Goal: Communication & Community: Answer question/provide support

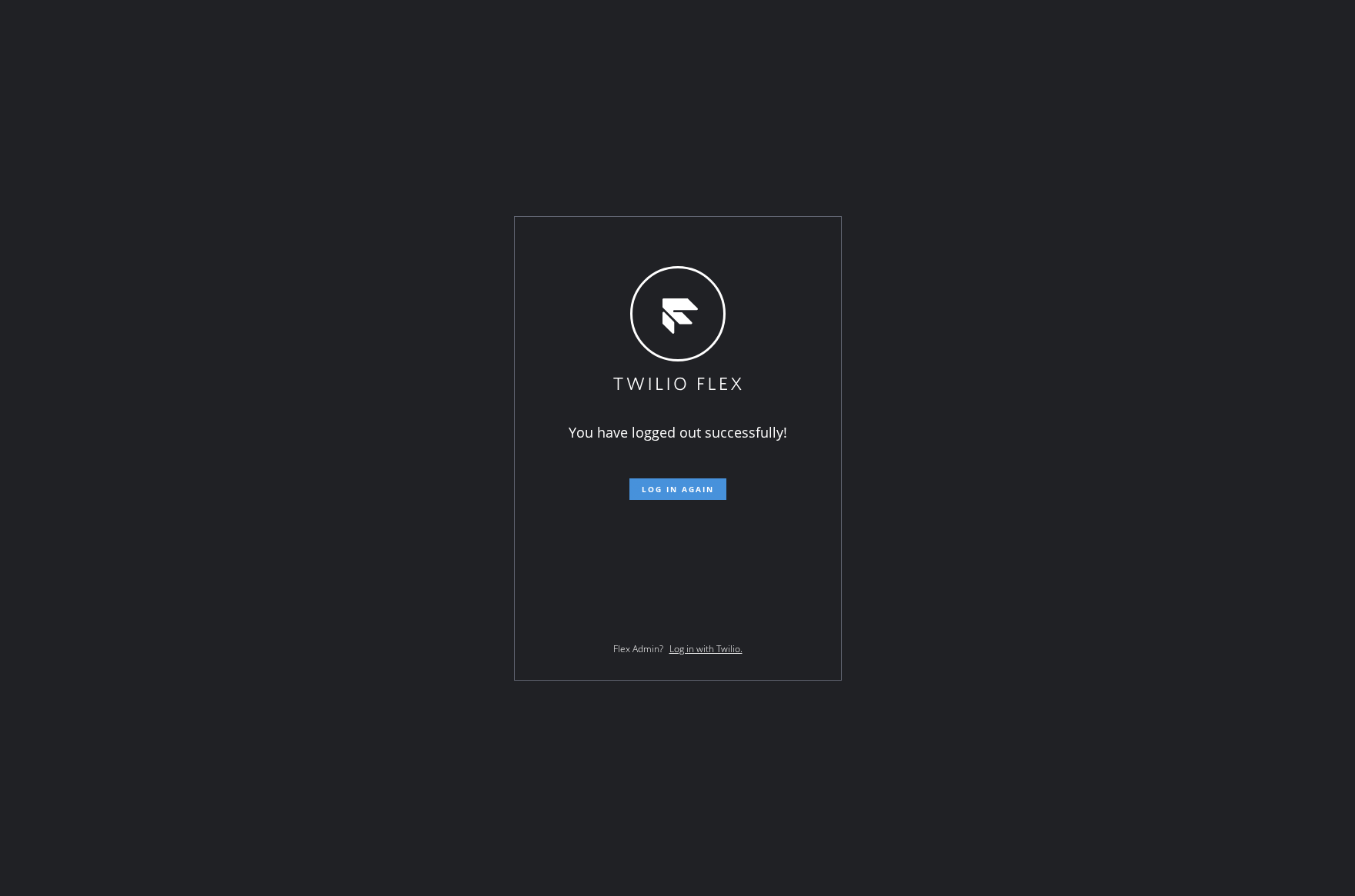
click at [681, 490] on span "Log in again" at bounding box center [678, 489] width 72 height 11
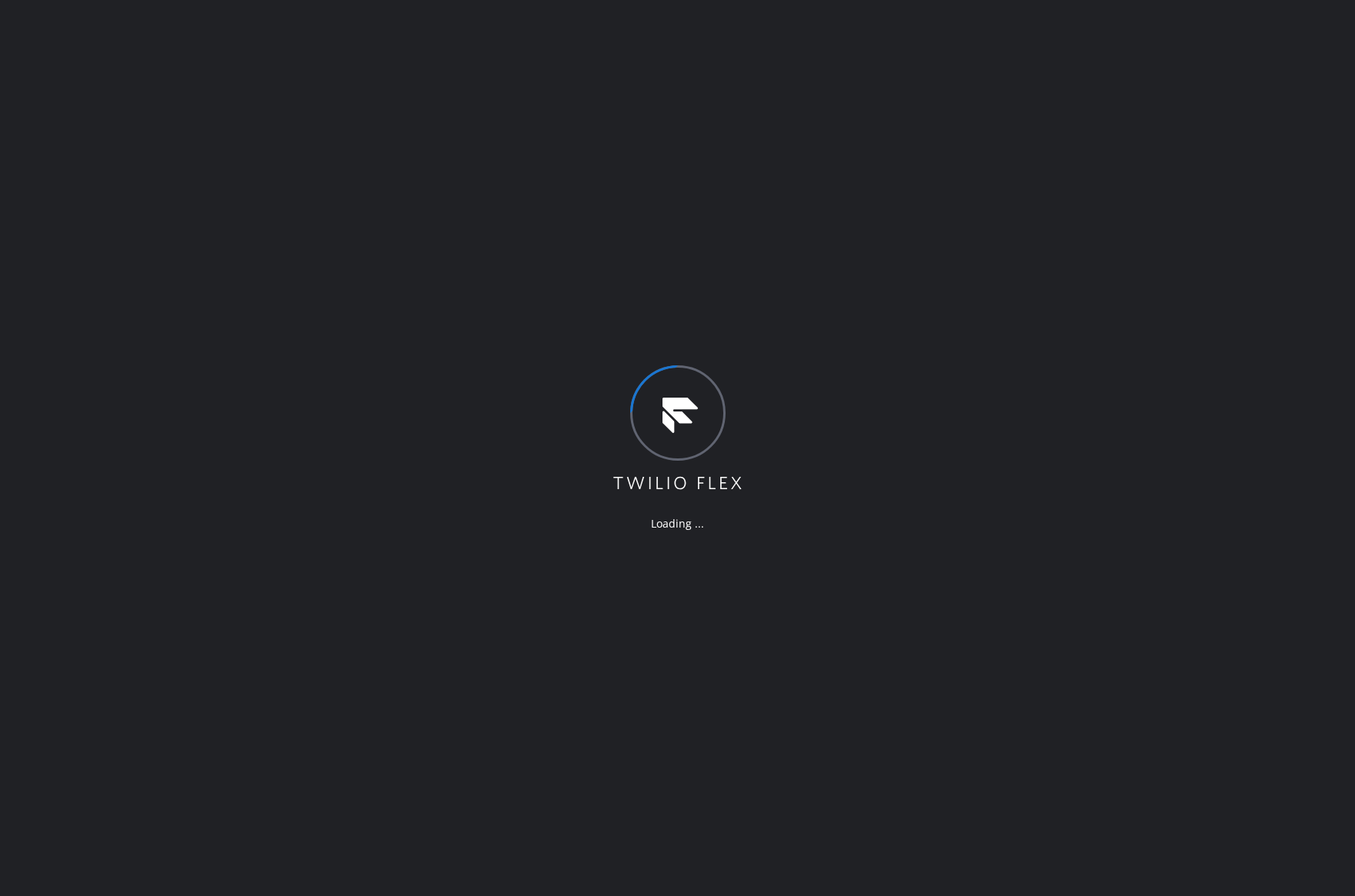
click at [854, 568] on div "Loading ..." at bounding box center [678, 448] width 1355 height 896
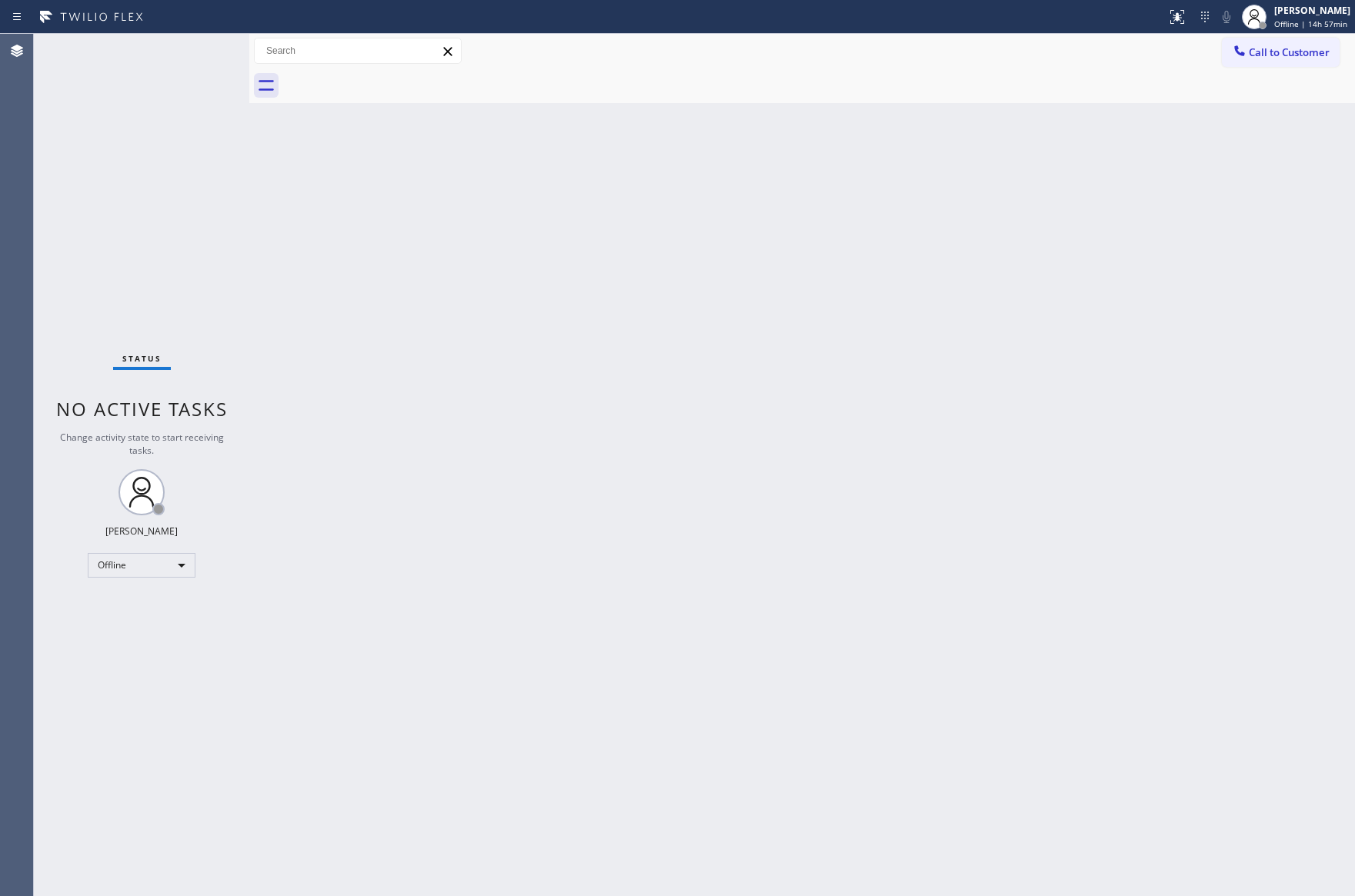
click at [874, 547] on div "Back to Dashboard Change Sender ID Customers Technicians Select a contact Outbo…" at bounding box center [802, 465] width 1106 height 862
click at [1145, 490] on div "Back to Dashboard Change Sender ID Customers Technicians Select a contact Outbo…" at bounding box center [802, 465] width 1106 height 862
drag, startPoint x: 1152, startPoint y: 314, endPoint x: 862, endPoint y: 495, distance: 341.8
click at [1152, 314] on div "Back to Dashboard Change Sender ID Customers Technicians Select a contact Outbo…" at bounding box center [802, 465] width 1106 height 862
click at [234, 634] on div "Status No active tasks Change activity state to start receiving tasks. Eva Mahi…" at bounding box center [141, 465] width 216 height 862
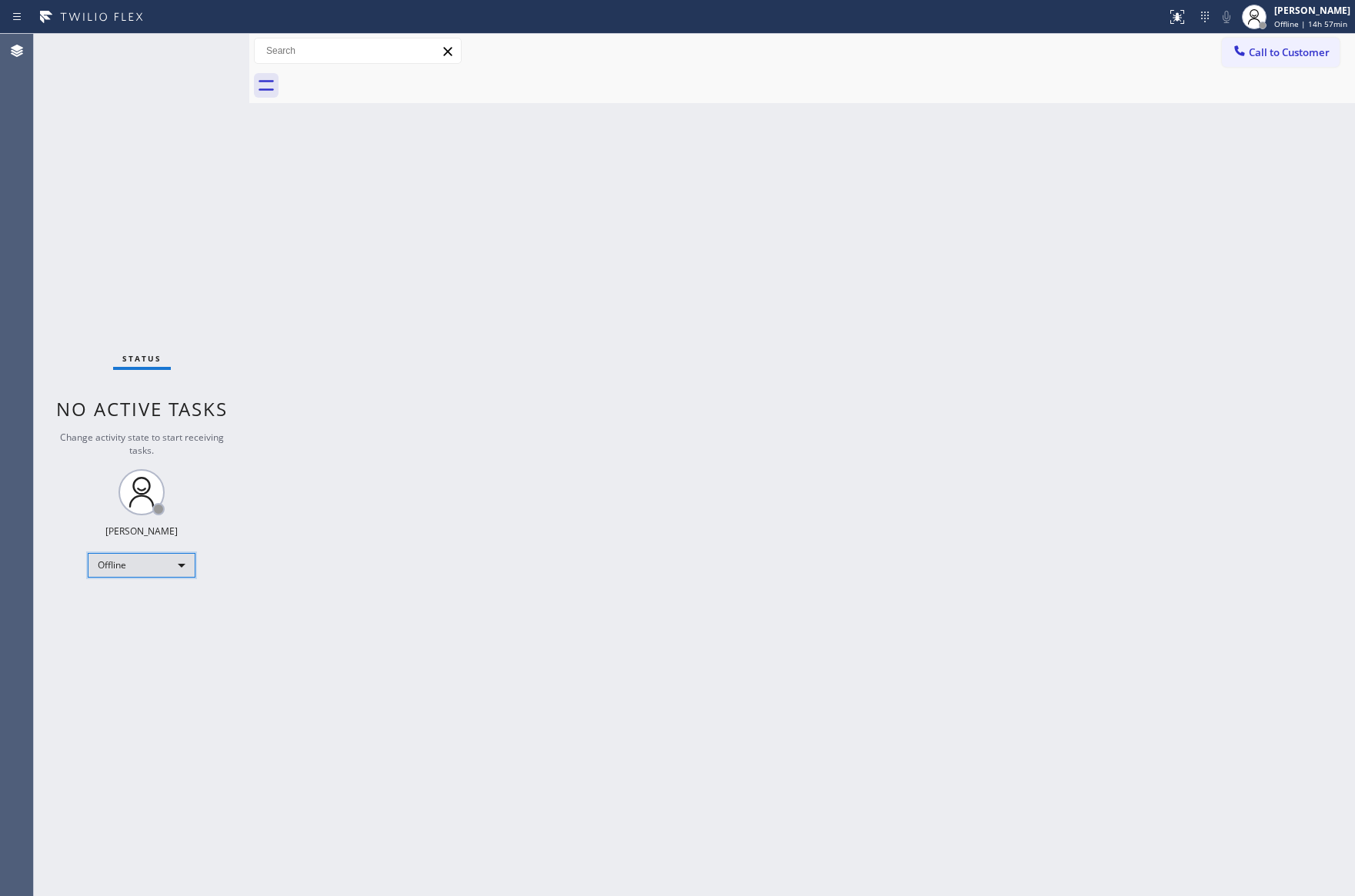
click at [147, 560] on div "Offline" at bounding box center [141, 564] width 107 height 24
click at [142, 617] on li "Unavailable" at bounding box center [140, 625] width 104 height 19
click at [602, 386] on div "Back to Dashboard Change Sender ID Customers Technicians Select a contact Outbo…" at bounding box center [802, 465] width 1106 height 862
click at [102, 563] on div "Unavailable" at bounding box center [141, 564] width 107 height 24
click at [128, 610] on li "Available" at bounding box center [140, 605] width 104 height 19
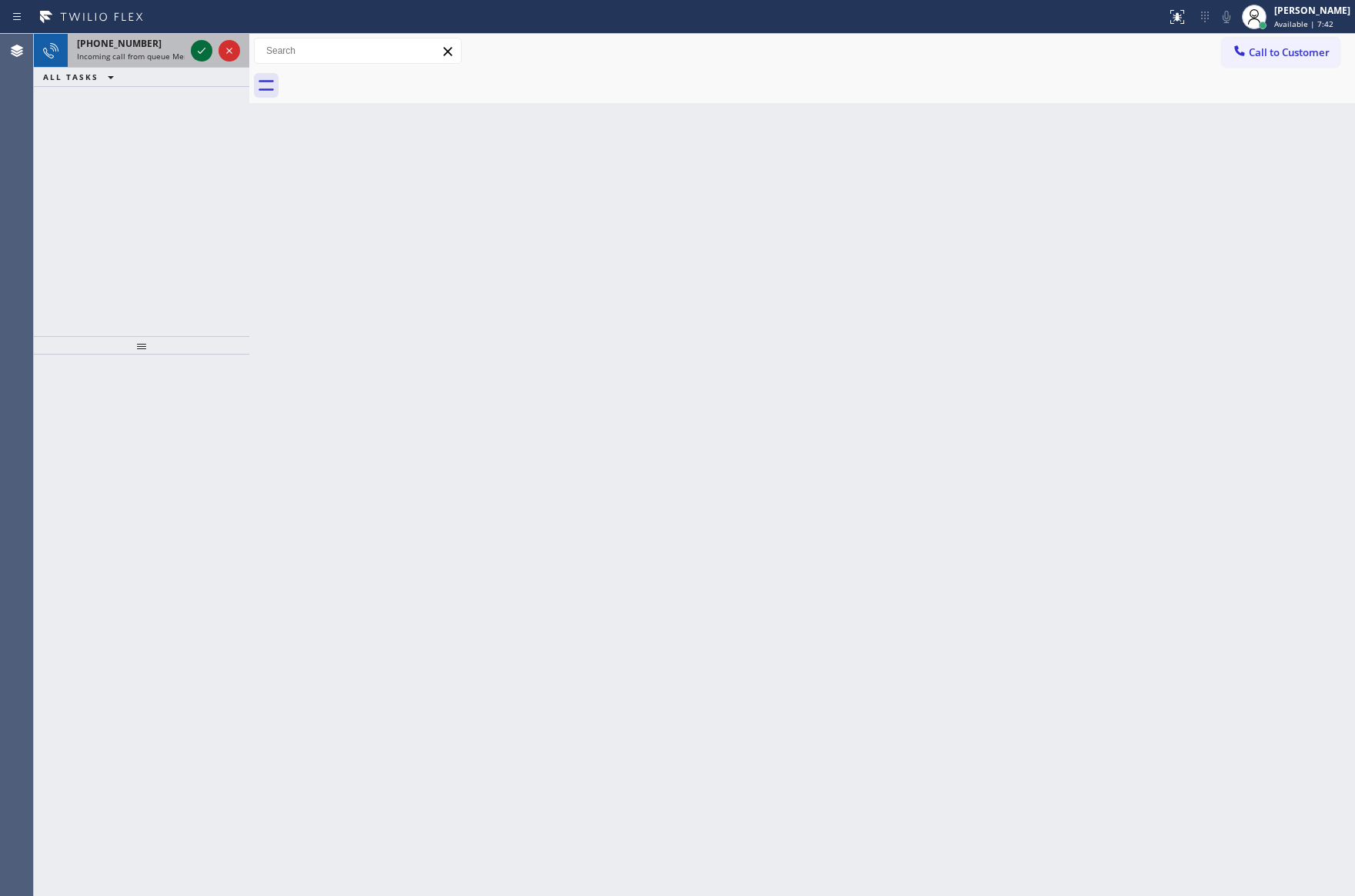
click at [206, 51] on icon at bounding box center [202, 51] width 19 height 19
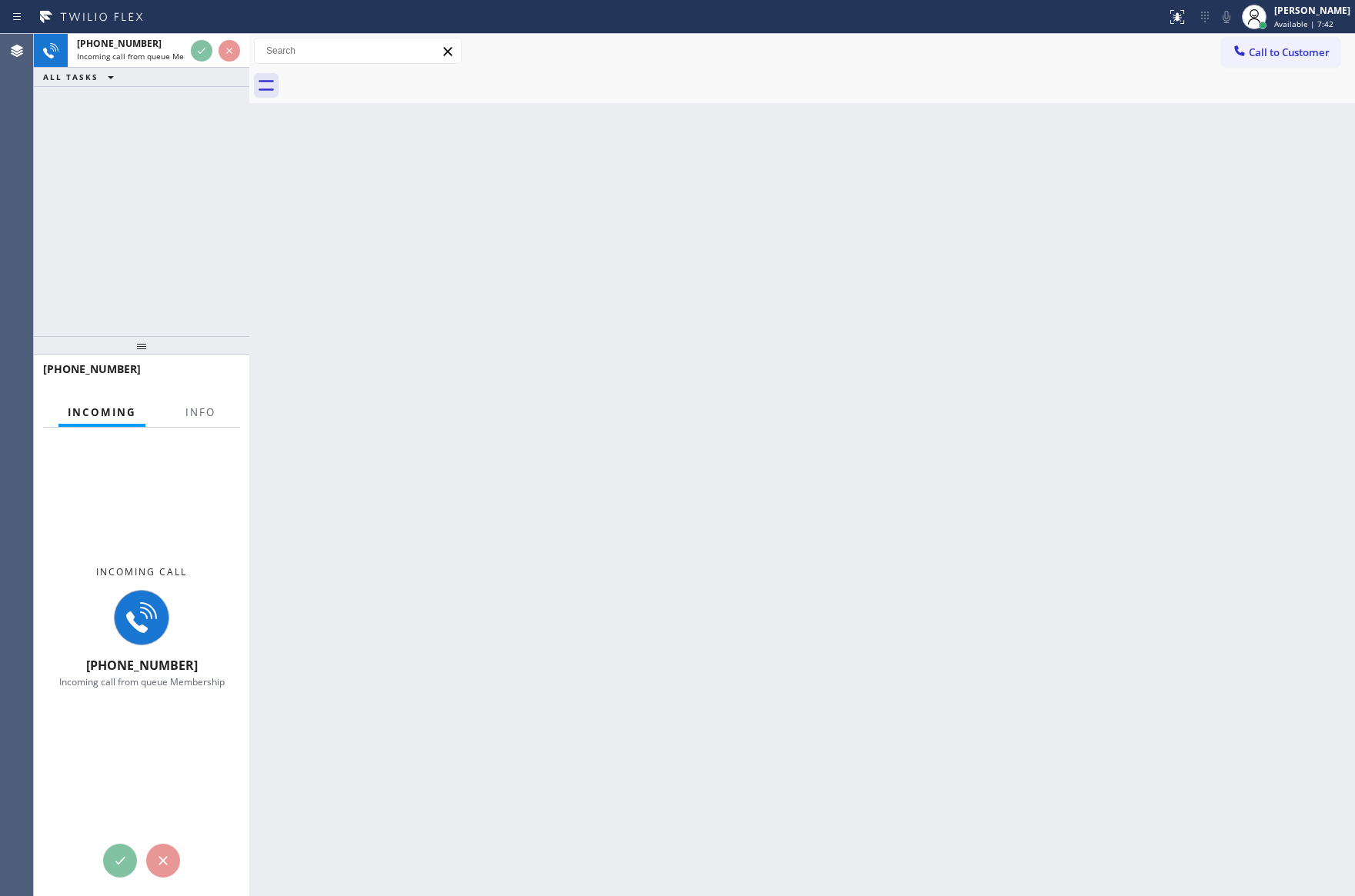
click at [227, 161] on div "+14153501589 Incoming call from queue Membership ALL TASKS ALL TASKS ACTIVE TAS…" at bounding box center [141, 185] width 216 height 303
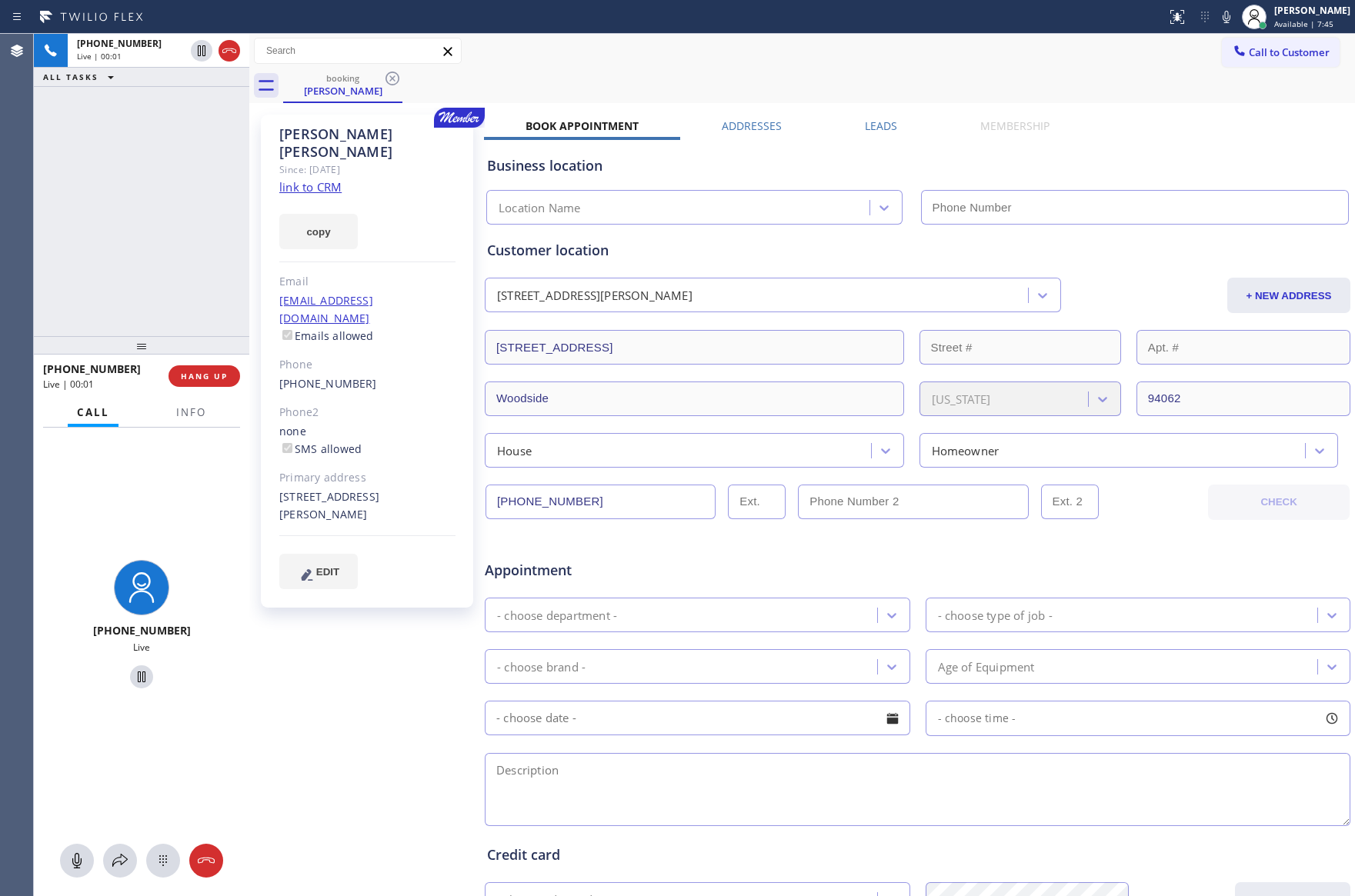
type input "[PHONE_NUMBER]"
click at [321, 180] on link "link to CRM" at bounding box center [310, 187] width 62 height 16
click at [596, 780] on textarea at bounding box center [917, 789] width 866 height 73
paste textarea "12-3 || Member || 10% discount off labor || Miele || Dishwasher || wont turn ON…"
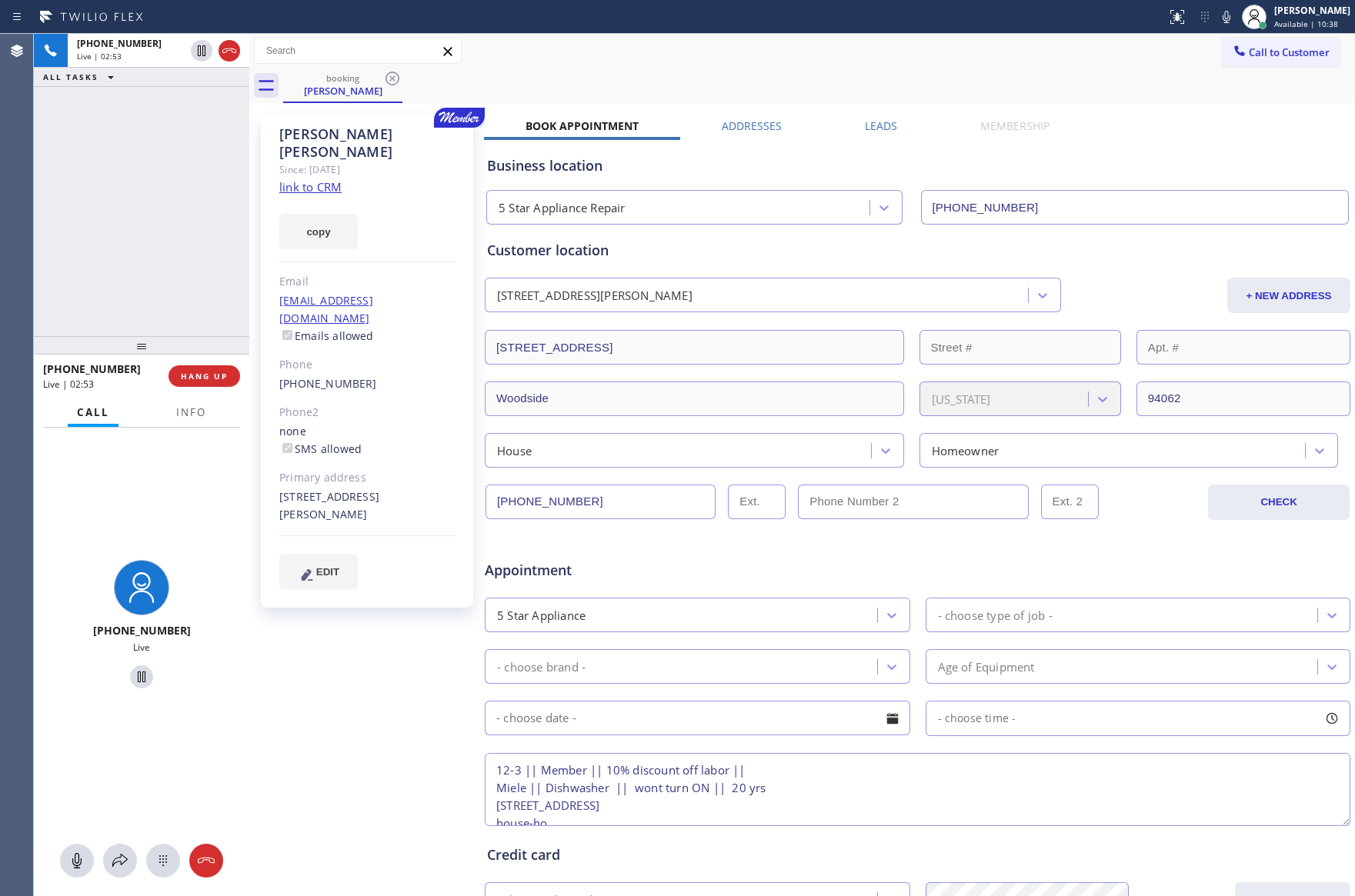
scroll to position [42, 0]
type textarea "12-3 || Member || 10% discount off labor || Miele || Dishwasher || wont turn ON…"
click at [637, 607] on div "5 Star Appliance" at bounding box center [683, 615] width 388 height 27
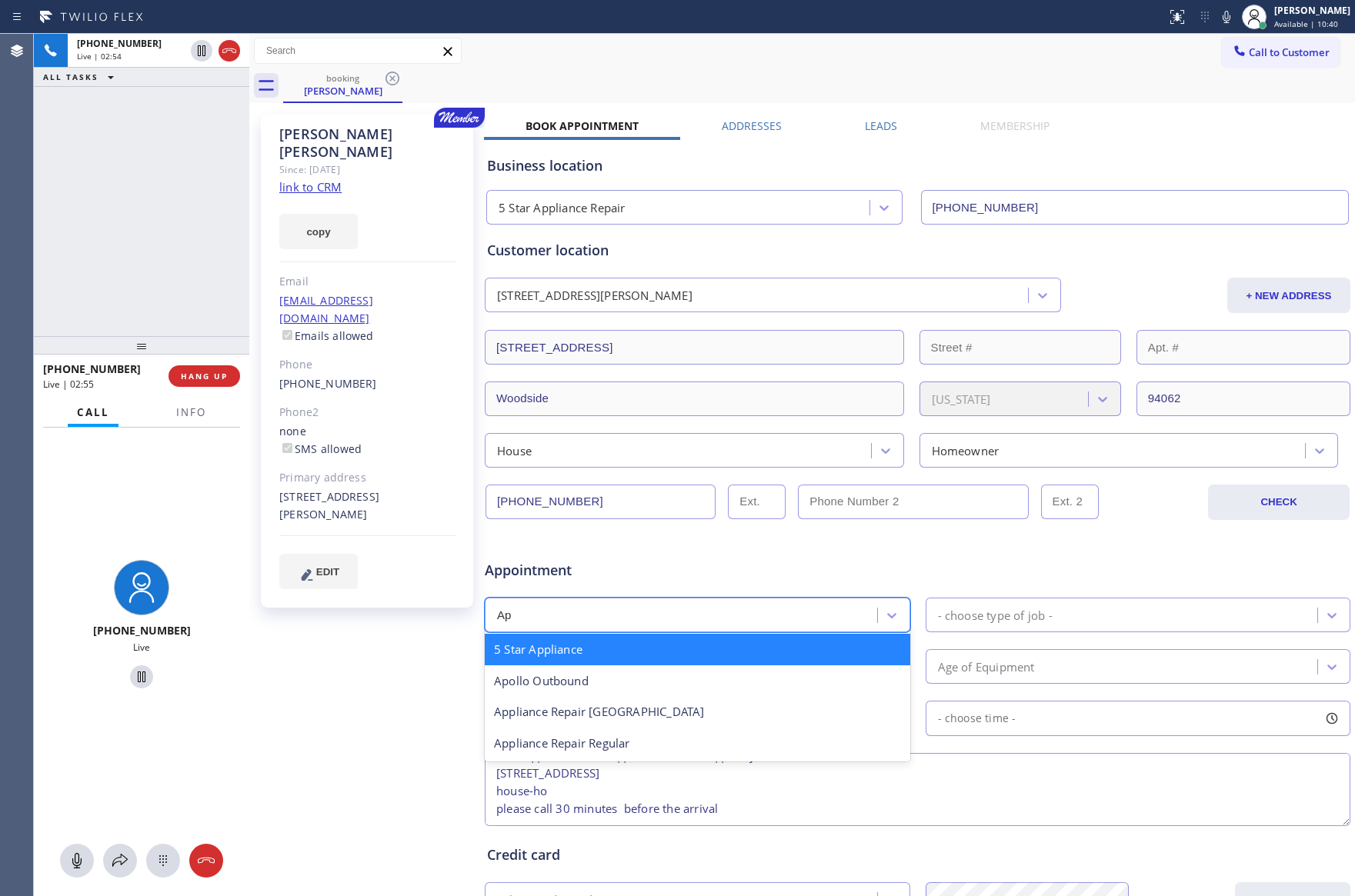
type input "App"
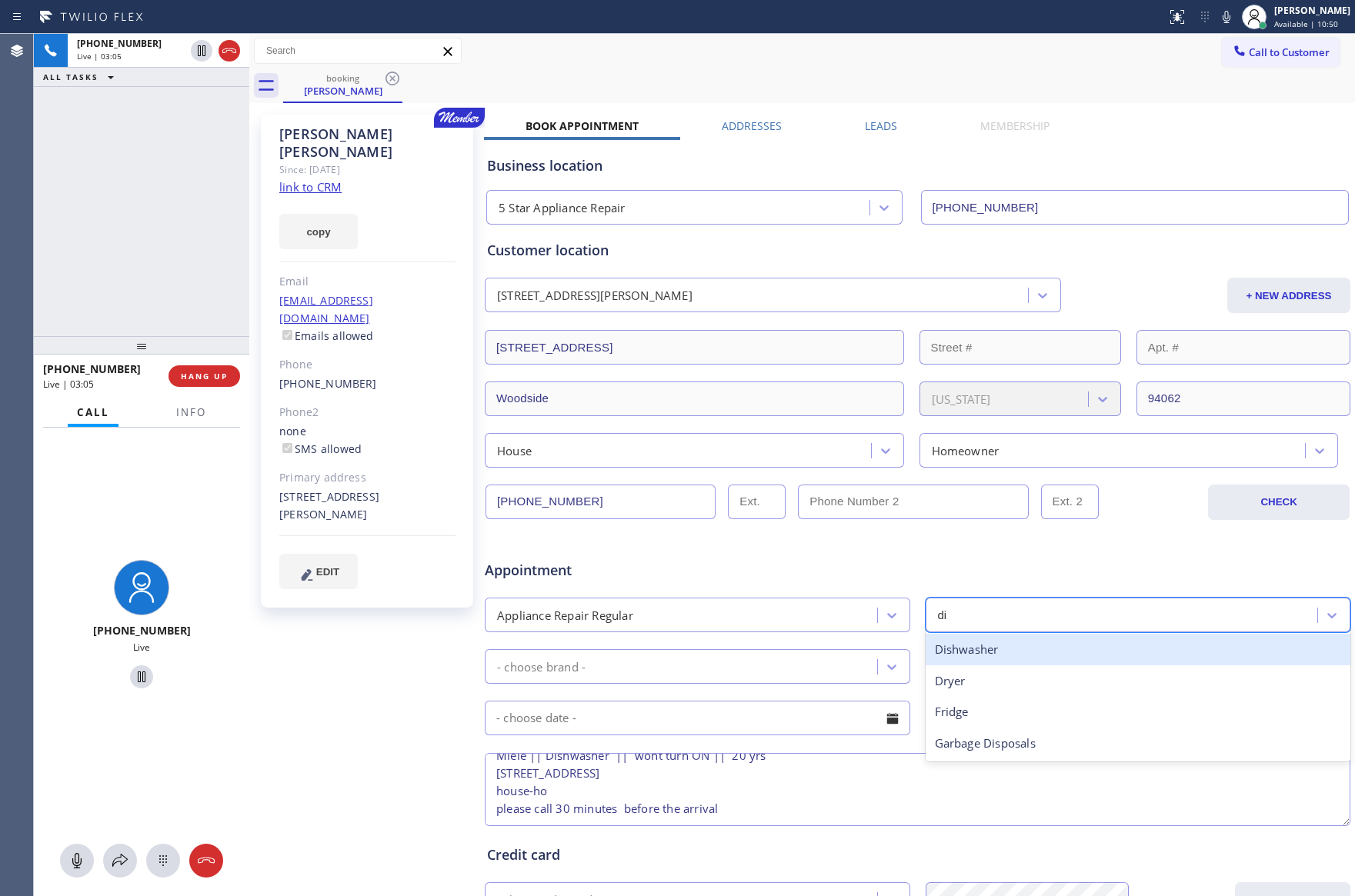
type input "dis"
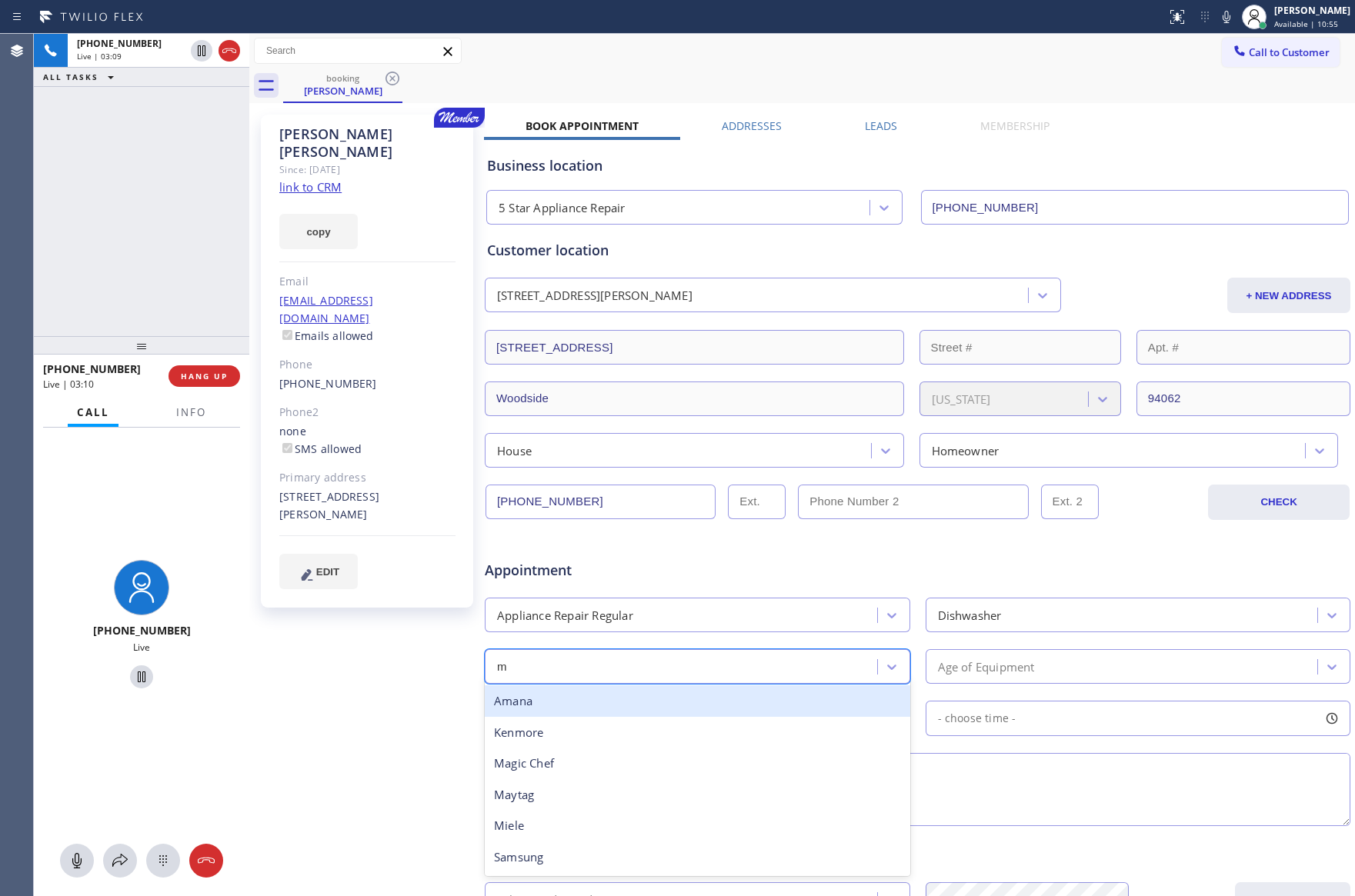
type input "mi"
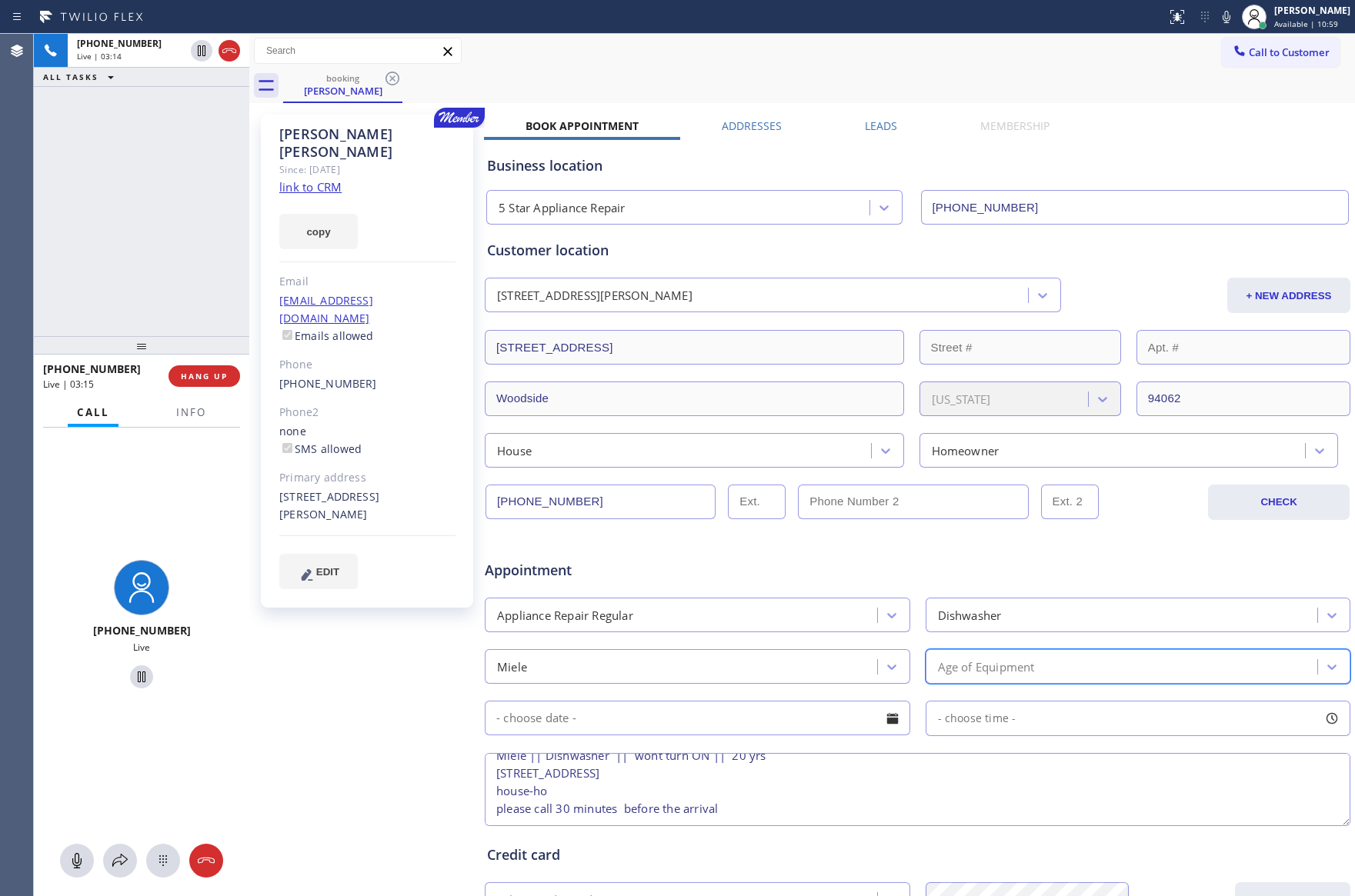
click at [940, 673] on div "Age of Equipment" at bounding box center [986, 666] width 97 height 18
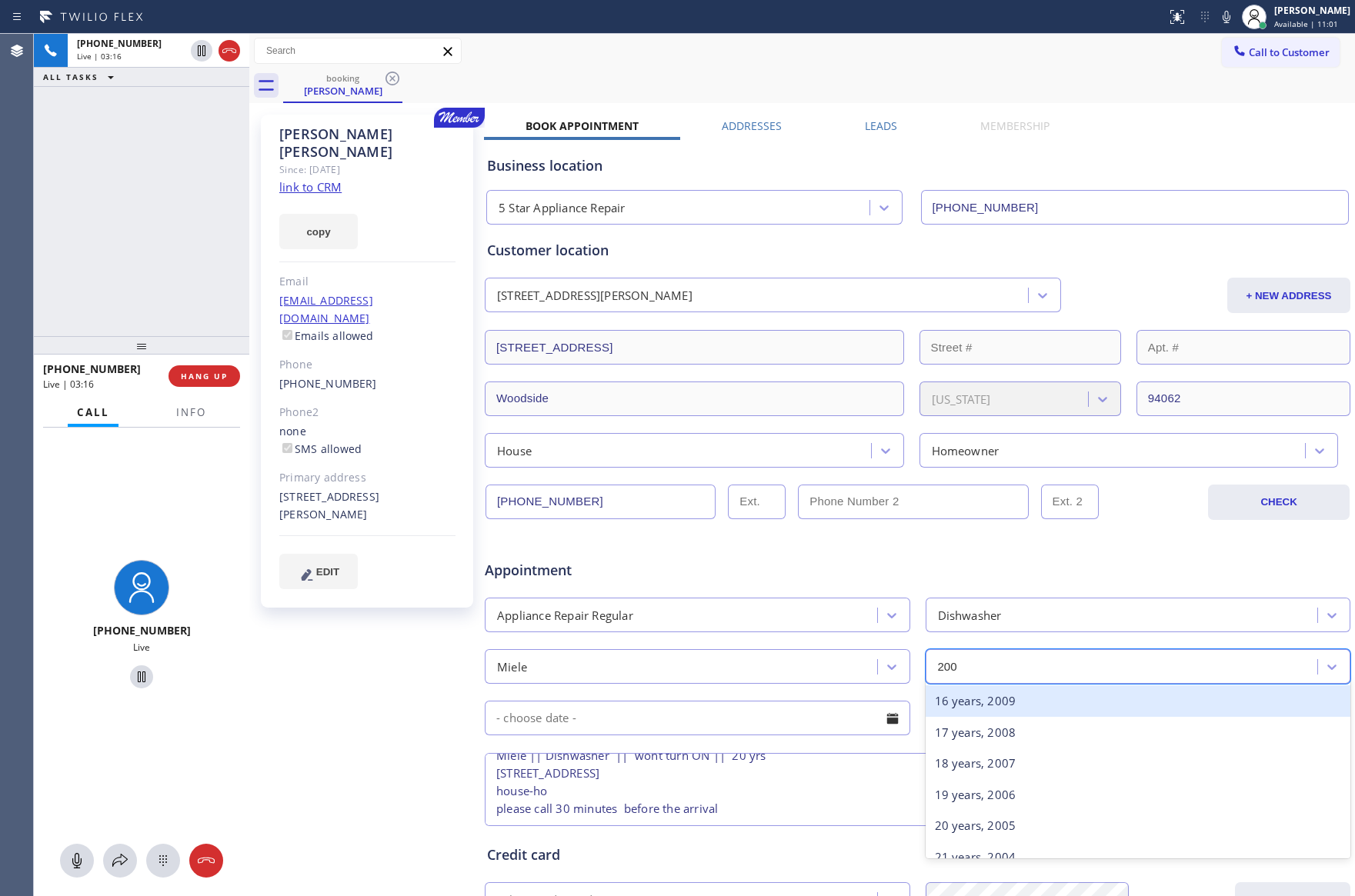
type input "2005"
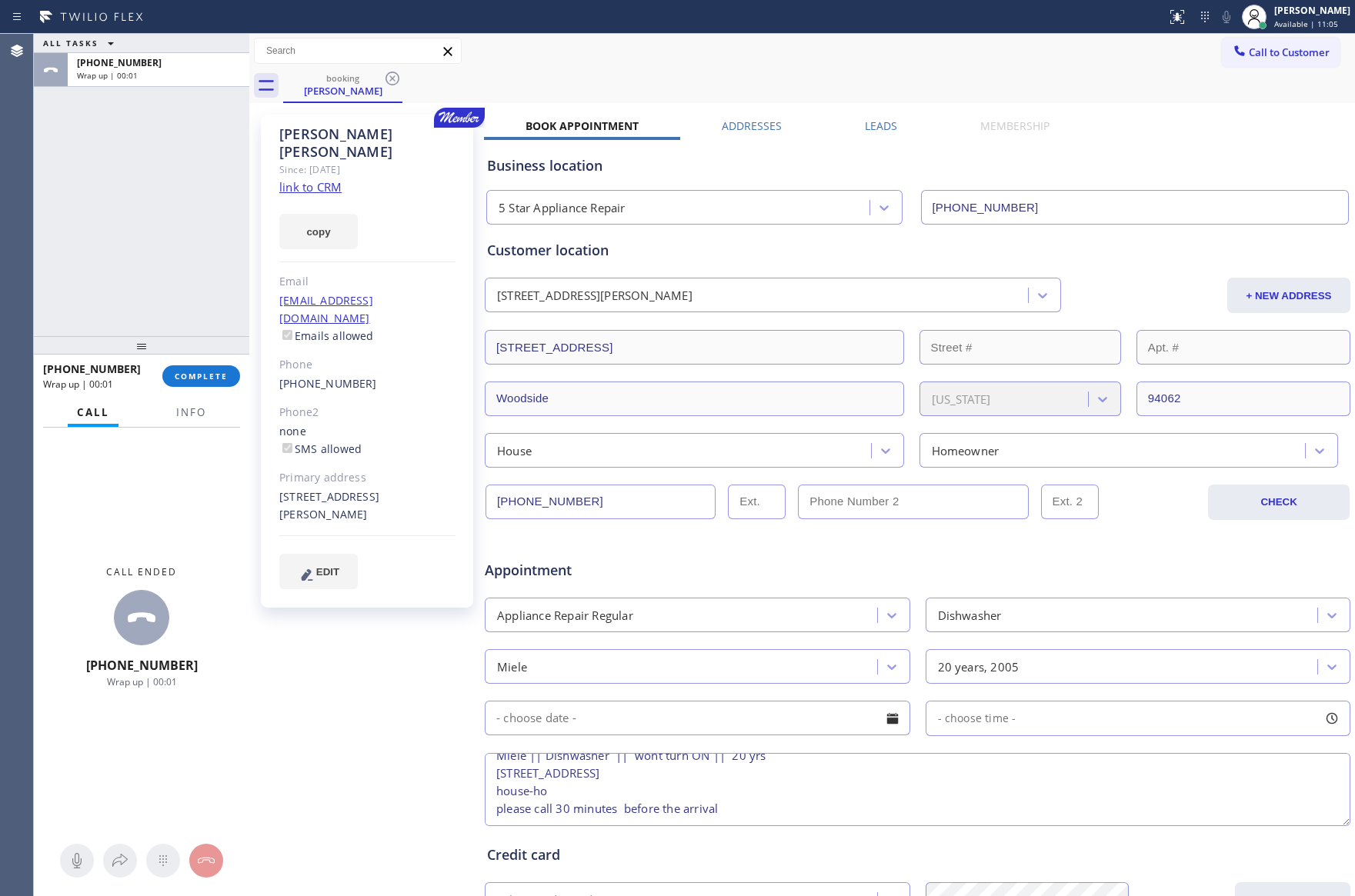
click at [881, 717] on div at bounding box center [892, 718] width 26 height 26
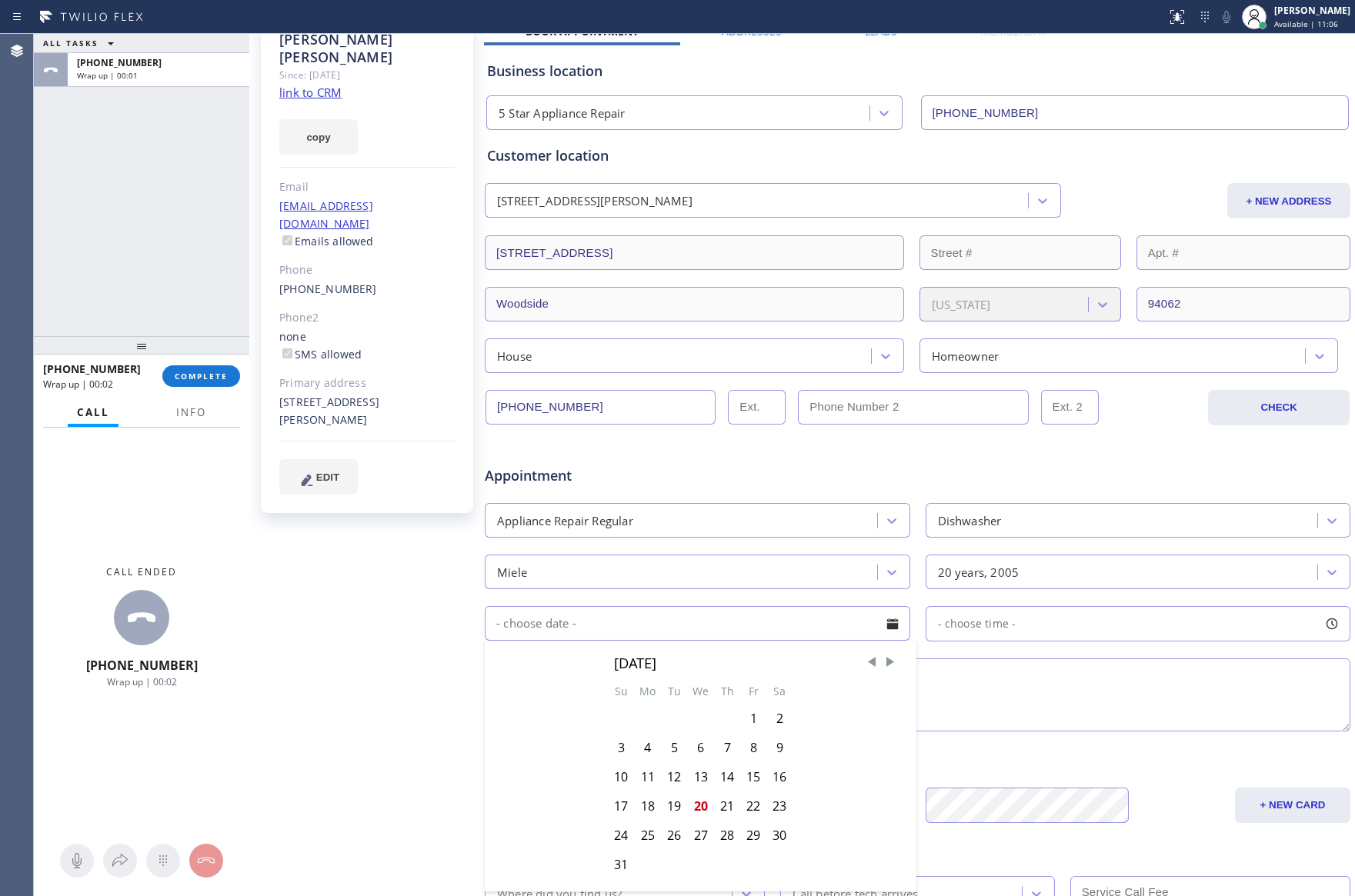
scroll to position [215, 0]
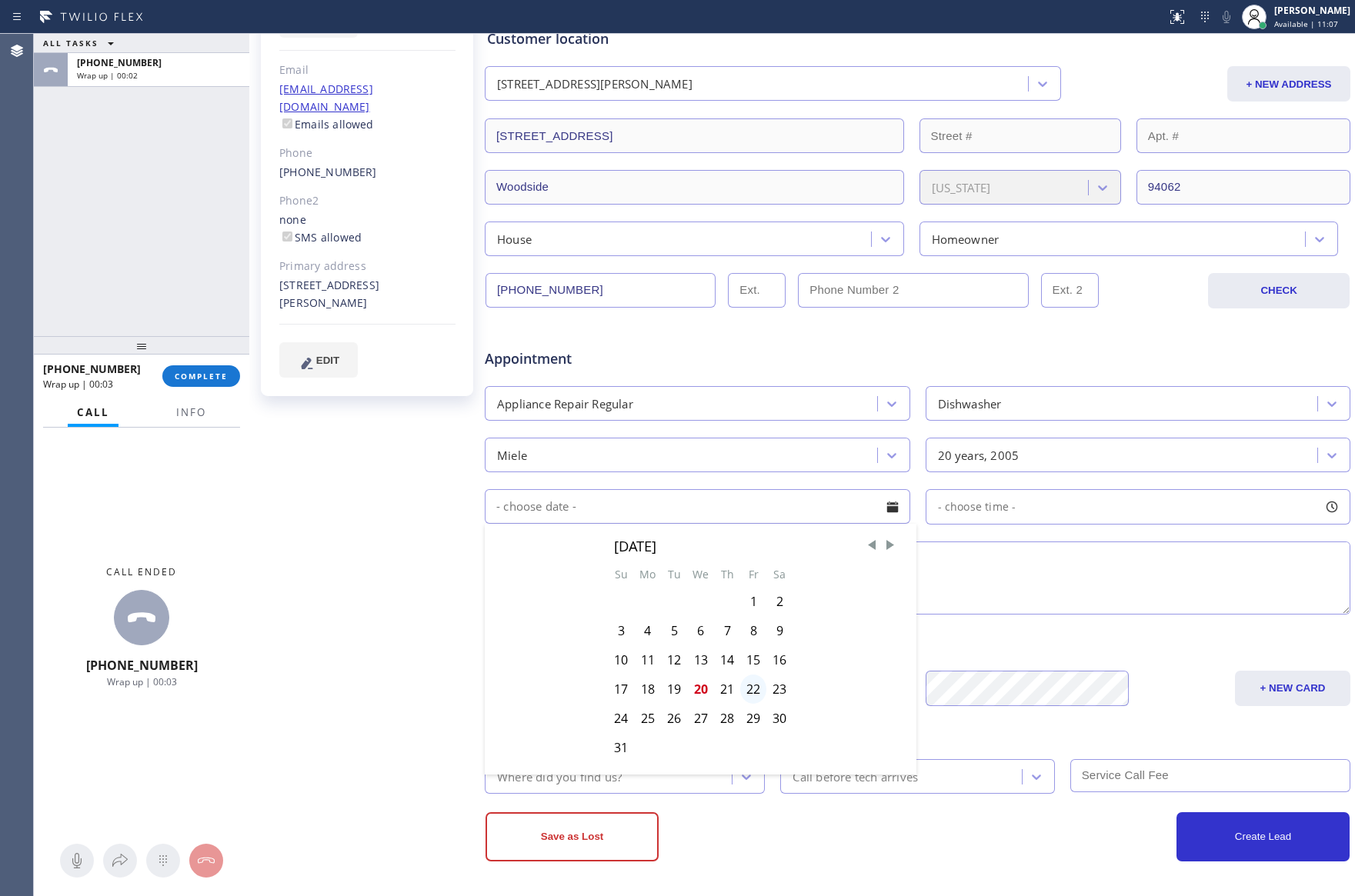
click at [749, 692] on div "22" at bounding box center [753, 688] width 26 height 29
type input "08/22/2025"
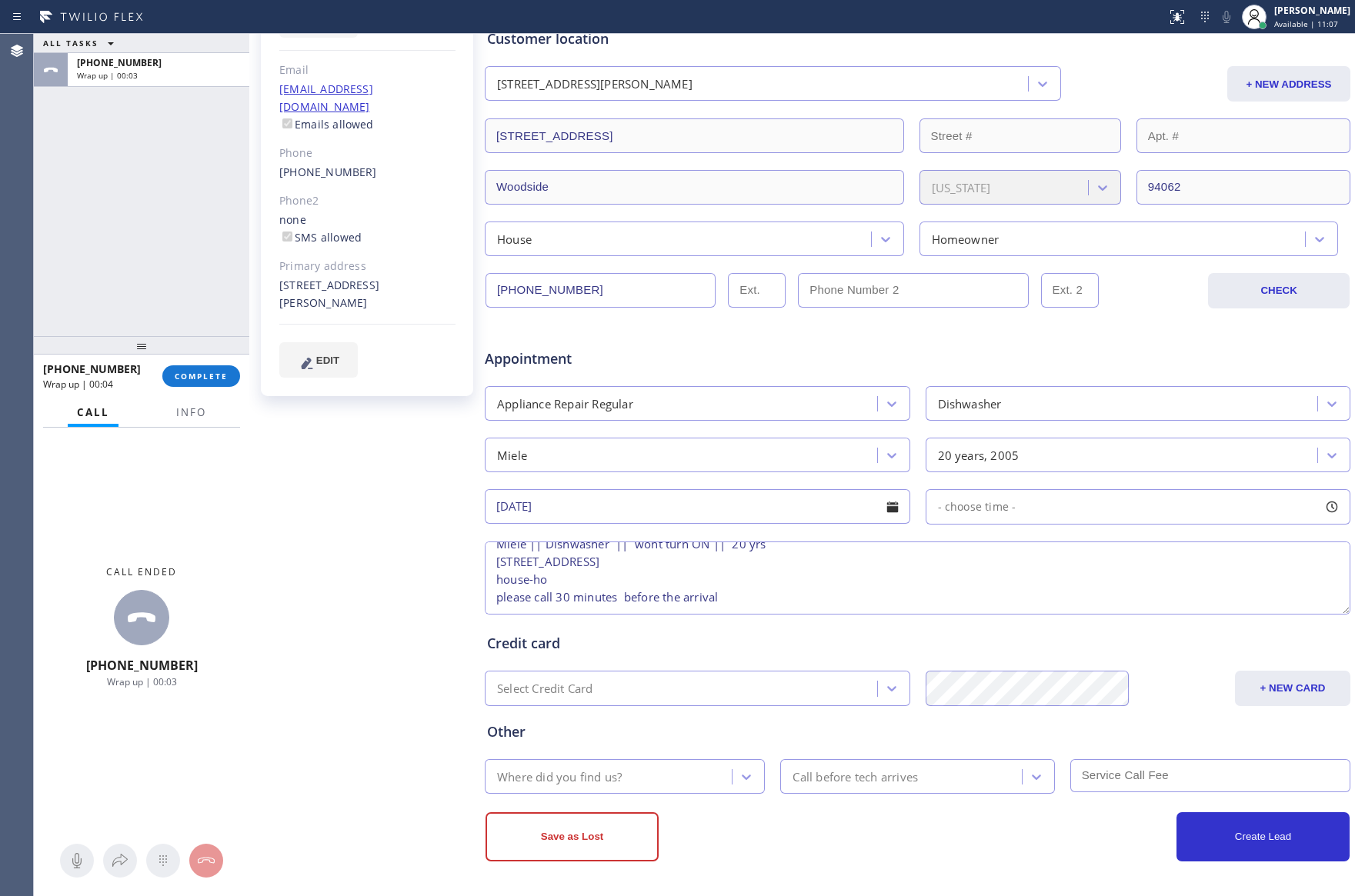
click at [1030, 510] on div "- choose time -" at bounding box center [1138, 506] width 426 height 35
drag, startPoint x: 935, startPoint y: 603, endPoint x: 1139, endPoint y: 623, distance: 205.0
click at [1139, 623] on div "FROM TILL 8:00 AM 3:00 PM" at bounding box center [1126, 579] width 402 height 111
drag, startPoint x: 938, startPoint y: 605, endPoint x: 1048, endPoint y: 607, distance: 110.0
click at [1054, 607] on div at bounding box center [1063, 600] width 19 height 32
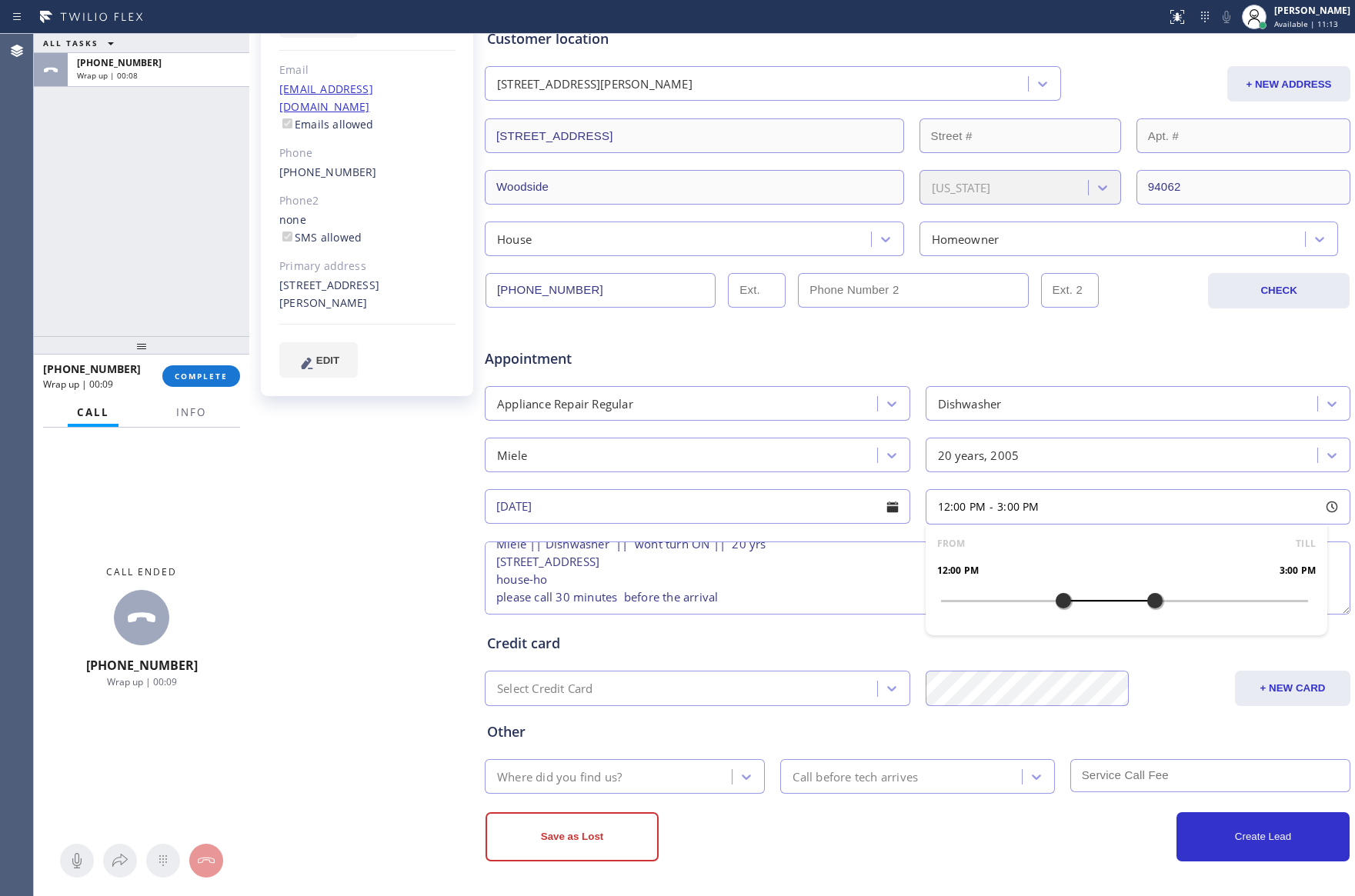
click at [819, 579] on textarea "12-3 || Member || 10% discount off labor || Miele || Dishwasher || wont turn ON…" at bounding box center [917, 578] width 866 height 73
click at [658, 789] on div "Where did you find us?" at bounding box center [610, 776] width 242 height 27
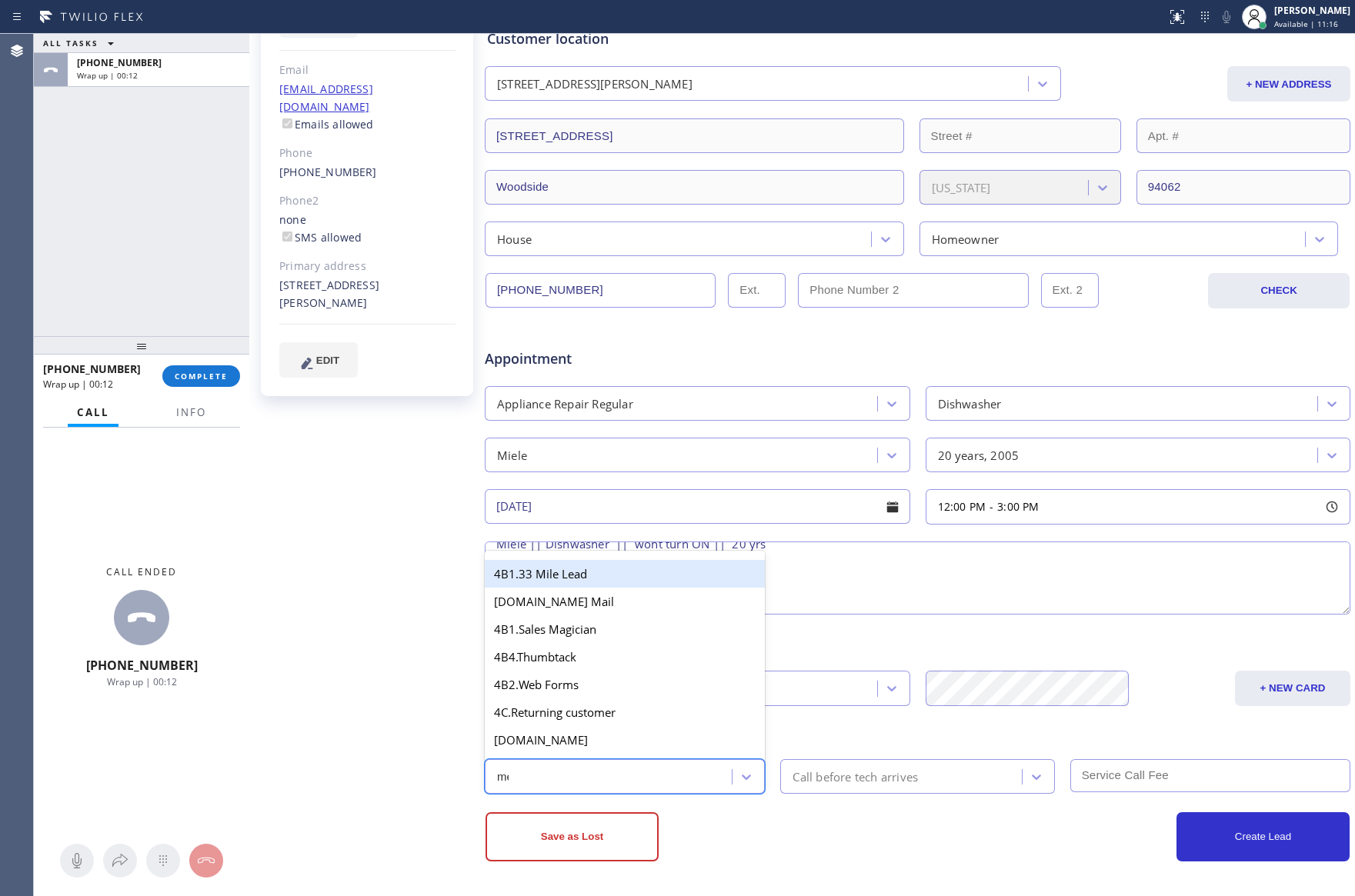
type input "mem"
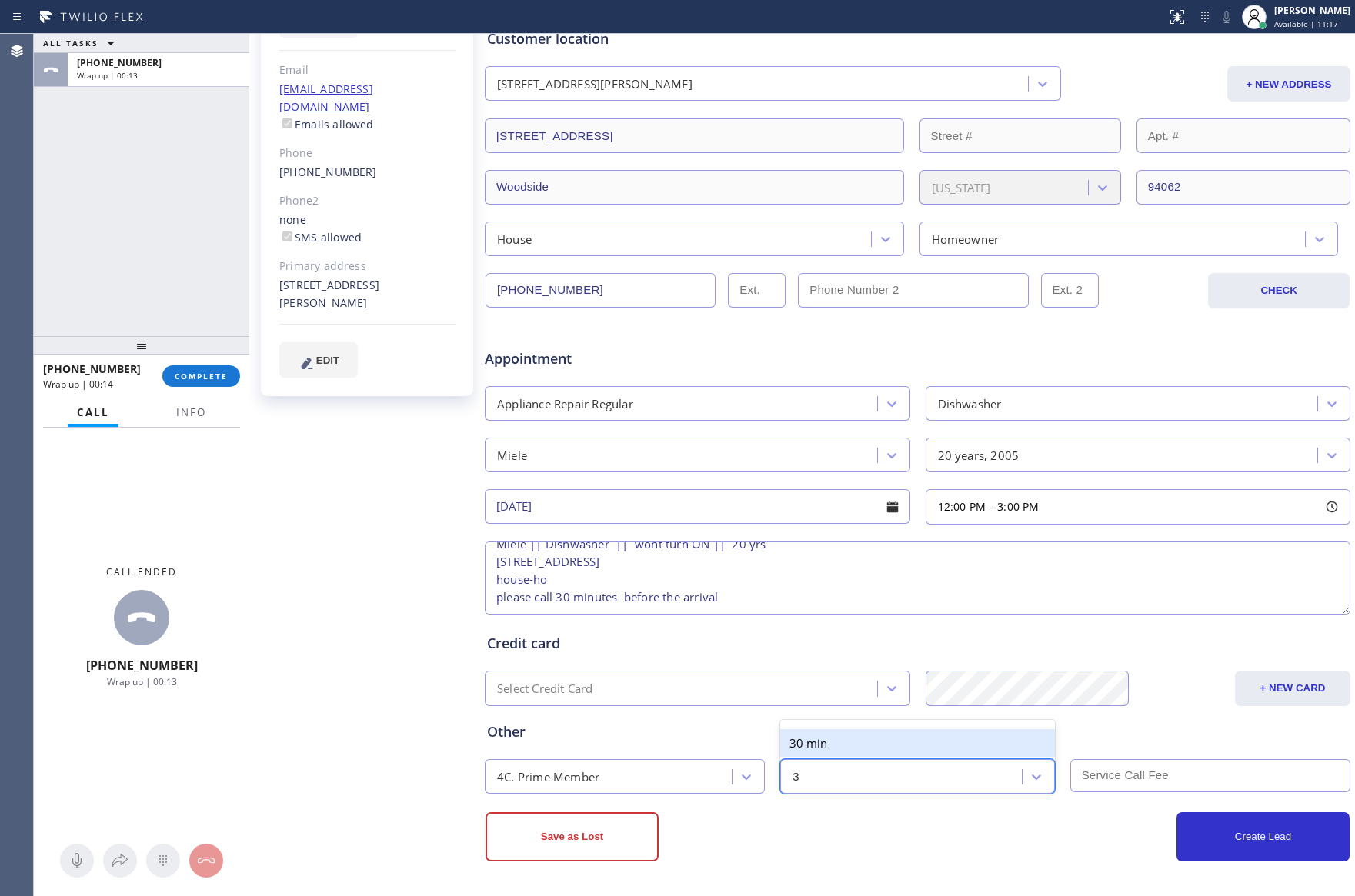
type input "30"
click at [1259, 820] on button "Create Lead" at bounding box center [1262, 836] width 173 height 49
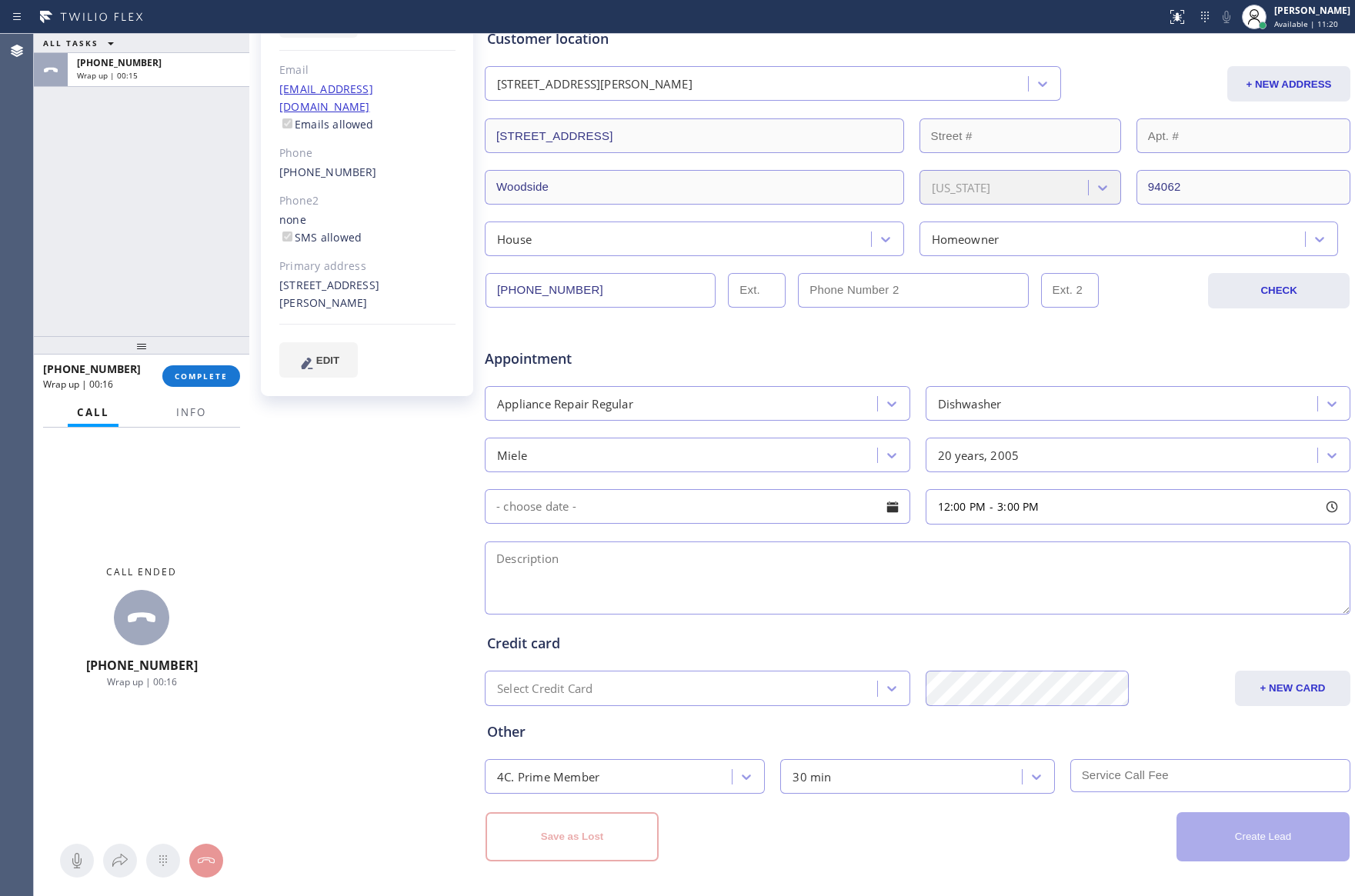
scroll to position [0, 0]
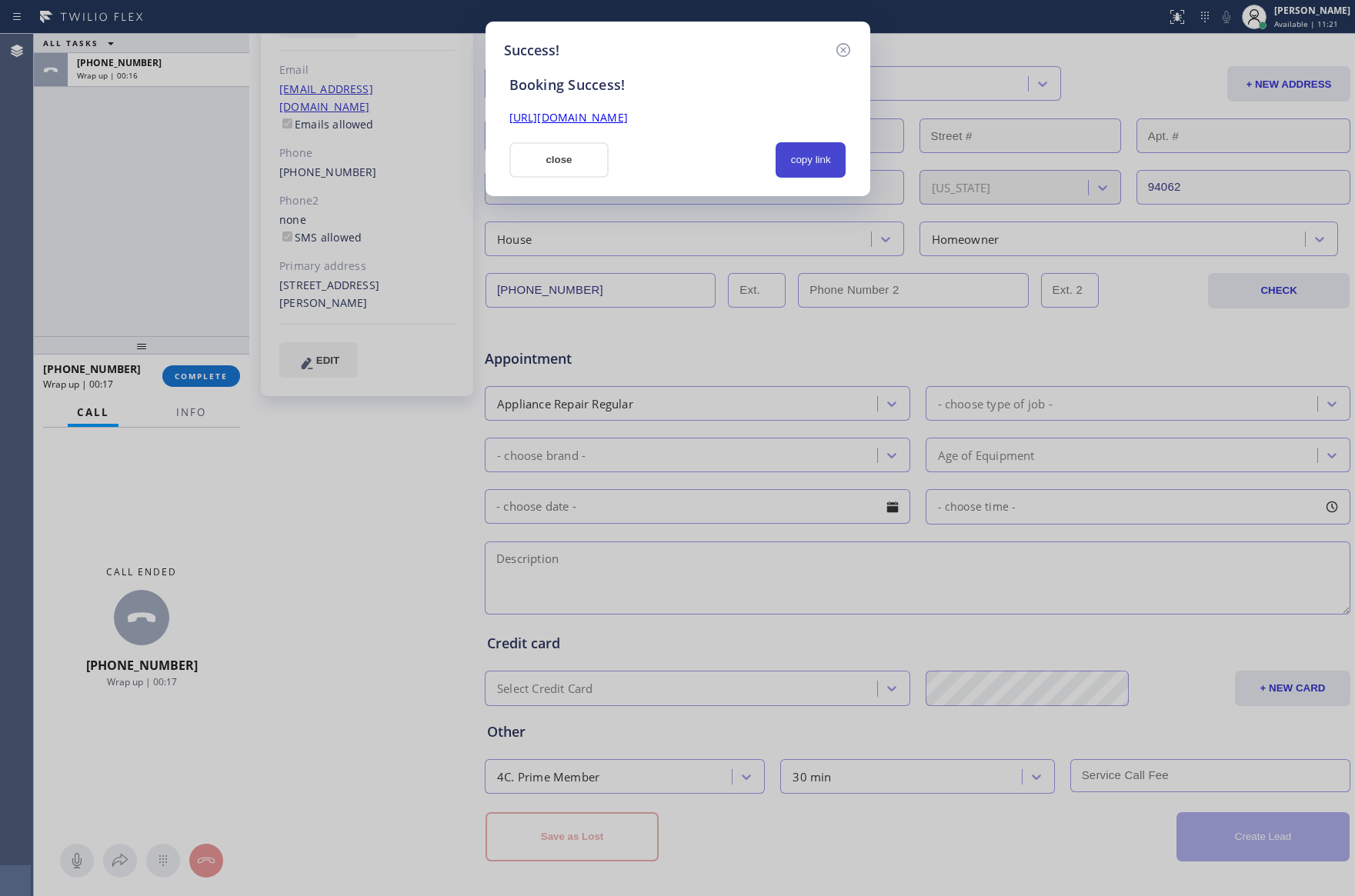
click at [794, 171] on button "copy link" at bounding box center [811, 160] width 71 height 35
click at [673, 174] on div at bounding box center [692, 160] width 148 height 35
click at [568, 165] on button "close" at bounding box center [560, 160] width 100 height 35
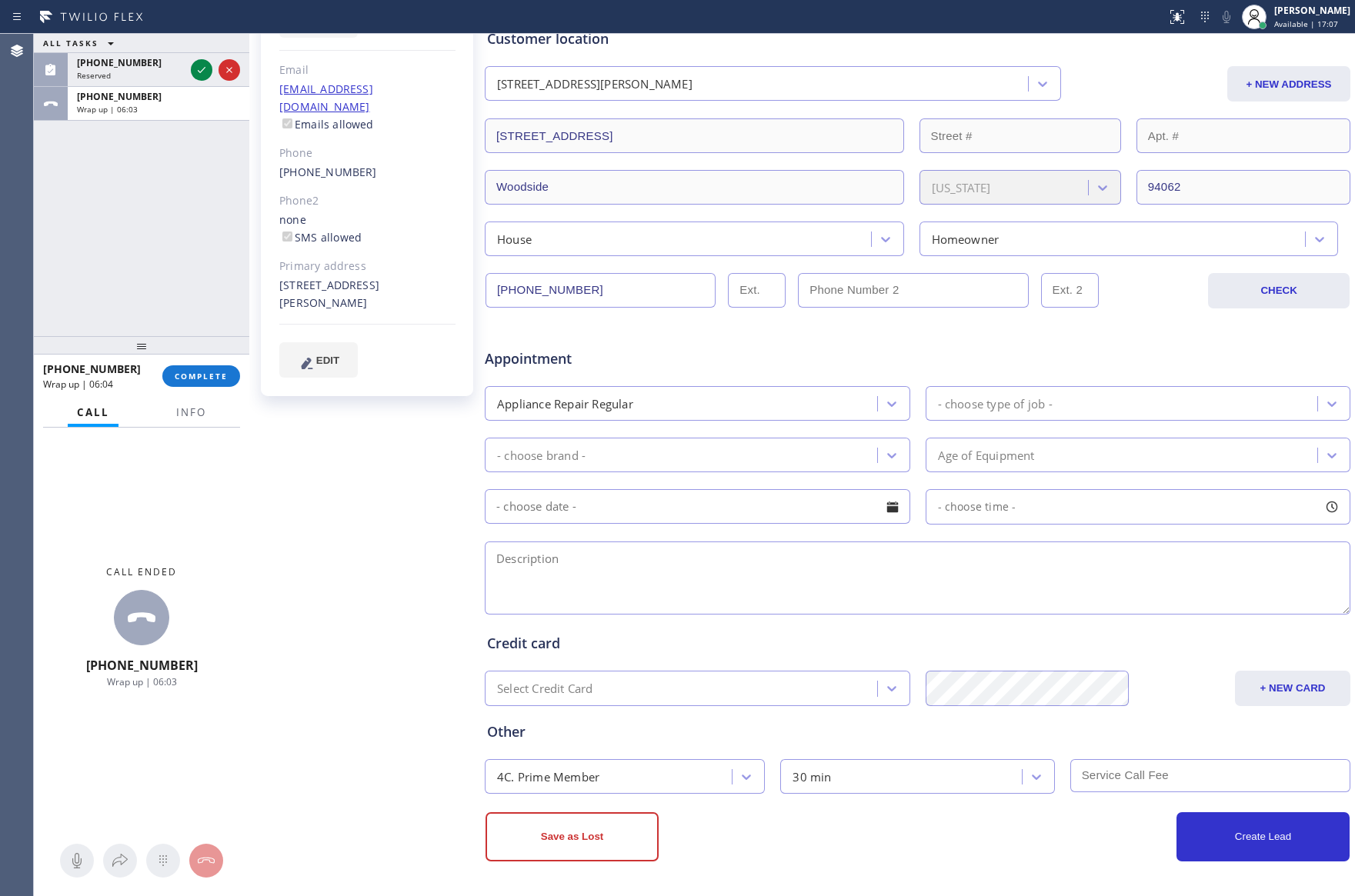
click at [187, 233] on div "ALL TASKS ALL TASKS ACTIVE TASKS TASKS IN WRAP UP (929) 309-8596 Reserved +1415…" at bounding box center [141, 185] width 216 height 303
click at [187, 375] on span "COMPLETE" at bounding box center [202, 376] width 53 height 11
click at [165, 241] on div "ALL TASKS ALL TASKS ACTIVE TASKS TASKS IN WRAP UP (929) 309-8596 Reserved +1415…" at bounding box center [141, 185] width 216 height 303
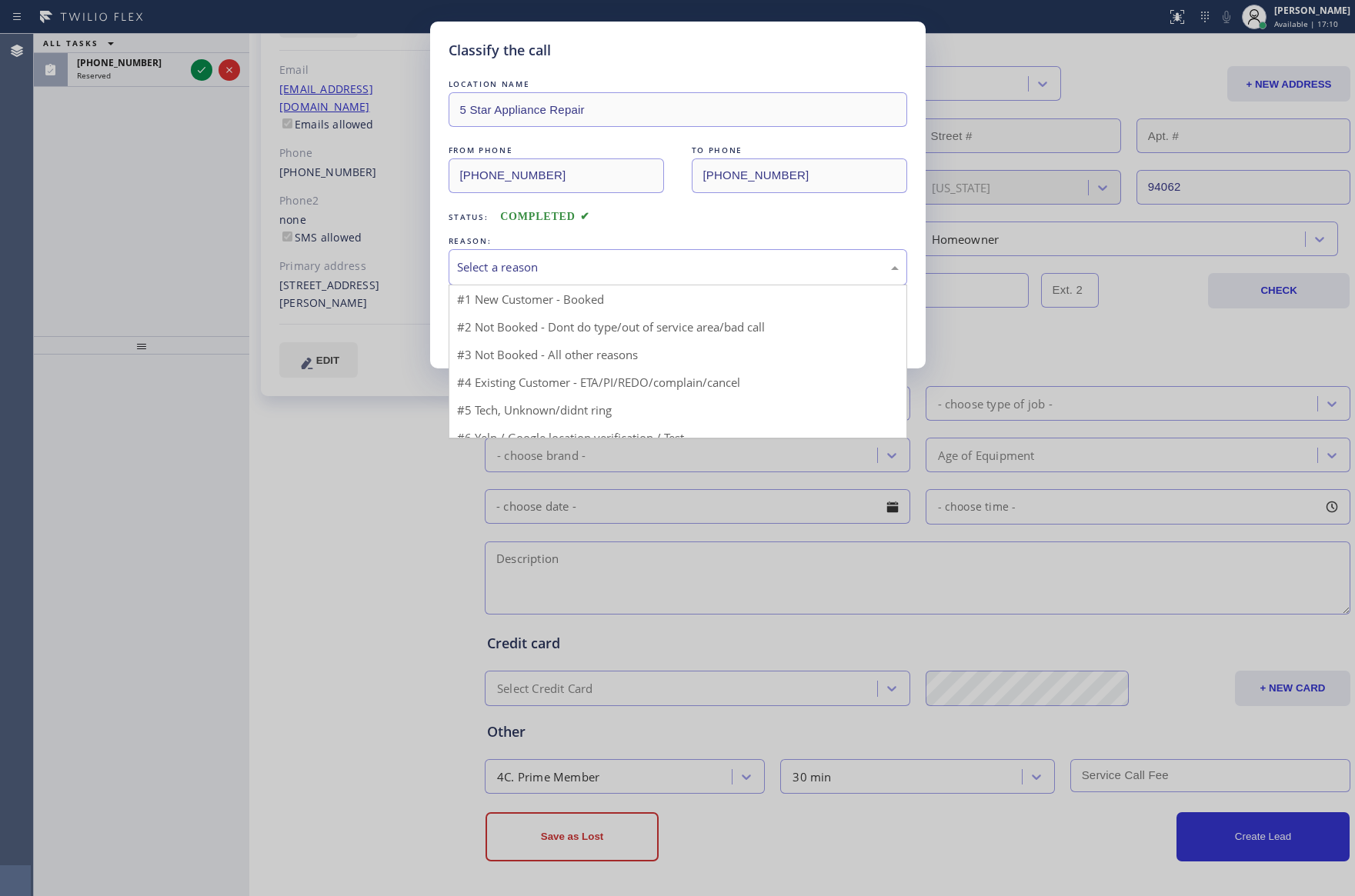
click at [463, 265] on div "Select a reason" at bounding box center [678, 267] width 441 height 18
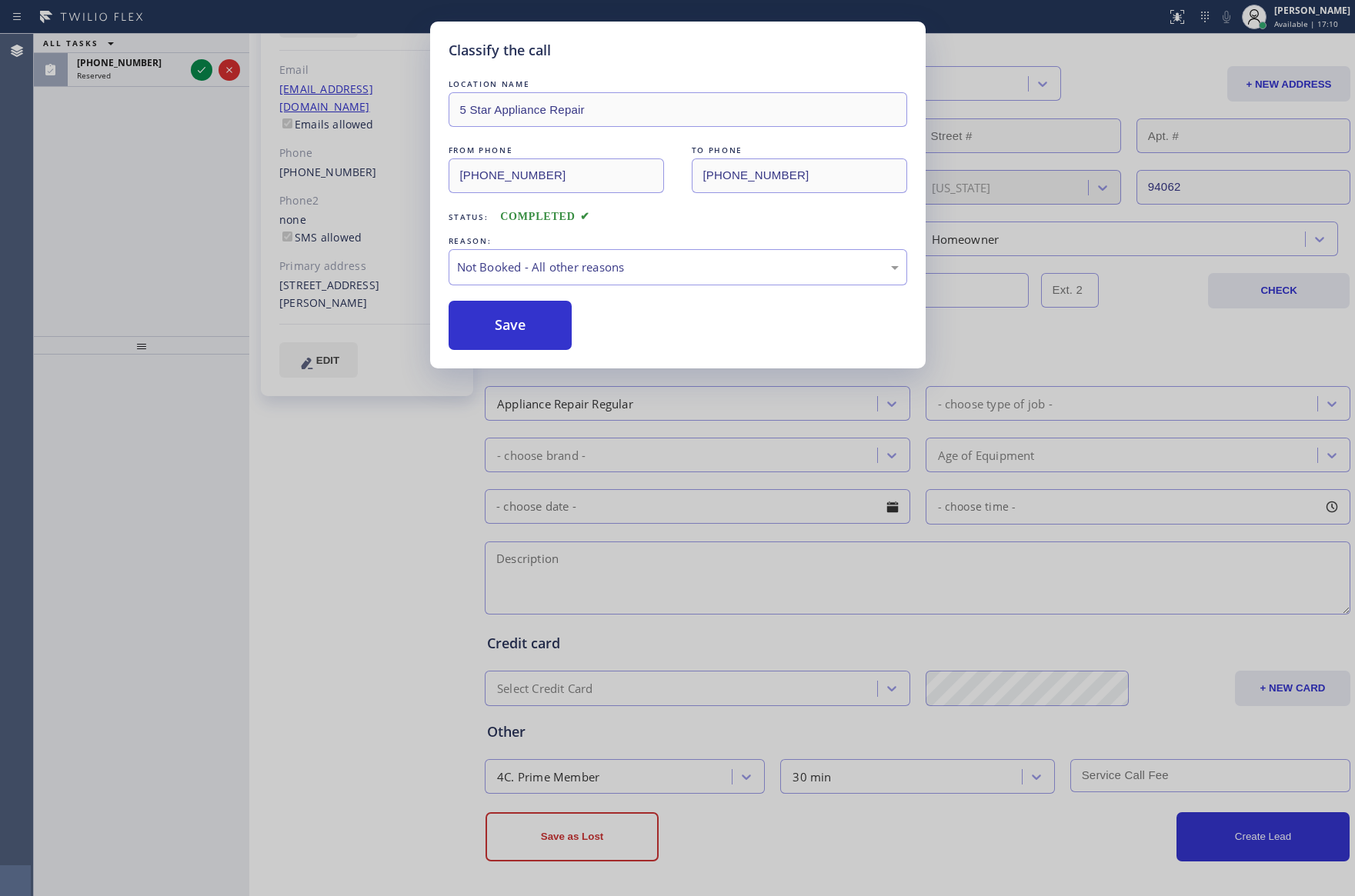
click at [467, 318] on button "Save" at bounding box center [510, 325] width 124 height 49
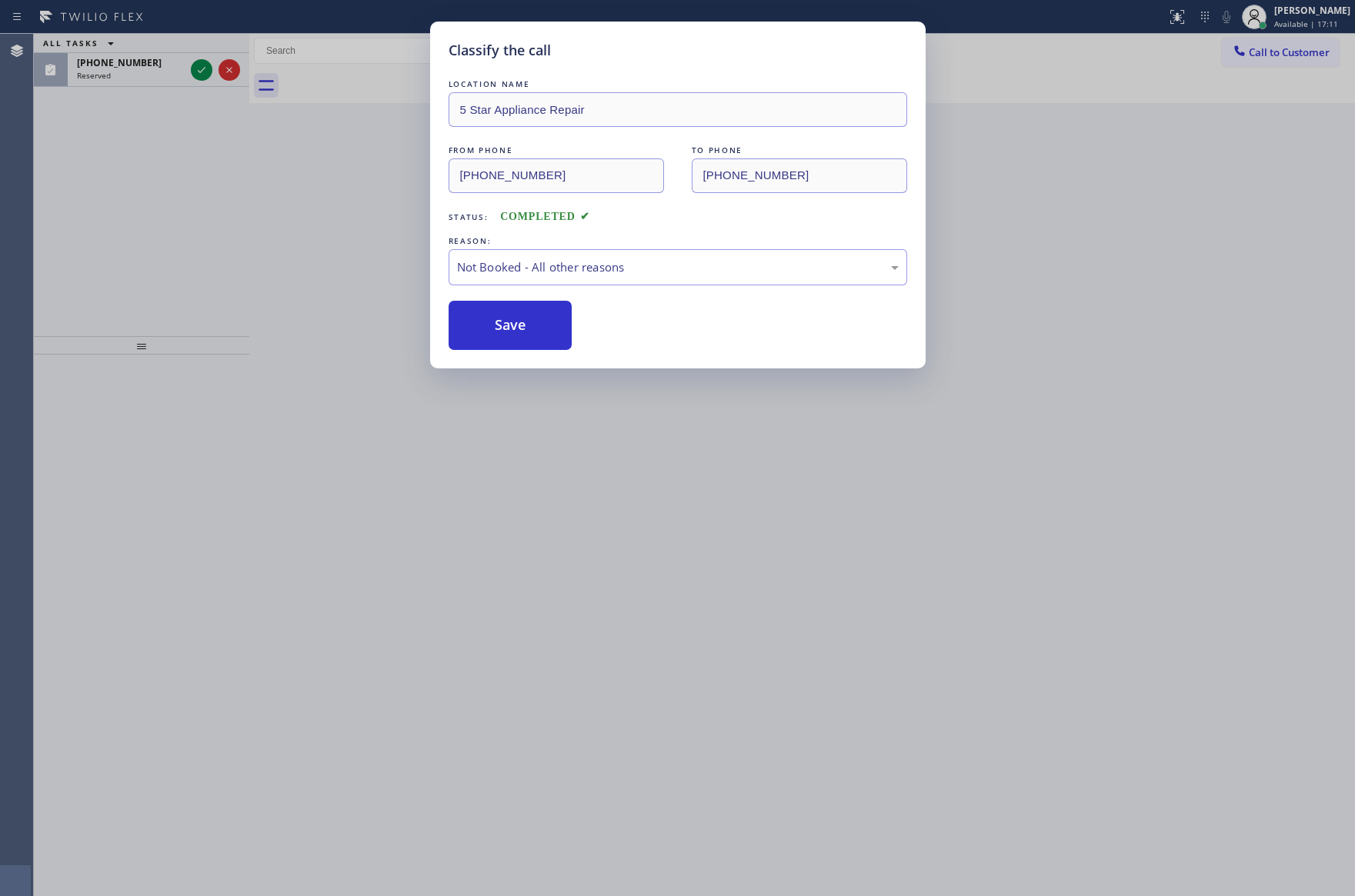
click at [467, 318] on button "Save" at bounding box center [510, 325] width 124 height 49
click at [171, 238] on div "Classify the call LOCATION NAME 5 Star Appliance Repair FROM PHONE (415) 350-15…" at bounding box center [678, 448] width 1355 height 896
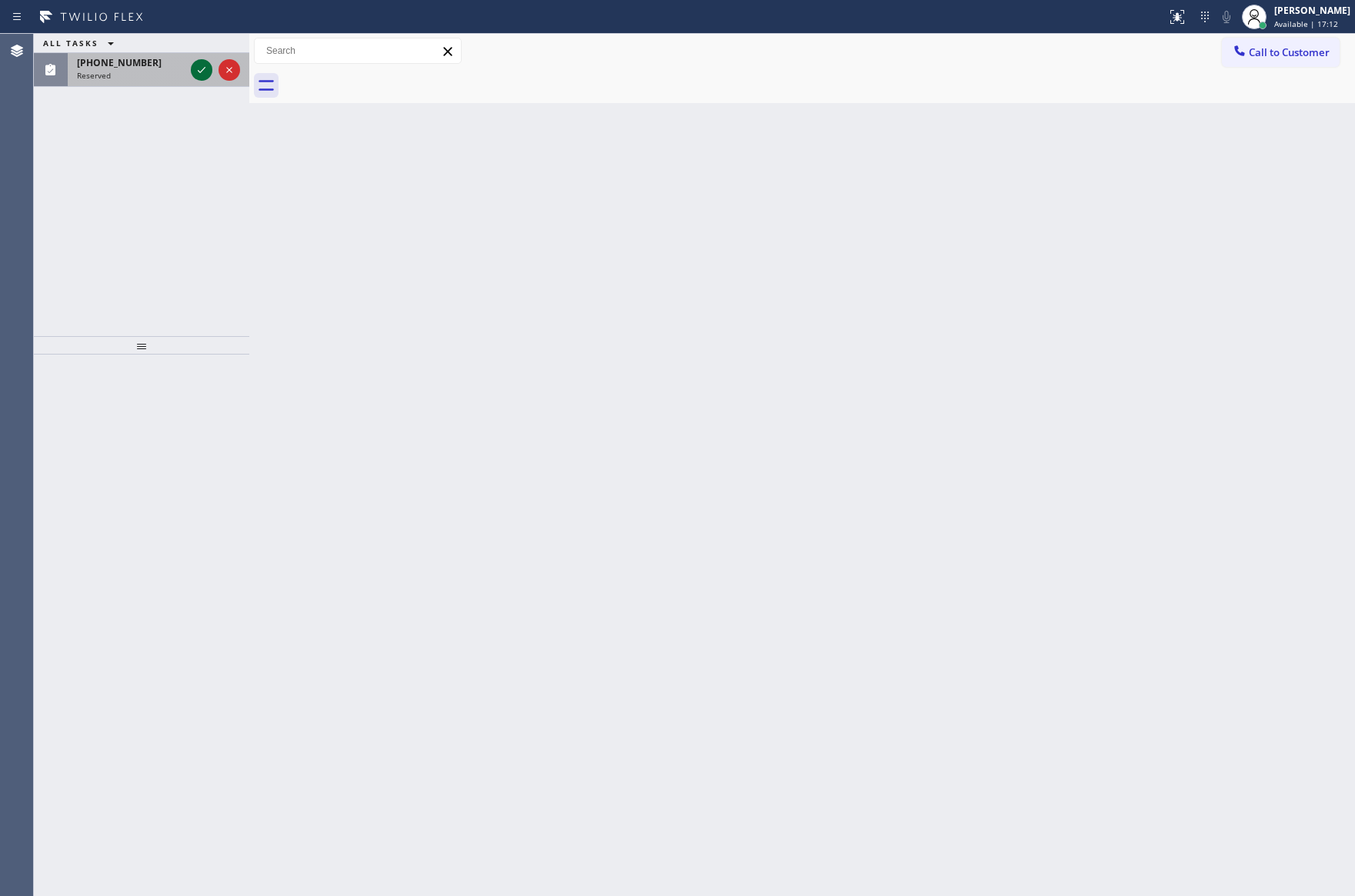
click at [201, 67] on icon at bounding box center [202, 71] width 19 height 19
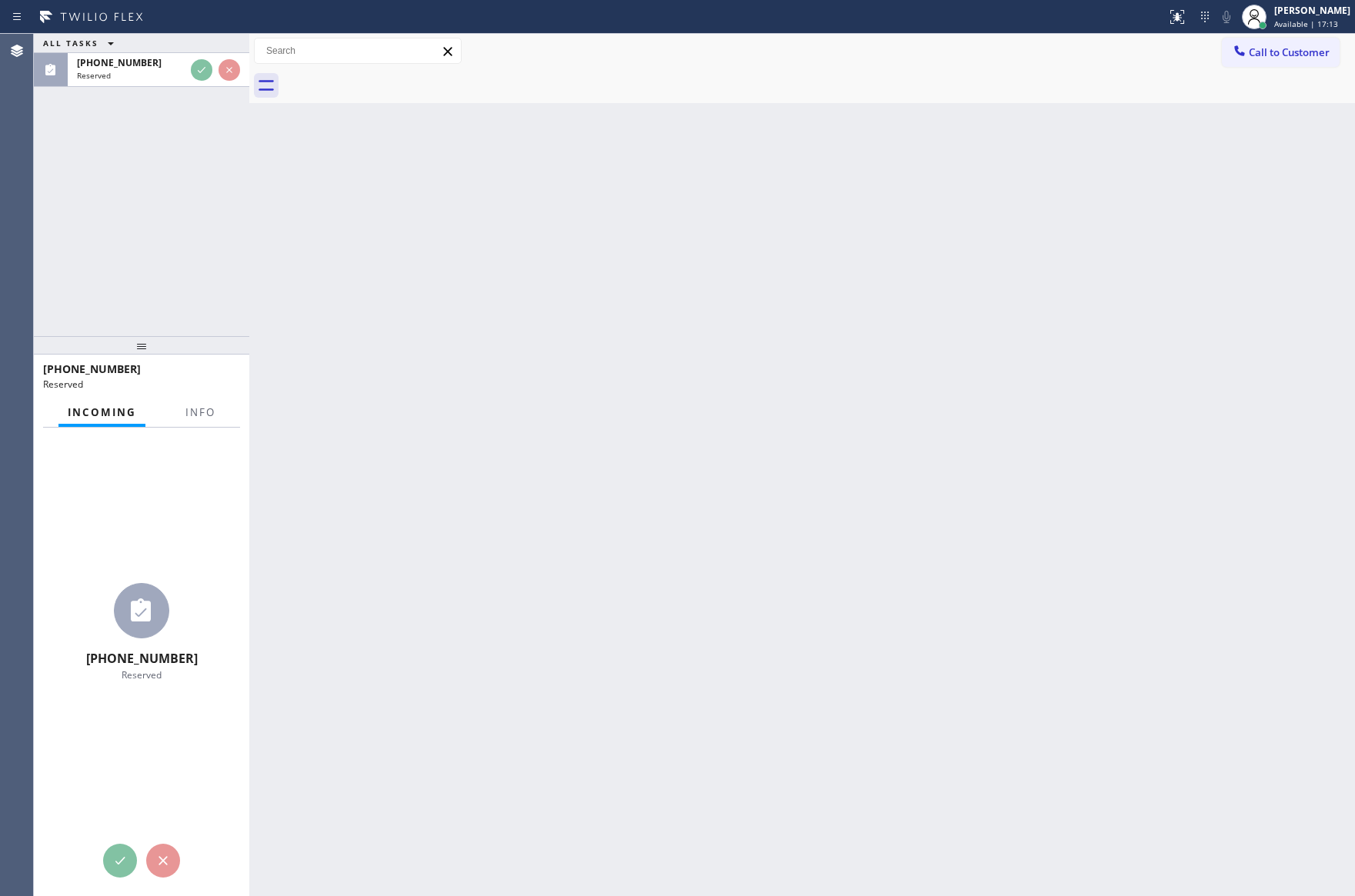
drag, startPoint x: 183, startPoint y: 216, endPoint x: 179, endPoint y: 252, distance: 36.2
click at [183, 217] on div "ALL TASKS ALL TASKS ACTIVE TASKS TASKS IN WRAP UP (929) 309-8596 Reserved" at bounding box center [141, 185] width 216 height 303
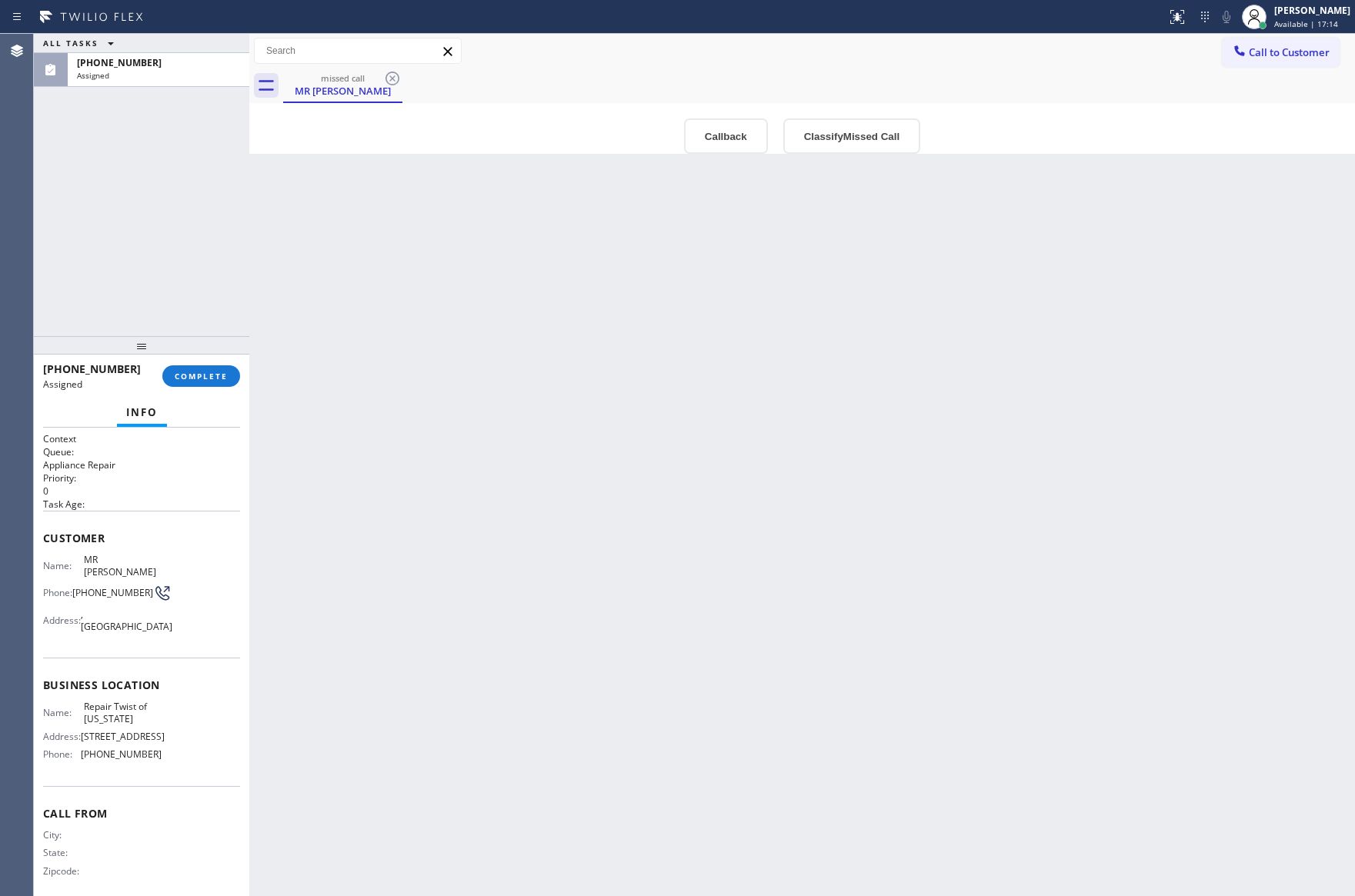
drag, startPoint x: 524, startPoint y: 399, endPoint x: 554, endPoint y: 438, distance: 49.2
click at [536, 425] on div "Back to Dashboard Change Sender ID Customers Technicians Select a contact Outbo…" at bounding box center [802, 465] width 1106 height 862
drag, startPoint x: 56, startPoint y: 550, endPoint x: 154, endPoint y: 745, distance: 218.2
click at [154, 745] on div "Agent Desktop Classify the call LOCATION NAME 5 Star Appliance Repair FROM PHON…" at bounding box center [678, 465] width 1355 height 862
click at [147, 738] on span "895 Grand St Brooklyn, NY 11211, USA" at bounding box center [122, 736] width 84 height 12
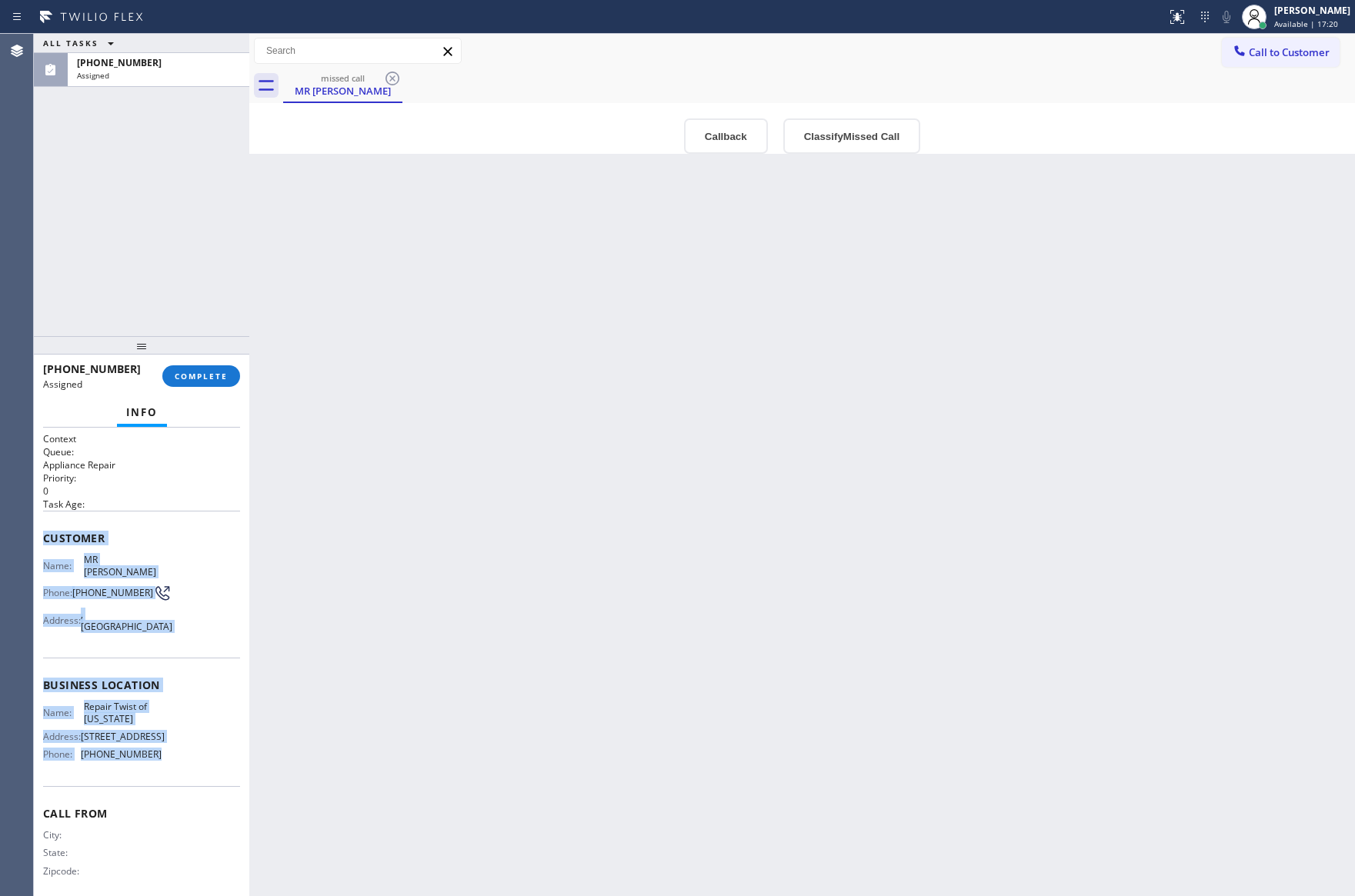
drag, startPoint x: 45, startPoint y: 536, endPoint x: 187, endPoint y: 778, distance: 280.6
click at [187, 778] on div "Context Queue: Appliance Repair Priority: 0 Task Age: Customer Name: MR Andy Ph…" at bounding box center [141, 666] width 197 height 470
copy div "Customer Name: MR Andy Phone: (929) 309-8596 Address: , Queens, NY 11427 Busine…"
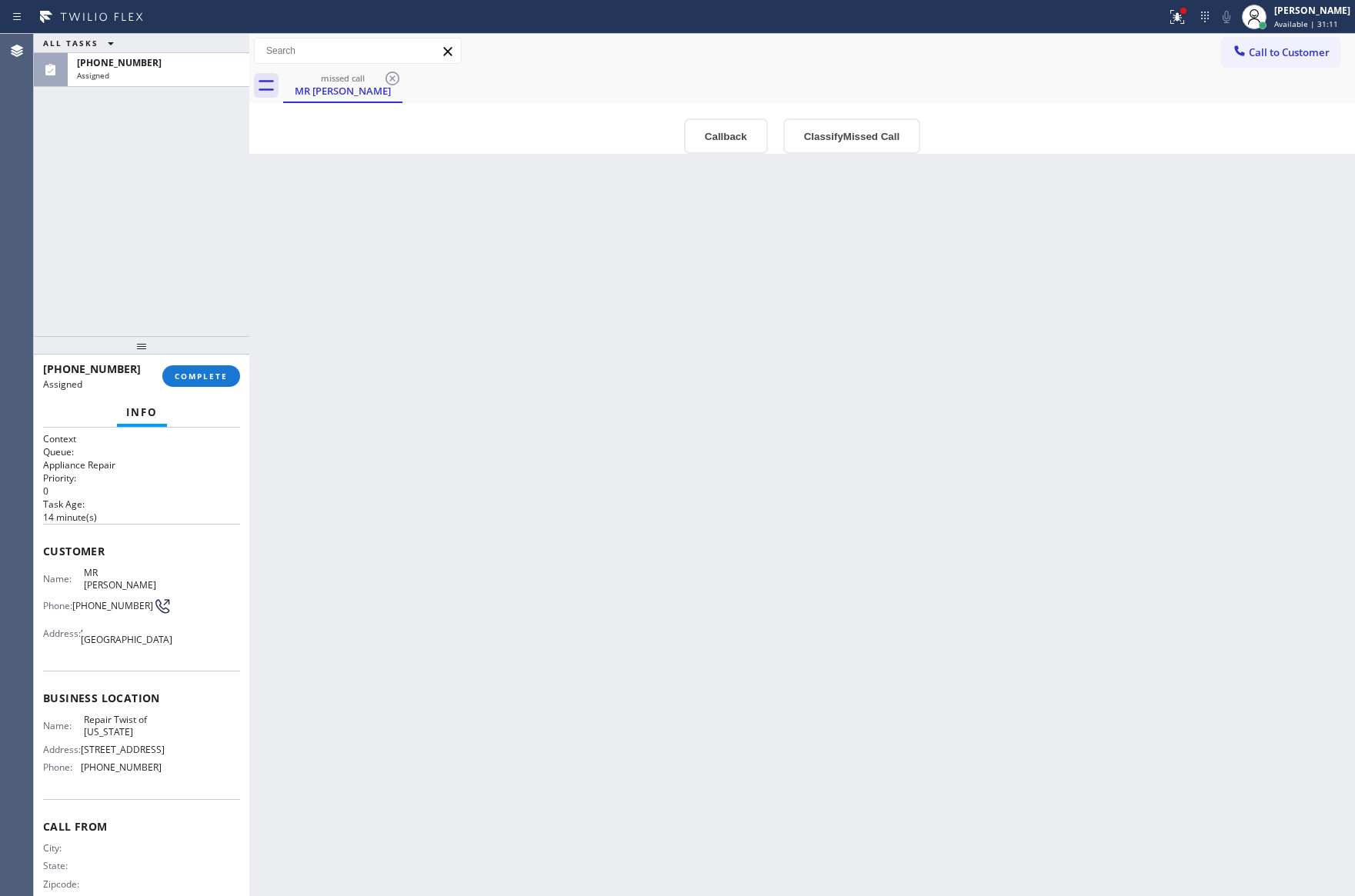
click at [546, 130] on div "Callback Classify Missed Call" at bounding box center [802, 136] width 1106 height 35
drag, startPoint x: 527, startPoint y: 201, endPoint x: 358, endPoint y: 526, distance: 366.3
click at [520, 236] on div "Back to Dashboard Change Sender ID Customers Technicians Select a contact Outbo…" at bounding box center [802, 465] width 1106 height 862
click at [343, 531] on div "Back to Dashboard Change Sender ID Customers Technicians Select a contact Outbo…" at bounding box center [802, 465] width 1106 height 862
click at [829, 152] on button "Classify Missed Call" at bounding box center [852, 136] width 137 height 35
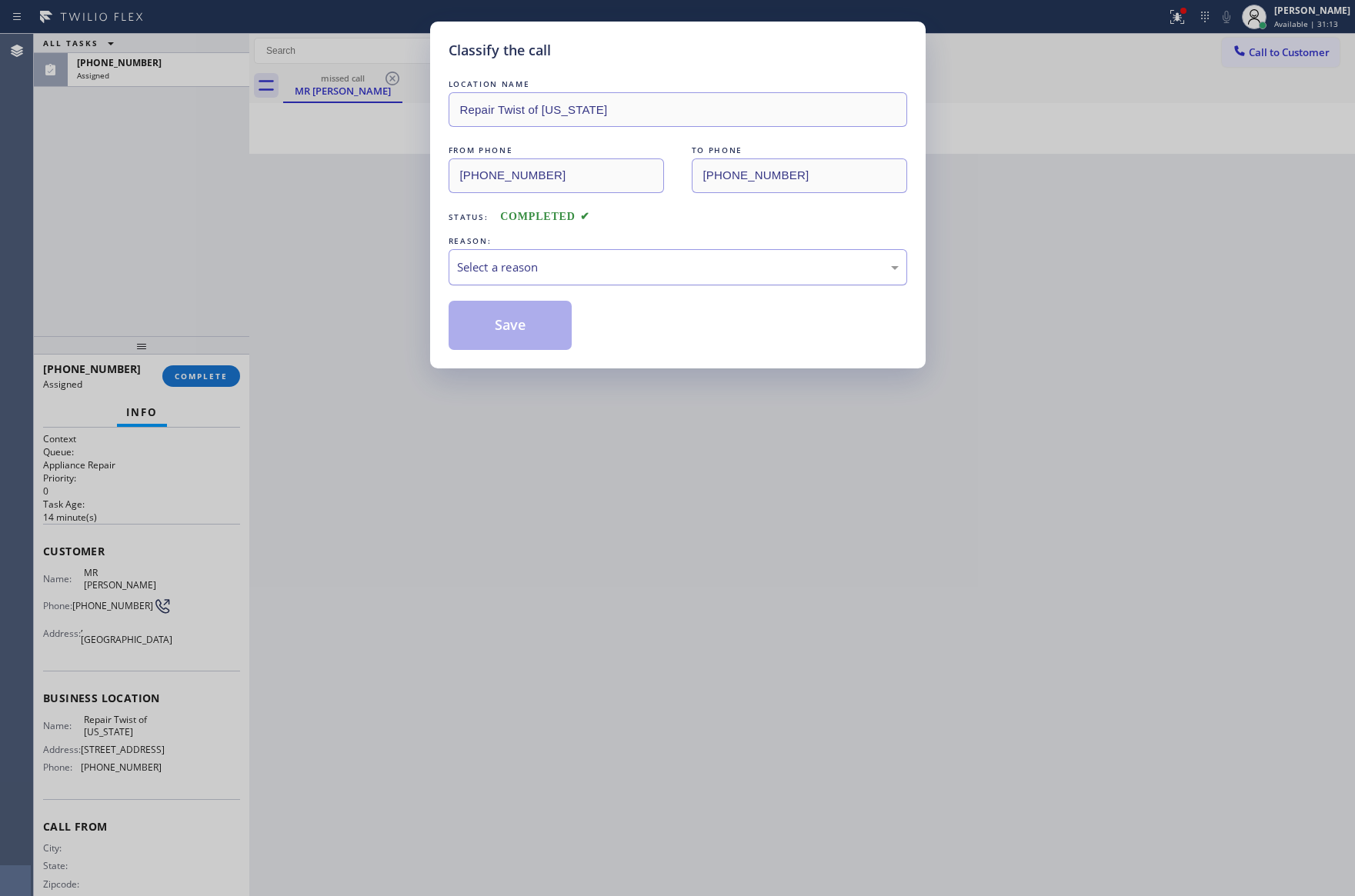
click at [592, 256] on div "Select a reason" at bounding box center [678, 267] width 459 height 36
click at [548, 321] on button "Save" at bounding box center [510, 325] width 124 height 49
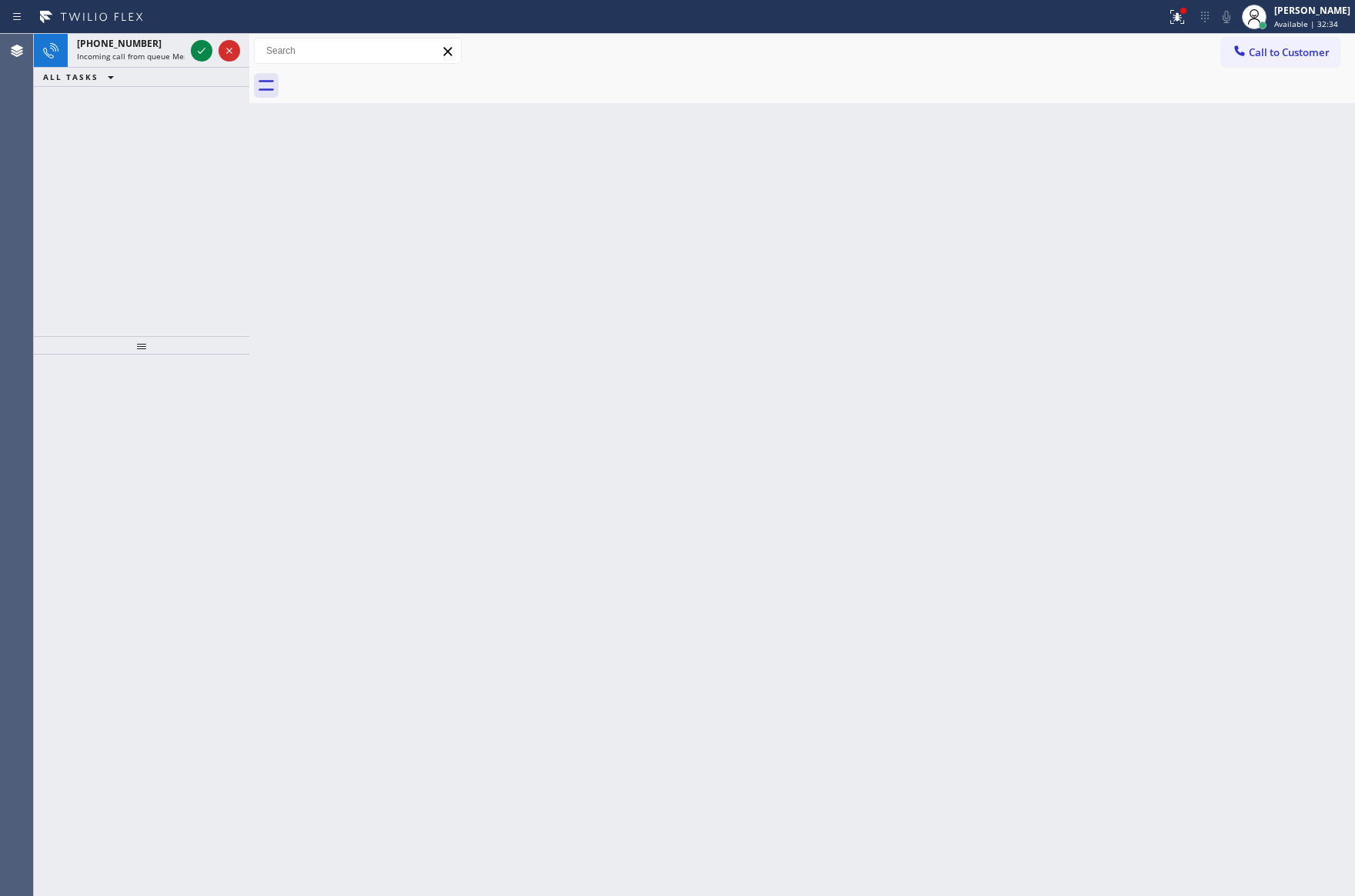
click at [123, 247] on div "+14807172848 Incoming call from queue Membership ALL TASKS ALL TASKS ACTIVE TAS…" at bounding box center [141, 185] width 216 height 303
click at [343, 349] on div "Back to Dashboard Change Sender ID Customers Technicians Select a contact Outbo…" at bounding box center [802, 465] width 1106 height 862
click at [203, 44] on icon at bounding box center [202, 51] width 19 height 19
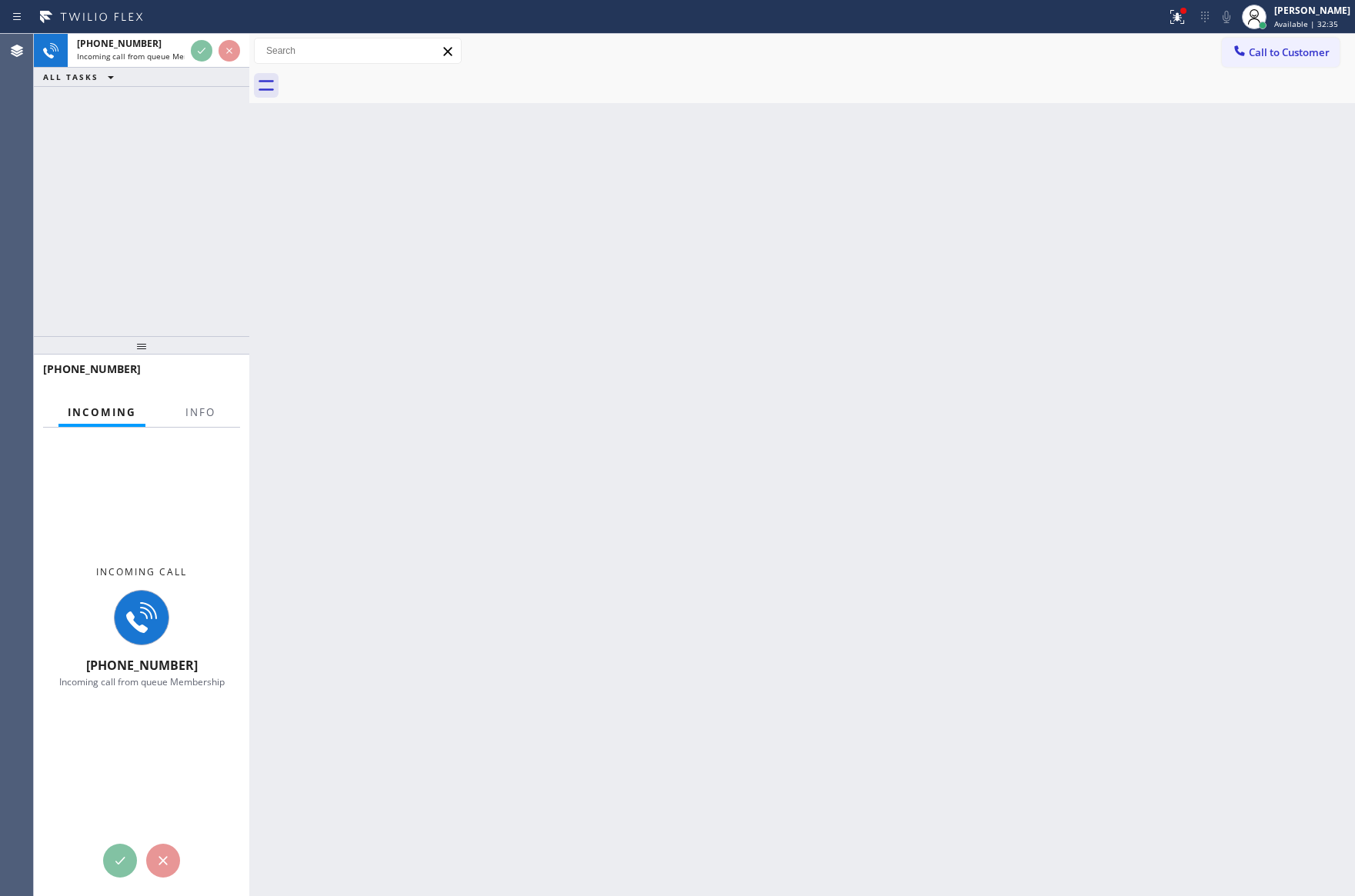
drag, startPoint x: 262, startPoint y: 261, endPoint x: 287, endPoint y: 261, distance: 25.0
click at [263, 261] on div "Back to Dashboard Change Sender ID Customers Technicians Select a contact Outbo…" at bounding box center [802, 465] width 1106 height 862
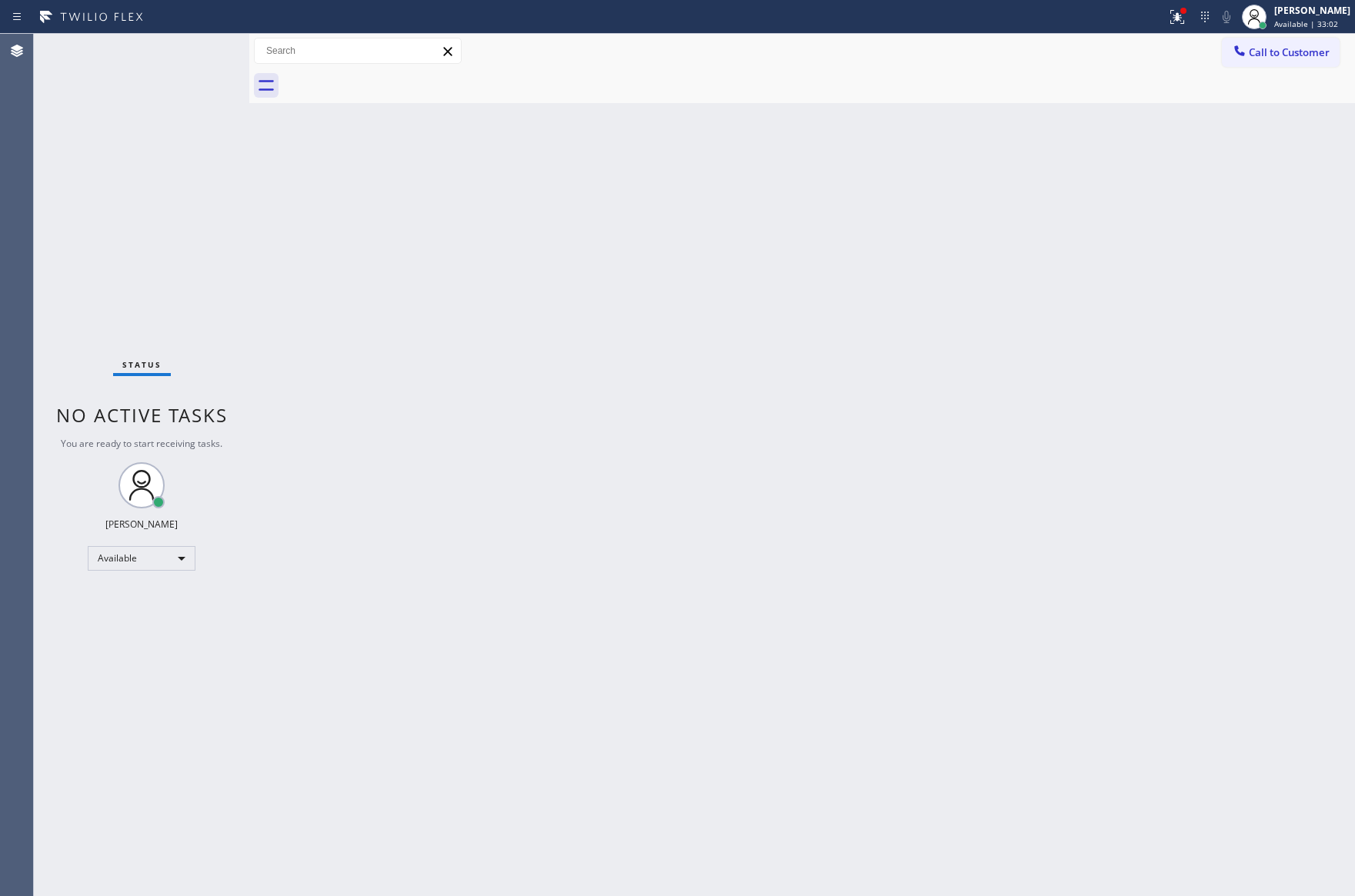
drag, startPoint x: 710, startPoint y: 286, endPoint x: 947, endPoint y: 77, distance: 316.0
click at [767, 268] on div "Back to Dashboard Change Sender ID Customers Technicians Select a contact Outbo…" at bounding box center [802, 465] width 1106 height 862
click at [255, 324] on div "Back to Dashboard Change Sender ID Customers Technicians Select a contact Outbo…" at bounding box center [802, 465] width 1106 height 862
click at [158, 554] on div "Available" at bounding box center [141, 558] width 107 height 24
click at [436, 597] on div at bounding box center [678, 448] width 1355 height 896
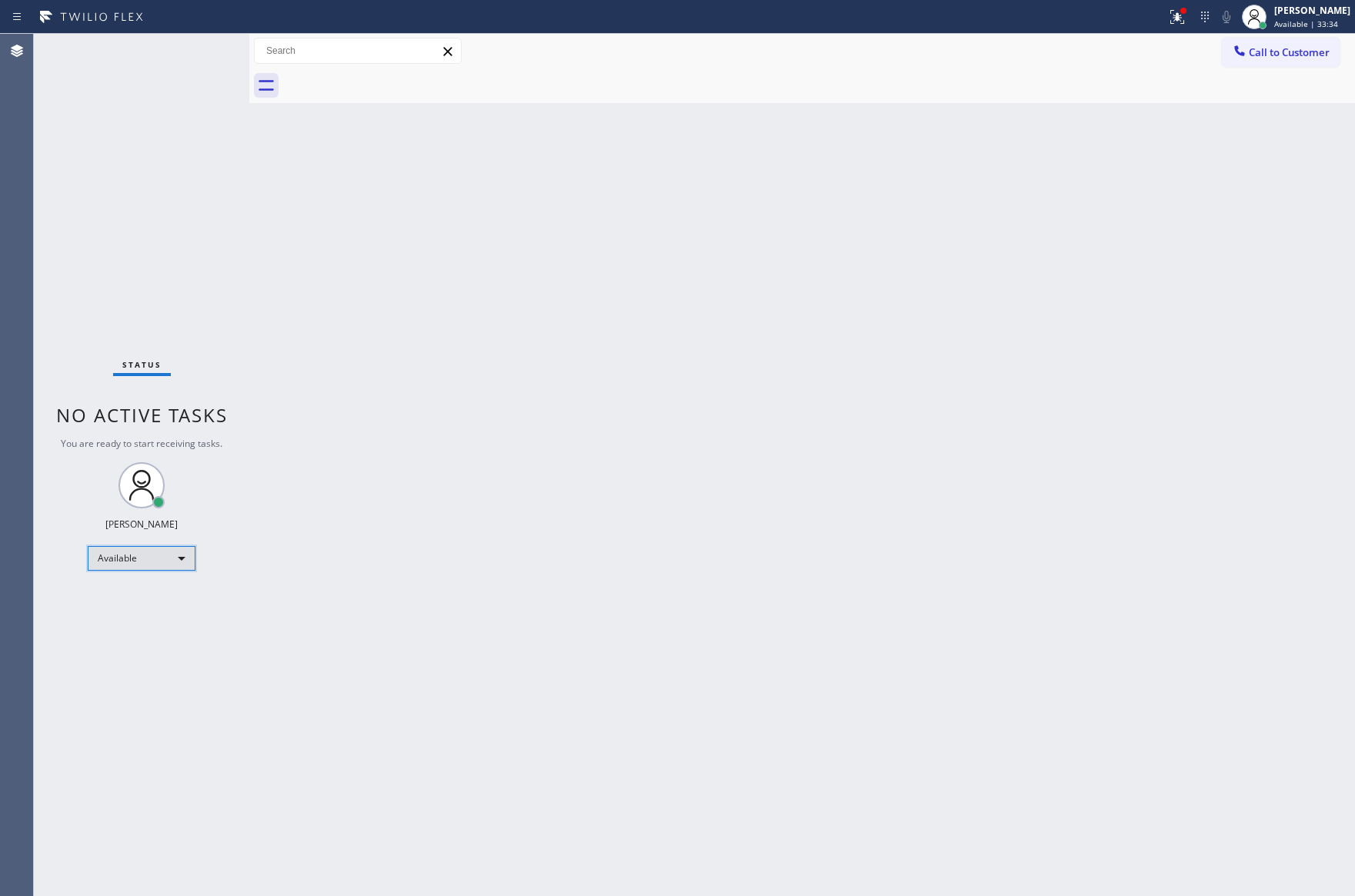
click at [157, 560] on div "Available" at bounding box center [141, 558] width 107 height 24
click at [155, 619] on li "Unavailable" at bounding box center [140, 618] width 104 height 19
click at [771, 362] on div "Back to Dashboard Change Sender ID Customers Technicians Select a contact Outbo…" at bounding box center [802, 465] width 1106 height 862
click at [771, 361] on div "Back to Dashboard Change Sender ID Customers Technicians Select a contact Outbo…" at bounding box center [802, 465] width 1106 height 862
click at [483, 204] on div "Back to Dashboard Change Sender ID Customers Technicians Select a contact Outbo…" at bounding box center [802, 465] width 1106 height 862
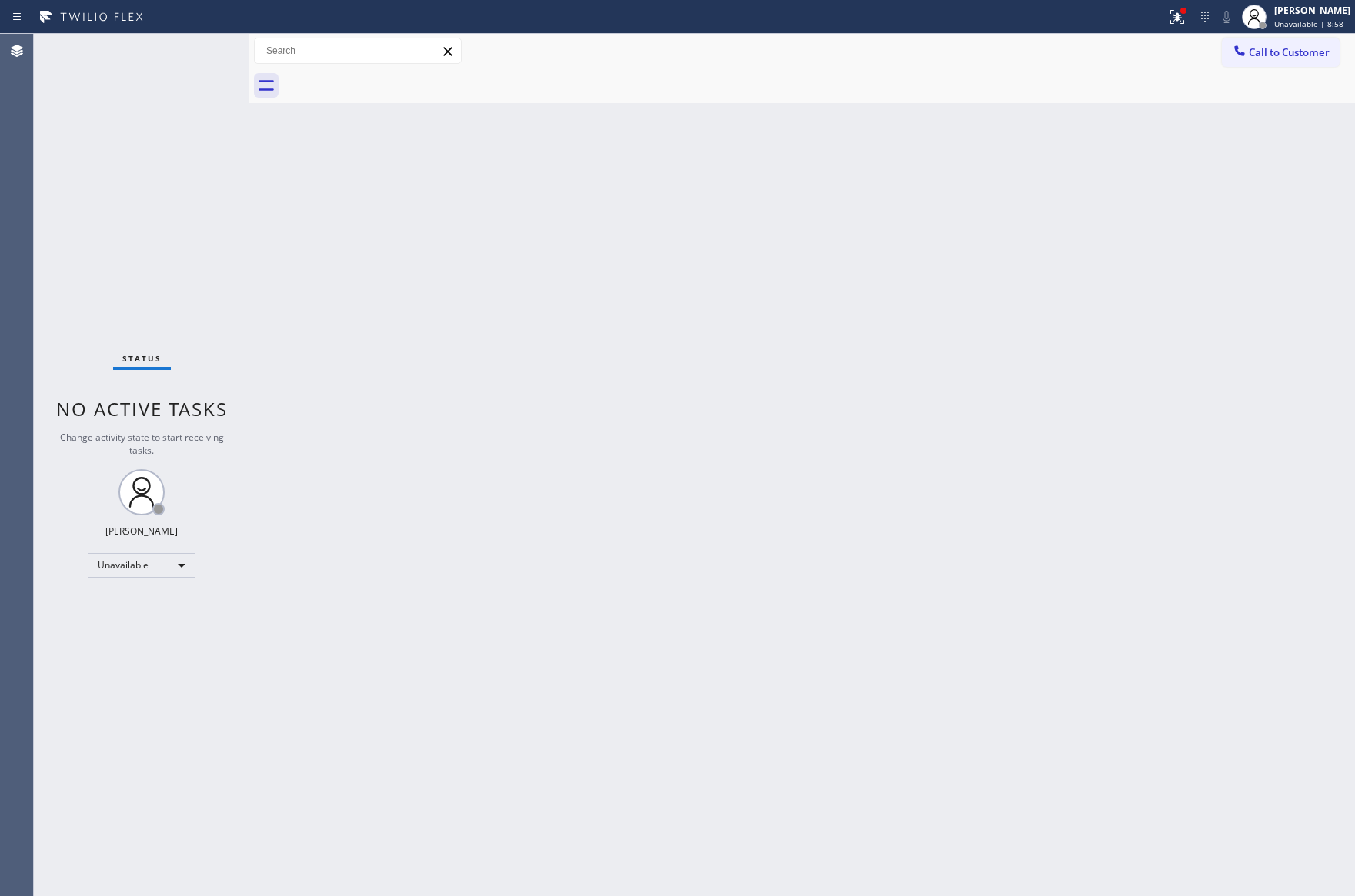
click at [674, 827] on div "Back to Dashboard Change Sender ID Customers Technicians Select a contact Outbo…" at bounding box center [802, 465] width 1106 height 862
click at [278, 727] on div "Back to Dashboard Change Sender ID Customers Technicians Select a contact Outbo…" at bounding box center [802, 465] width 1106 height 862
click at [1090, 550] on div "Back to Dashboard Change Sender ID Customers Technicians Select a contact Outbo…" at bounding box center [802, 465] width 1106 height 862
click at [432, 434] on div "Back to Dashboard Change Sender ID Customers Technicians Select a contact Outbo…" at bounding box center [802, 465] width 1106 height 862
drag, startPoint x: 169, startPoint y: 558, endPoint x: 162, endPoint y: 575, distance: 18.4
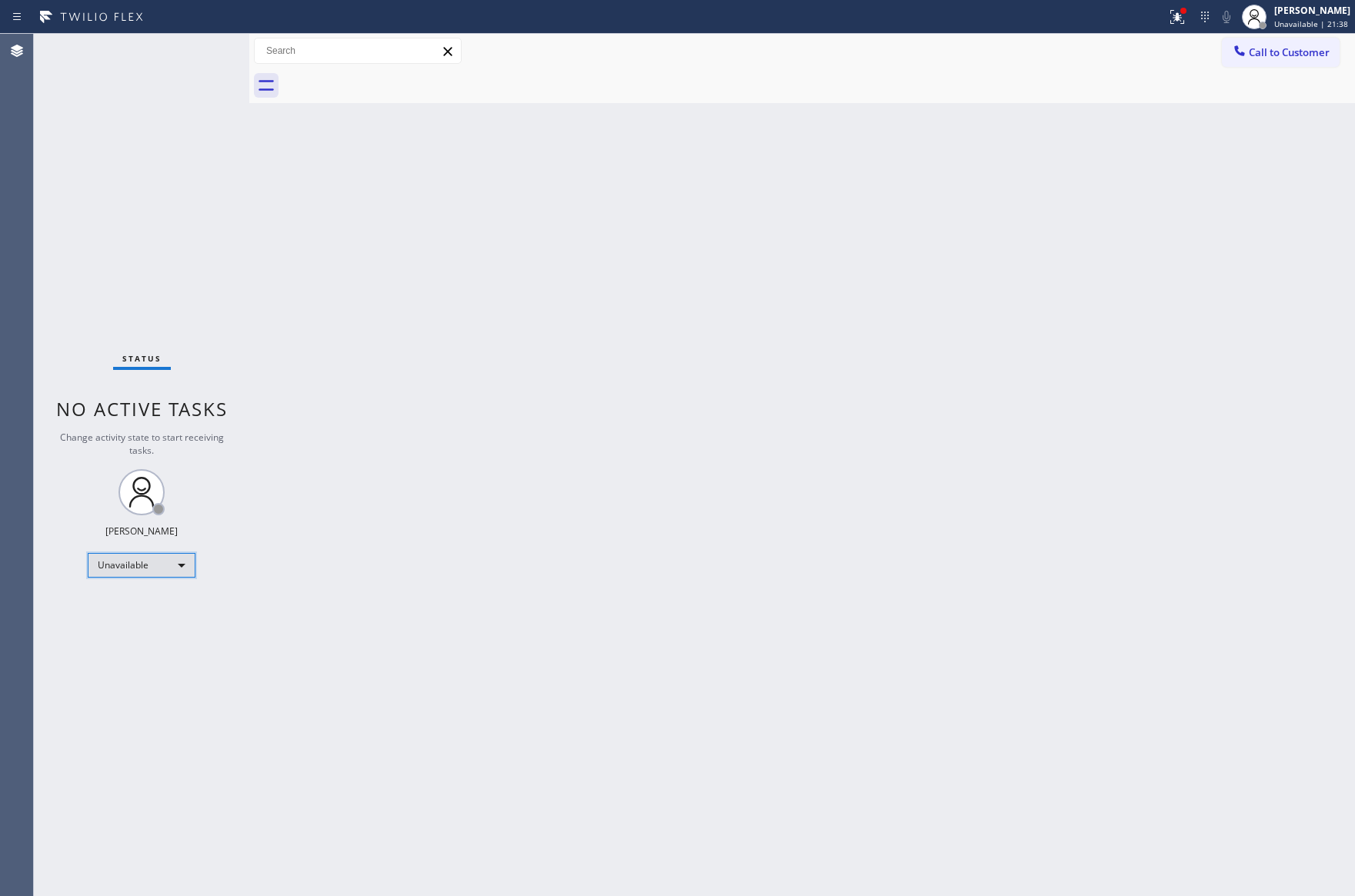
click at [162, 575] on div "Unavailable" at bounding box center [141, 564] width 107 height 24
click at [145, 596] on li "Available" at bounding box center [140, 605] width 104 height 19
click at [816, 558] on div "Back to Dashboard Change Sender ID Customers Technicians Select a contact Outbo…" at bounding box center [802, 465] width 1106 height 862
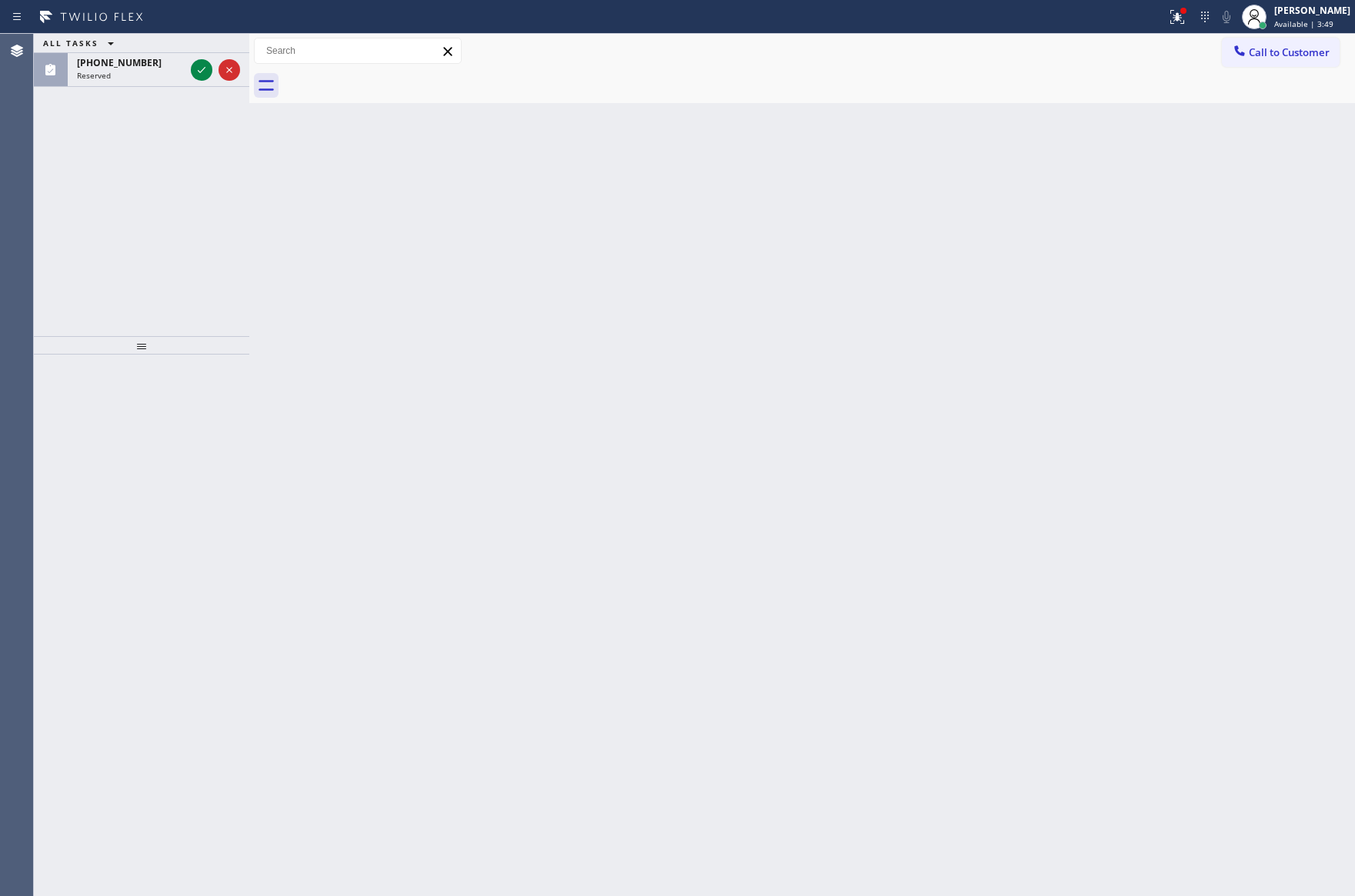
click at [503, 279] on div "Back to Dashboard Change Sender ID Customers Technicians Select a contact Outbo…" at bounding box center [802, 465] width 1106 height 862
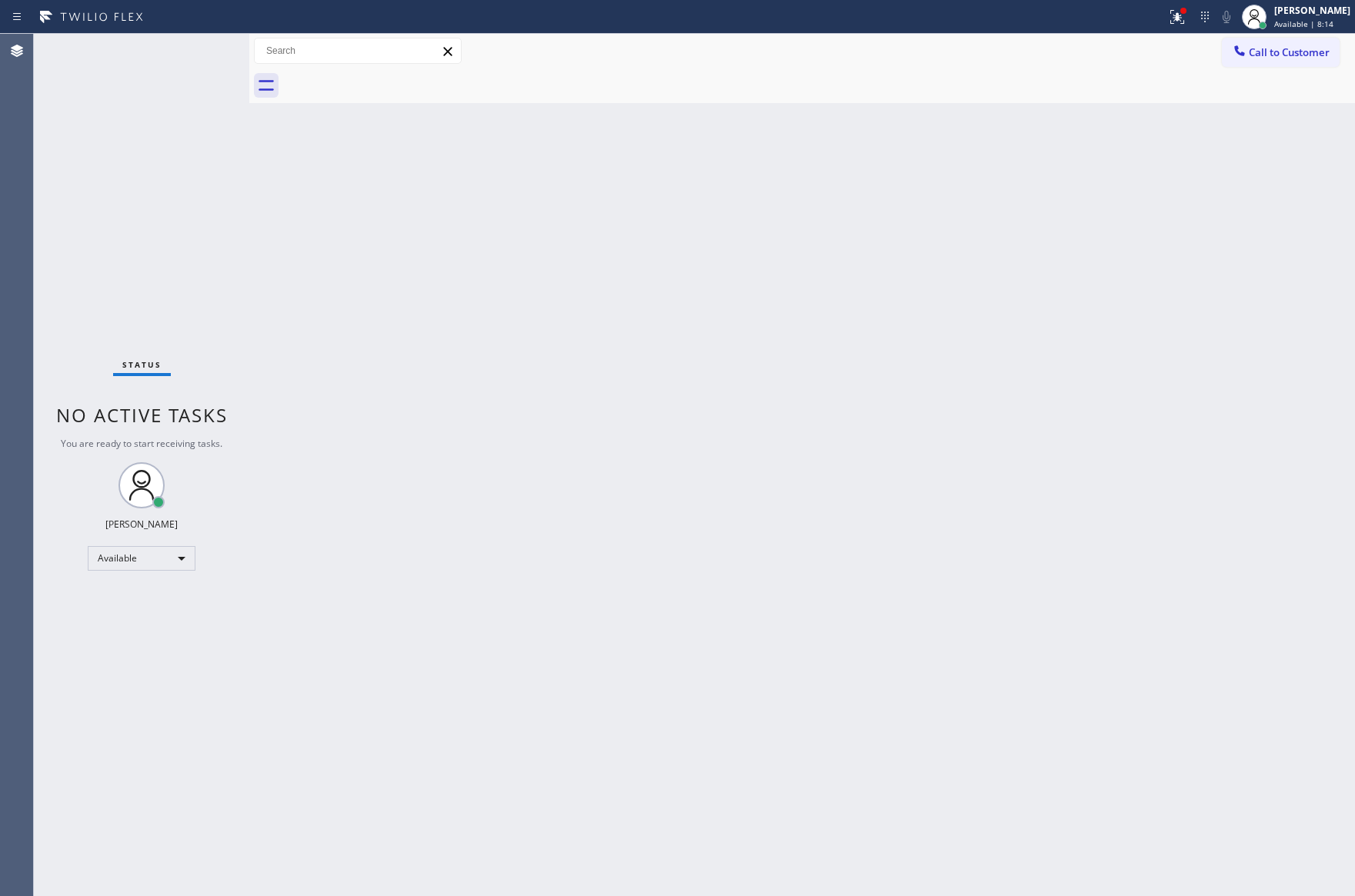
click at [565, 365] on div "Back to Dashboard Change Sender ID Customers Technicians Select a contact Outbo…" at bounding box center [802, 465] width 1106 height 862
click at [569, 361] on div "Back to Dashboard Change Sender ID Customers Technicians Select a contact Outbo…" at bounding box center [802, 465] width 1106 height 862
click at [565, 379] on div "Back to Dashboard Change Sender ID Customers Technicians Select a contact Outbo…" at bounding box center [802, 465] width 1106 height 862
click at [227, 700] on div "Status No active tasks You are ready to start receiving tasks. [PERSON_NAME] Av…" at bounding box center [141, 465] width 216 height 862
click at [155, 554] on div "Available" at bounding box center [141, 558] width 107 height 24
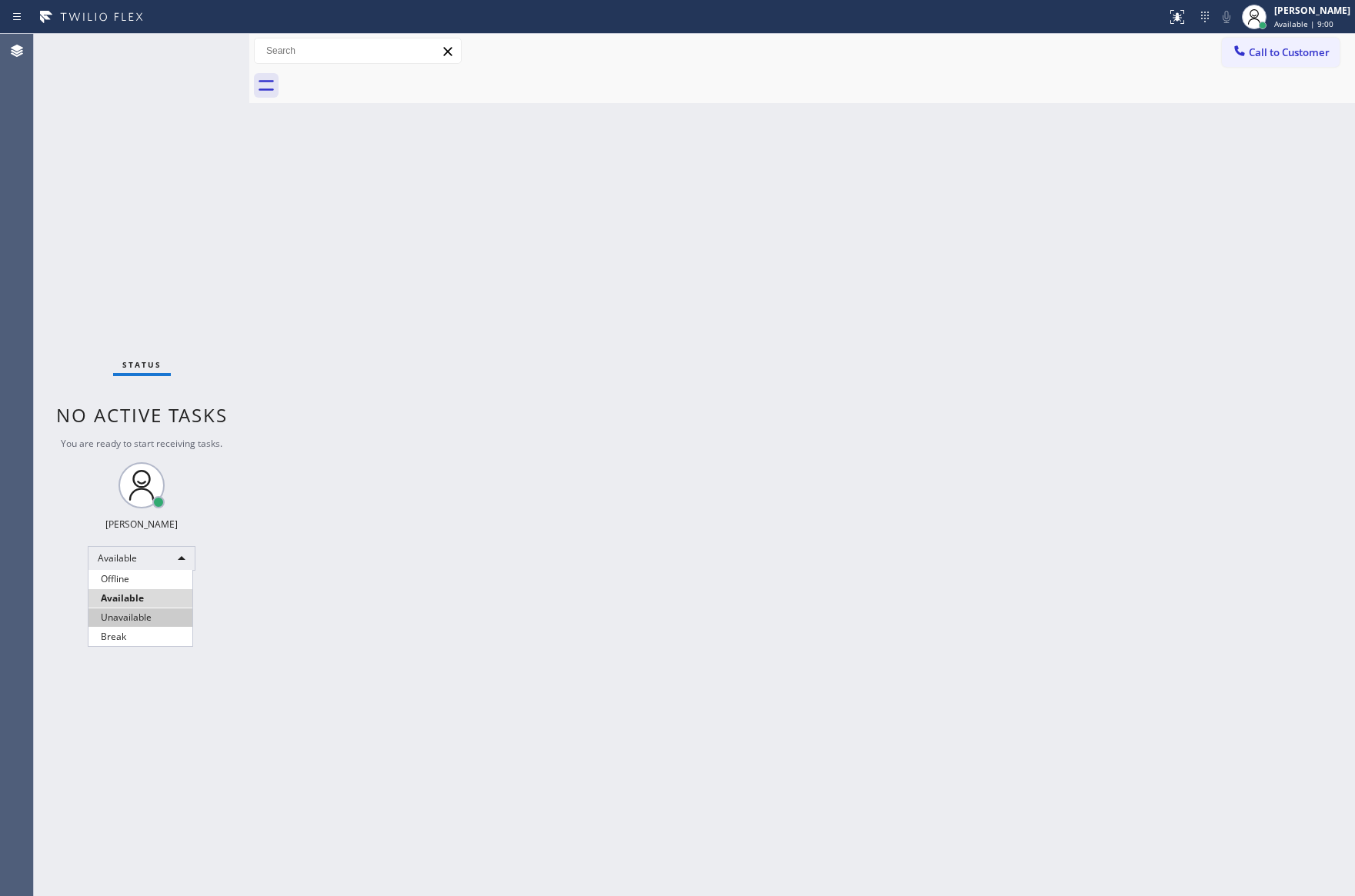
click at [143, 619] on li "Unavailable" at bounding box center [140, 618] width 104 height 19
click at [596, 484] on div "Back to Dashboard Change Sender ID Customers Technicians Select a contact Outbo…" at bounding box center [802, 465] width 1106 height 862
click at [179, 571] on div "Unavailable" at bounding box center [141, 564] width 107 height 24
click at [145, 598] on li "Available" at bounding box center [140, 605] width 104 height 19
click at [734, 526] on div "Back to Dashboard Change Sender ID Customers Technicians Select a contact Outbo…" at bounding box center [802, 465] width 1106 height 862
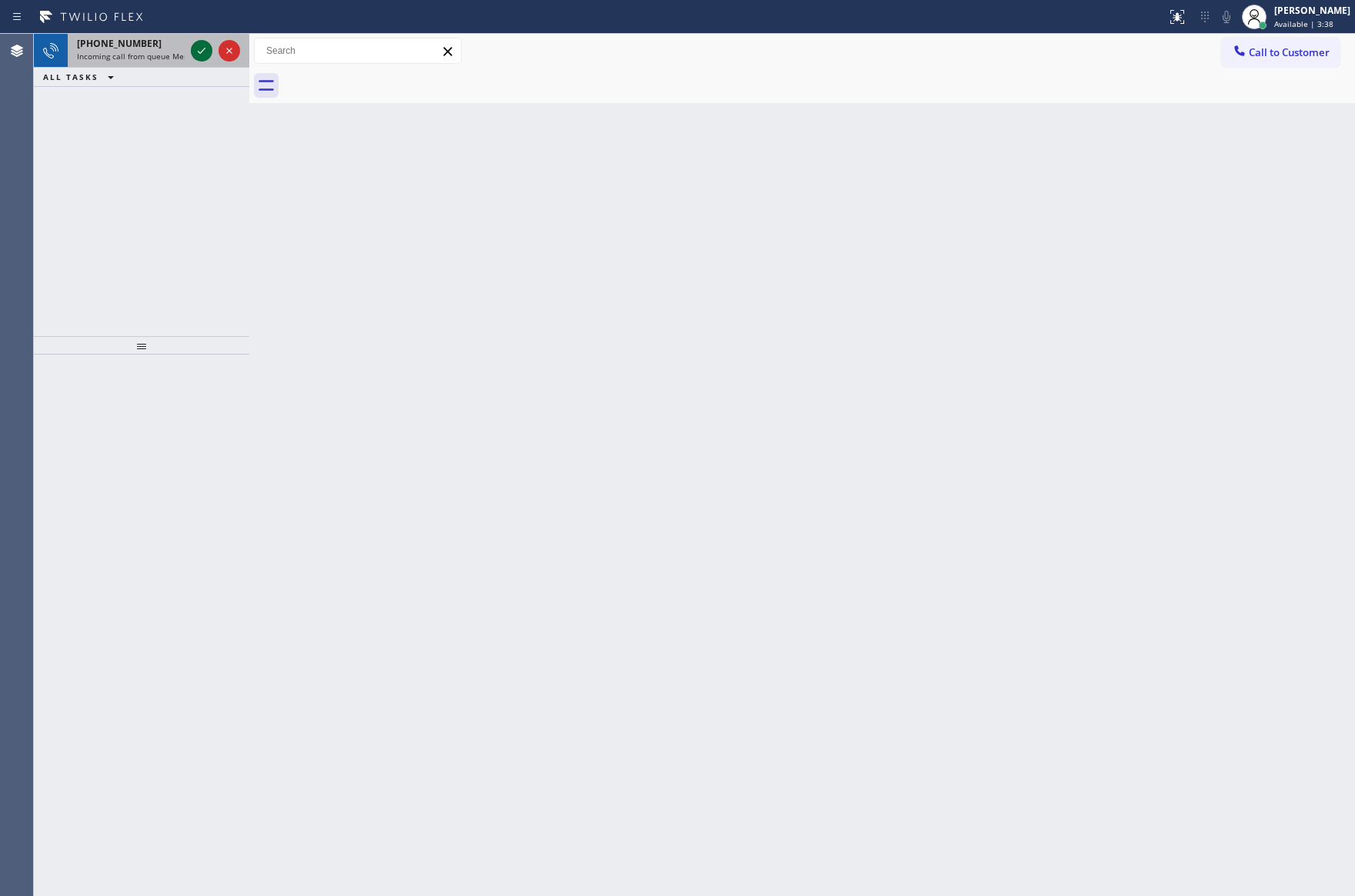
click at [198, 45] on icon at bounding box center [202, 51] width 19 height 19
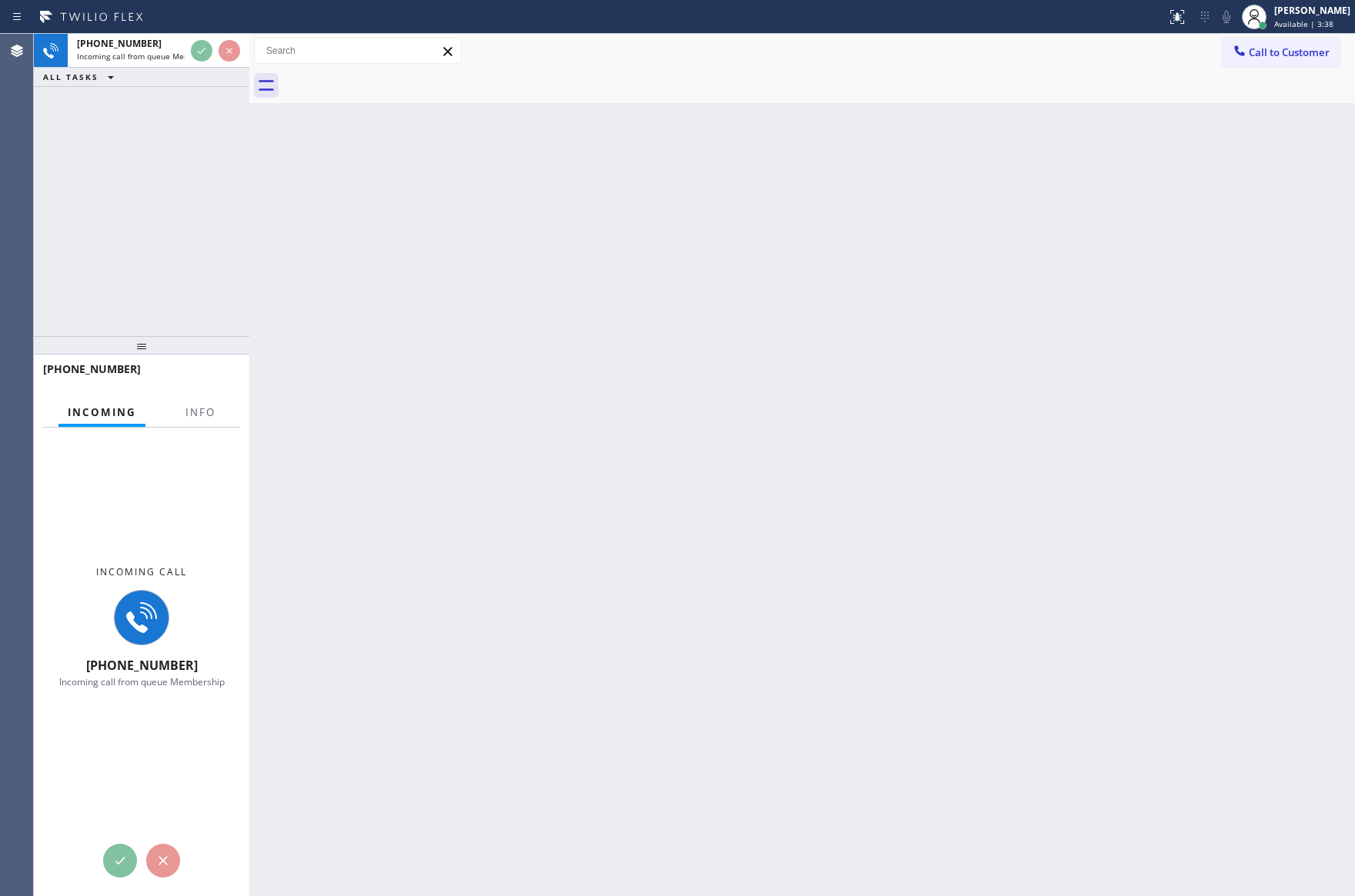
click at [205, 158] on div "[PHONE_NUMBER] Incoming call from queue Membership ALL TASKS ALL TASKS ACTIVE T…" at bounding box center [141, 185] width 216 height 303
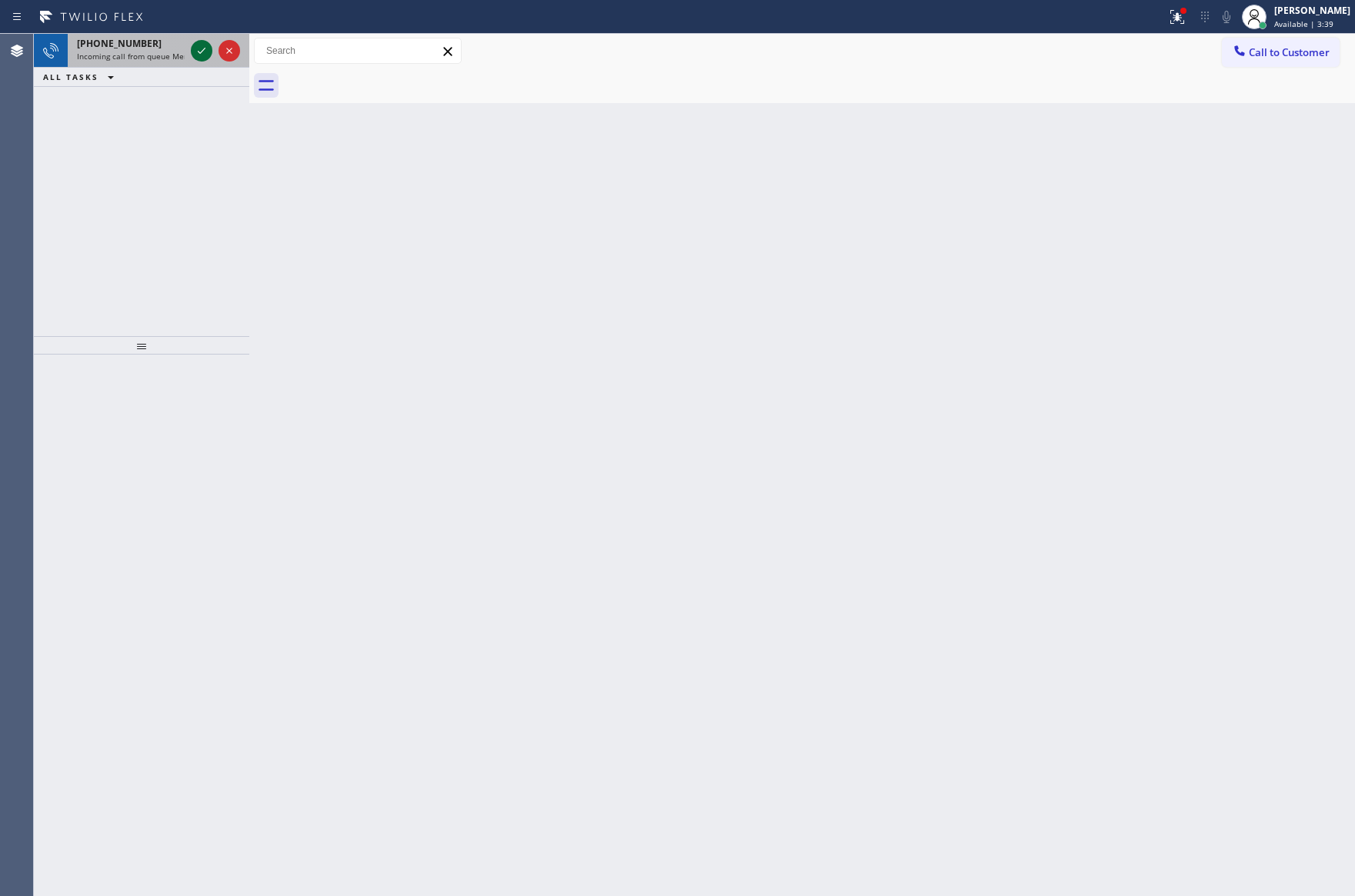
click at [203, 52] on icon at bounding box center [202, 51] width 19 height 19
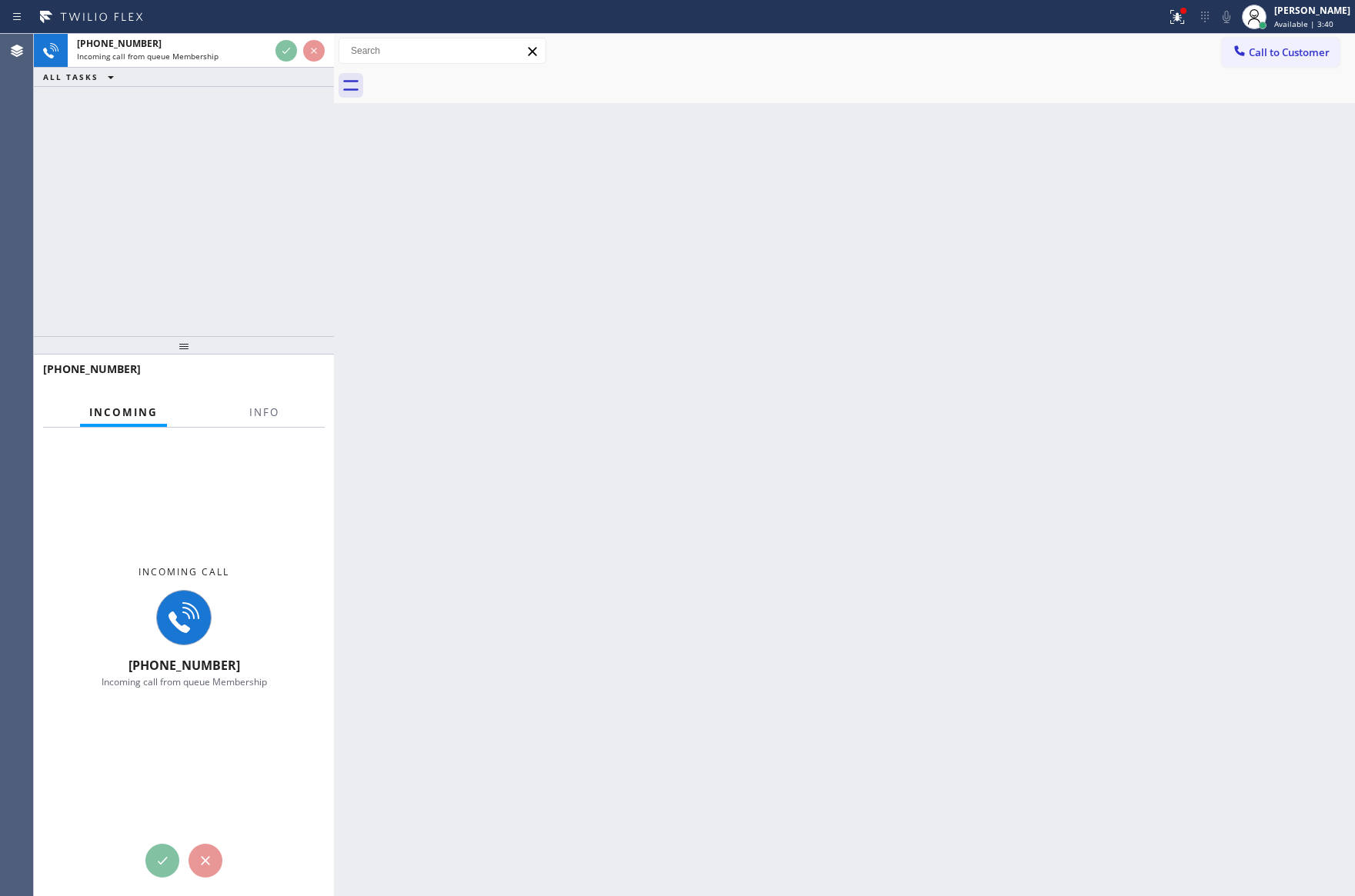
drag, startPoint x: 252, startPoint y: 176, endPoint x: 323, endPoint y: 187, distance: 71.8
click at [334, 183] on div at bounding box center [334, 465] width 0 height 862
click at [266, 206] on div "[PHONE_NUMBER] Incoming call from queue Membership ALL TASKS ALL TASKS ACTIVE T…" at bounding box center [187, 185] width 307 height 303
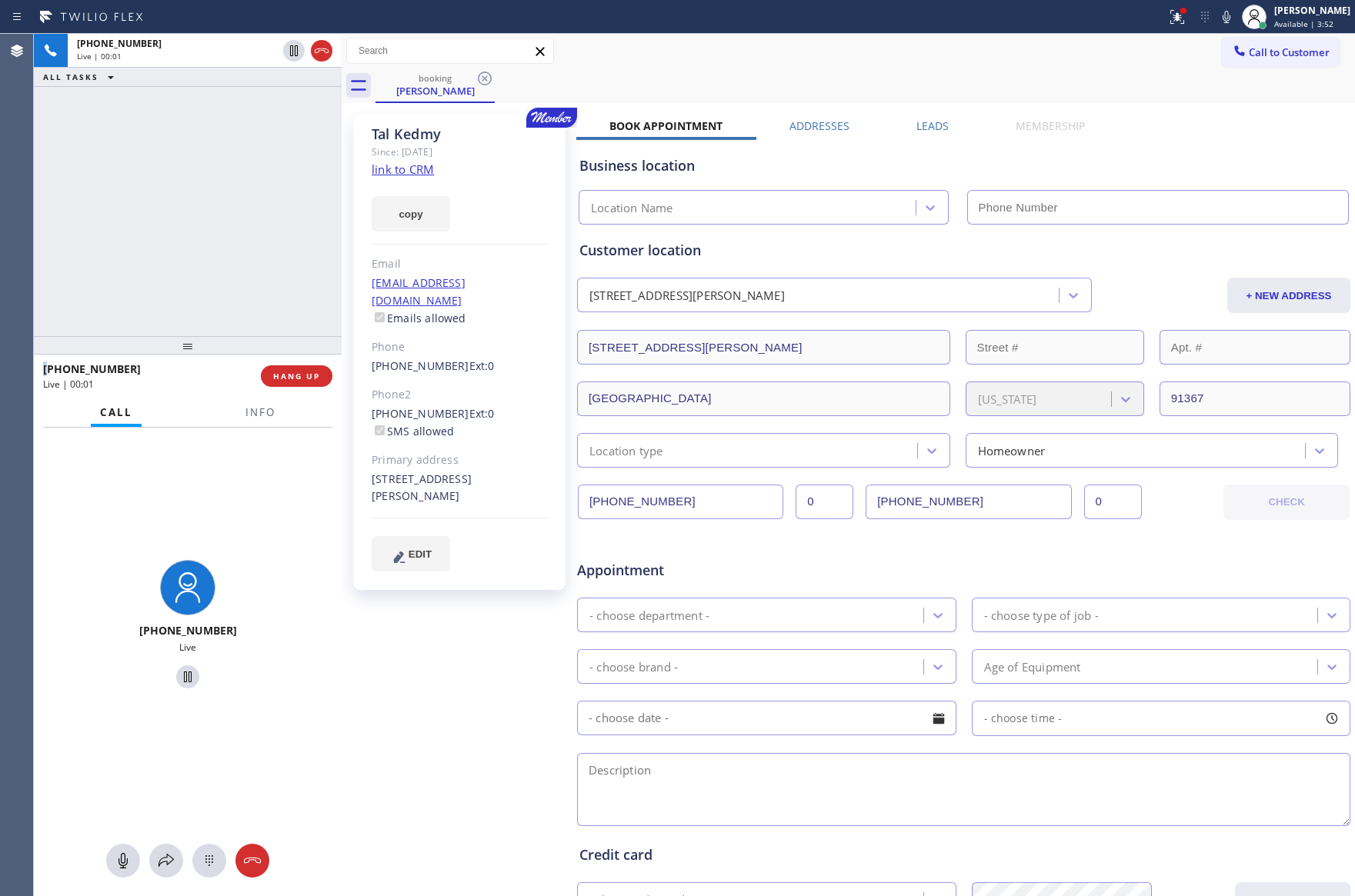
type input "[PHONE_NUMBER]"
click at [172, 172] on div "[PHONE_NUMBER] Live | 00:06 ALL TASKS ALL TASKS ACTIVE TASKS TASKS IN WRAP UP" at bounding box center [187, 185] width 307 height 303
click at [430, 162] on link "link to CRM" at bounding box center [402, 169] width 62 height 16
click at [289, 377] on span "HANG UP" at bounding box center [296, 376] width 47 height 11
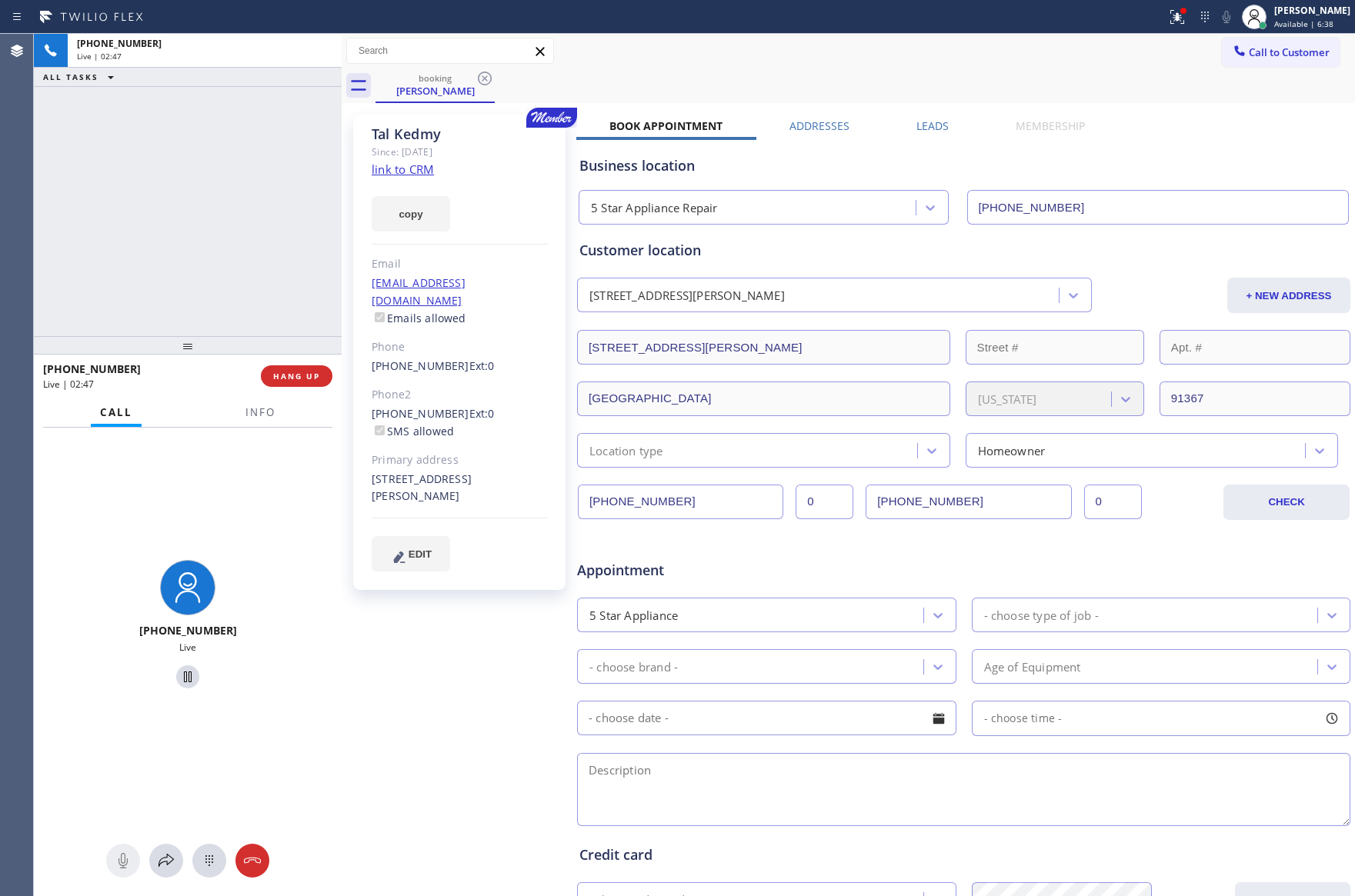
click at [270, 209] on div "[PHONE_NUMBER] Live | 02:47 ALL TASKS ALL TASKS ACTIVE TASKS TASKS IN WRAP UP" at bounding box center [187, 185] width 307 height 303
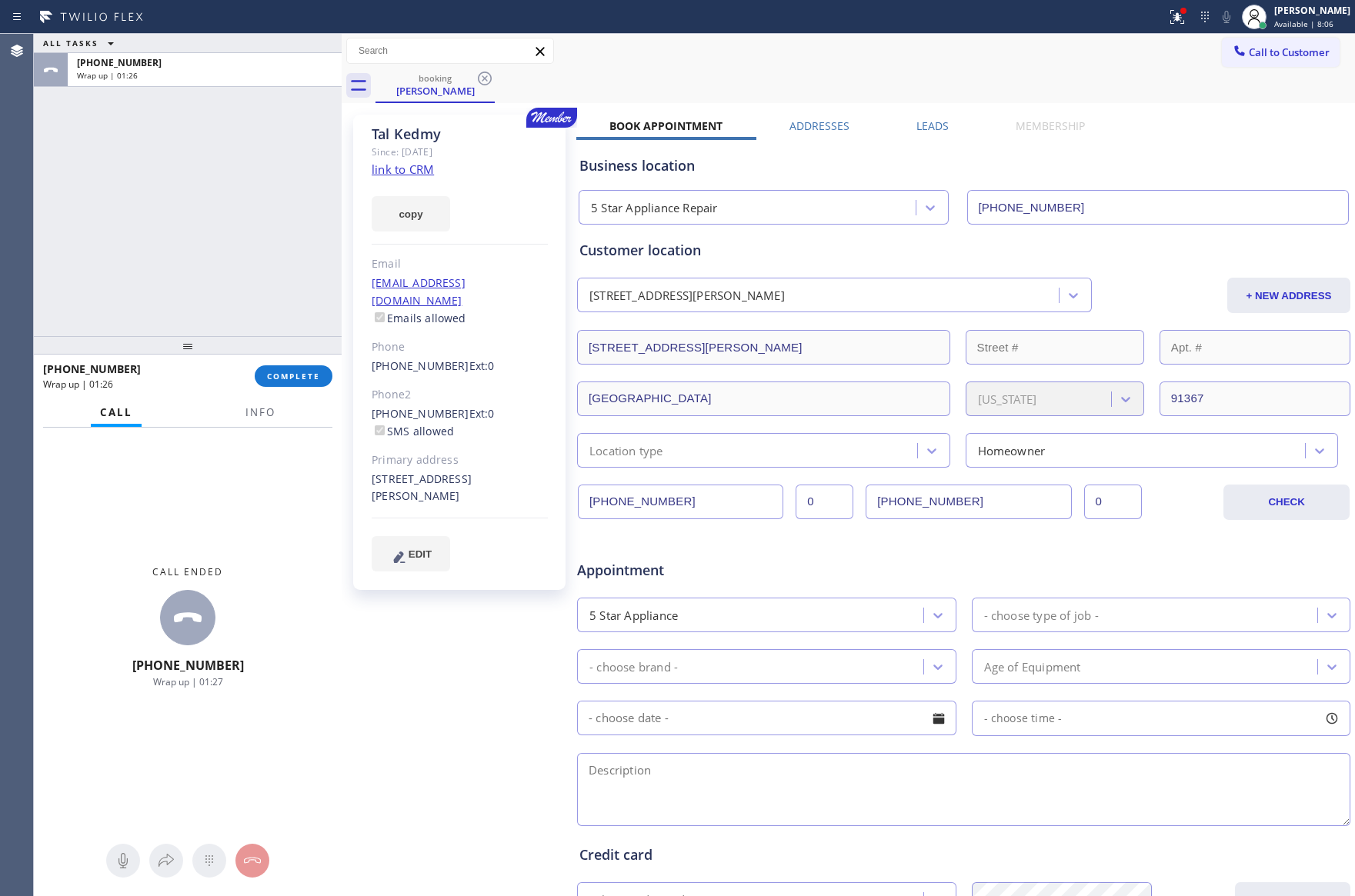
click at [256, 209] on div "ALL TASKS ALL TASKS ACTIVE TASKS TASKS IN WRAP UP [PHONE_NUMBER] Wrap up | 01:26" at bounding box center [187, 185] width 307 height 303
click at [151, 191] on div "ALL TASKS ALL TASKS ACTIVE TASKS TASKS IN WRAP UP [PHONE_NUMBER] Wrap up | 07:14" at bounding box center [187, 185] width 307 height 303
click at [166, 100] on div "ALL TASKS ALL TASKS ACTIVE TASKS TASKS IN WRAP UP [PHONE_NUMBER] Wrap up | 07:14" at bounding box center [187, 185] width 307 height 303
click at [303, 390] on div "[PHONE_NUMBER] Wrap up | 07:15 COMPLETE" at bounding box center [187, 375] width 289 height 40
click at [265, 231] on div "ALL TASKS ALL TASKS ACTIVE TASKS TASKS IN WRAP UP [PHONE_NUMBER] Wrap up | 07:16" at bounding box center [187, 185] width 307 height 303
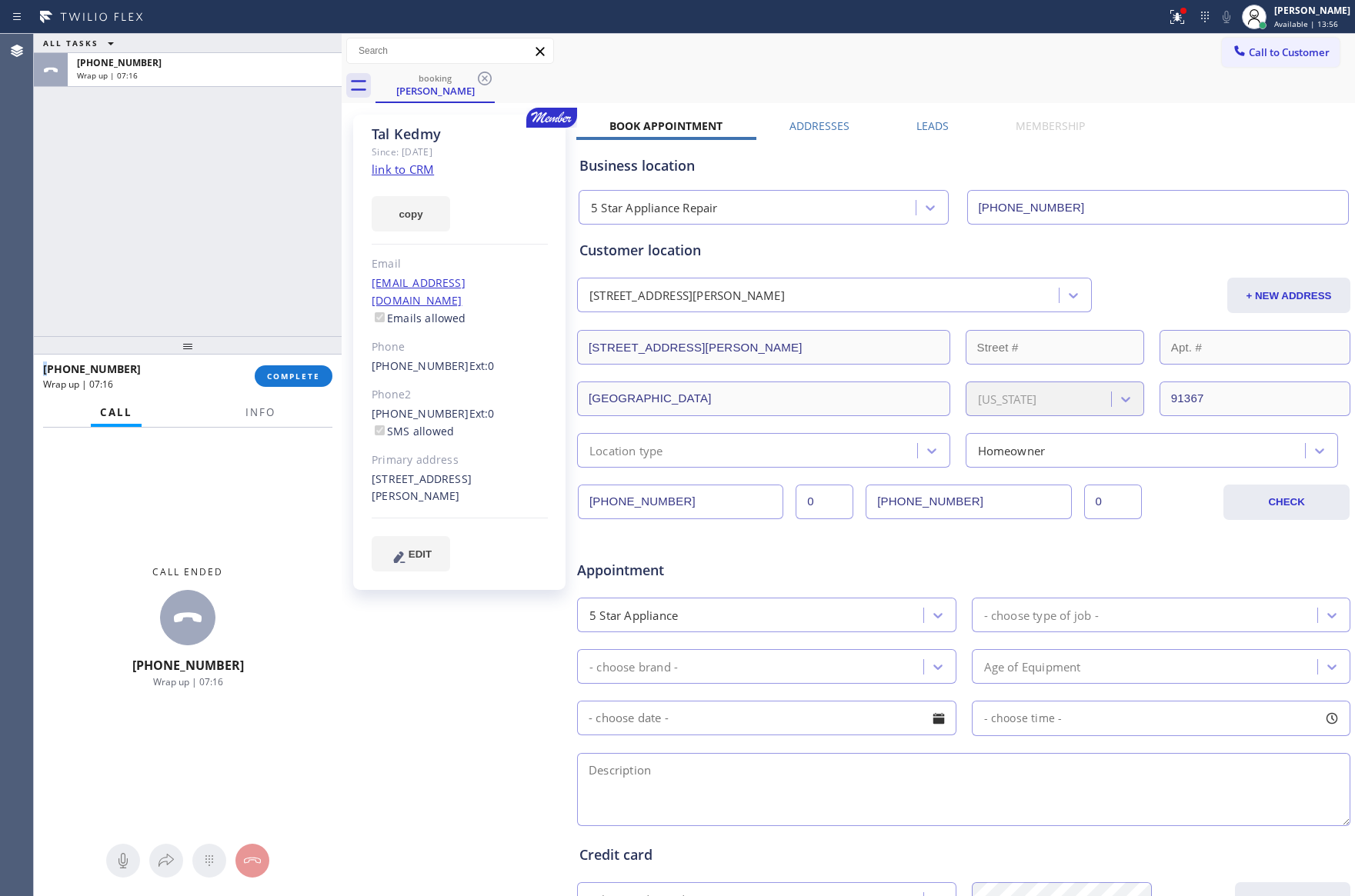
click at [265, 231] on div "ALL TASKS ALL TASKS ACTIVE TASKS TASKS IN WRAP UP [PHONE_NUMBER] Wrap up | 07:16" at bounding box center [187, 185] width 307 height 303
click at [309, 382] on button "COMPLETE" at bounding box center [293, 375] width 78 height 21
click at [271, 259] on div "ALL TASKS ALL TASKS ACTIVE TASKS TASKS IN WRAP UP [PHONE_NUMBER] Wrap up | 07:17" at bounding box center [187, 185] width 307 height 303
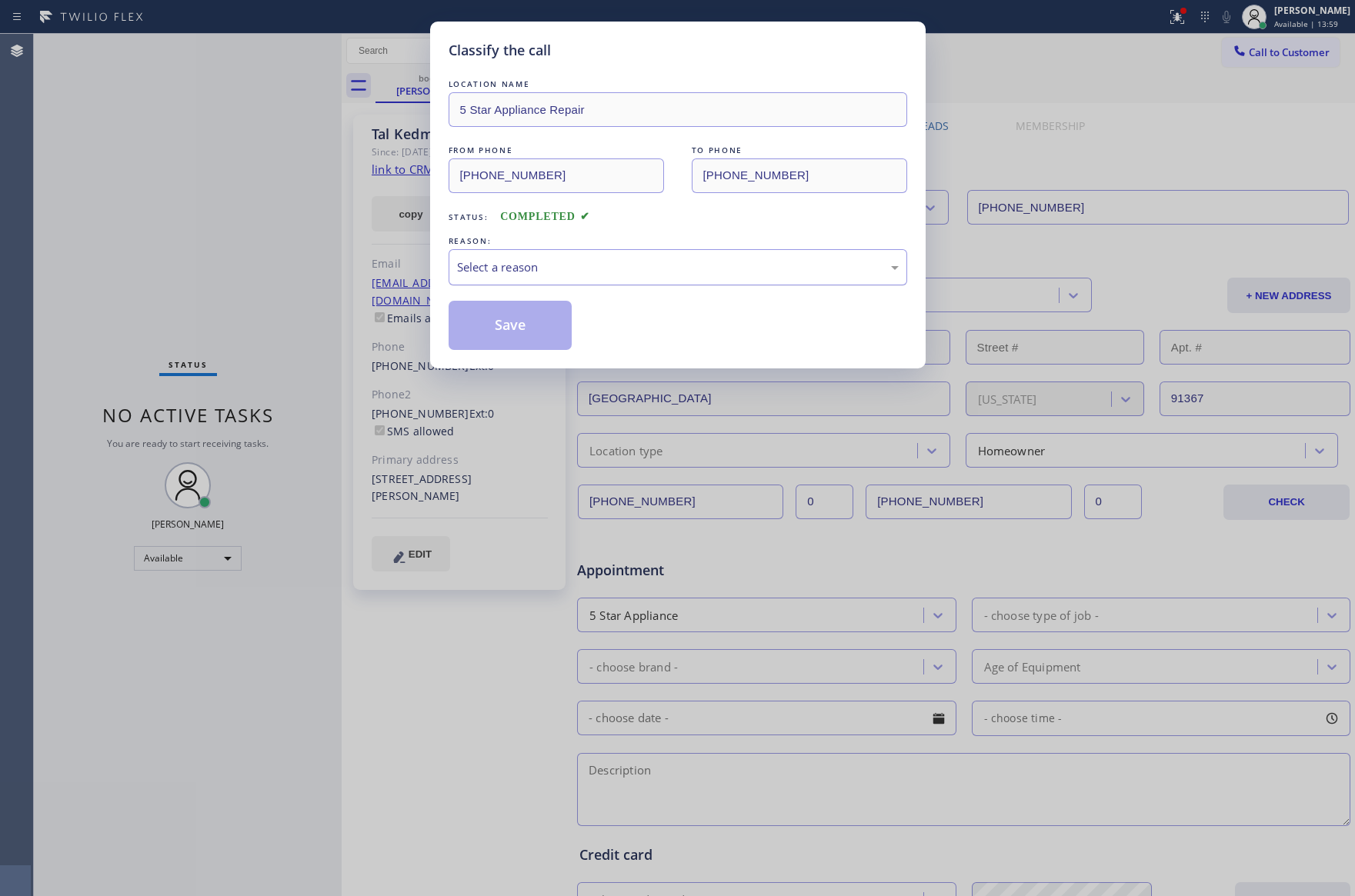
click at [460, 270] on div "Select a reason" at bounding box center [678, 267] width 459 height 36
click at [536, 316] on button "Save" at bounding box center [510, 325] width 124 height 49
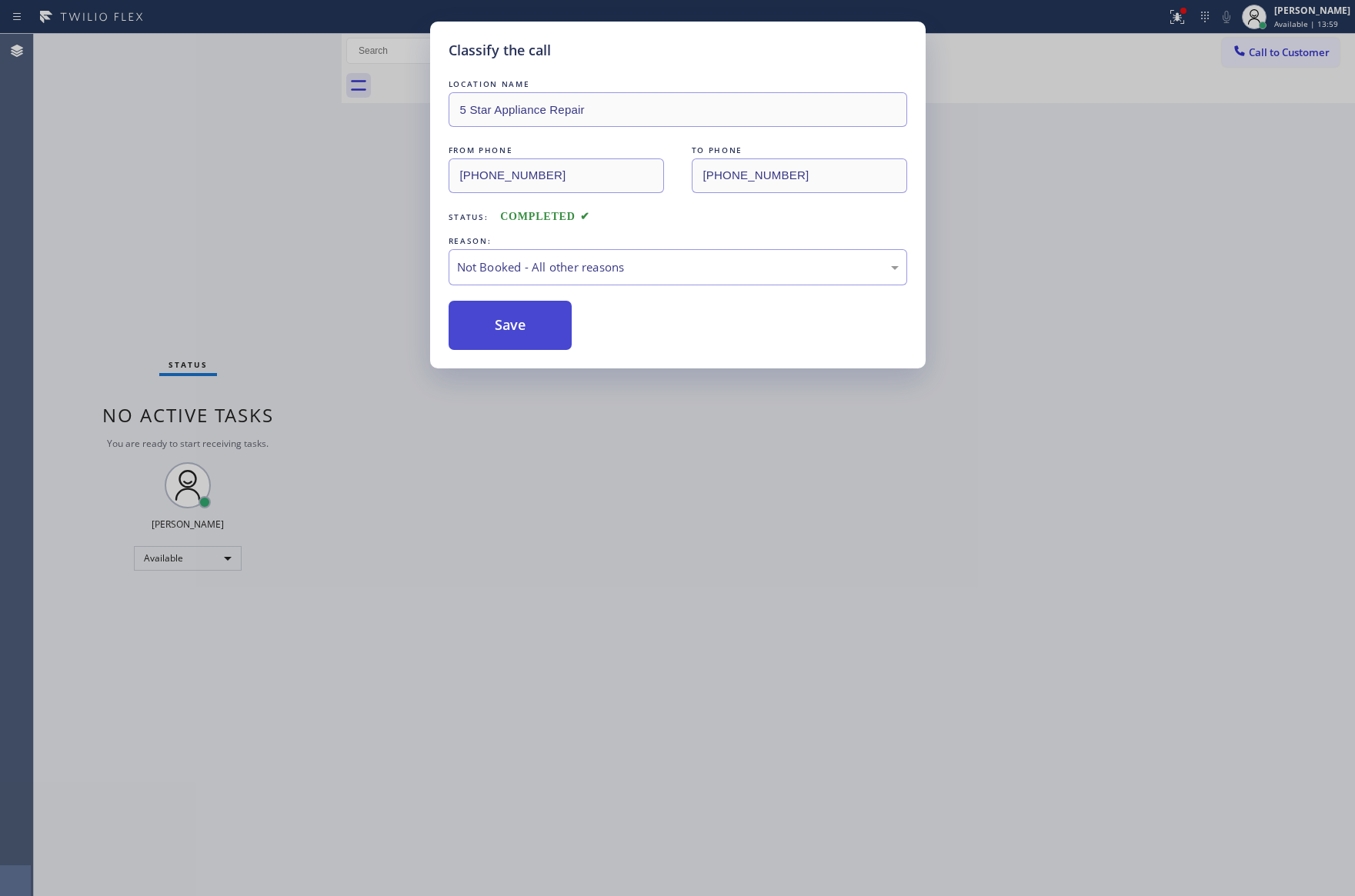
click at [536, 316] on button "Save" at bounding box center [510, 325] width 124 height 49
drag, startPoint x: 536, startPoint y: 316, endPoint x: 242, endPoint y: 157, distance: 334.2
click at [536, 316] on button "Save" at bounding box center [510, 325] width 124 height 49
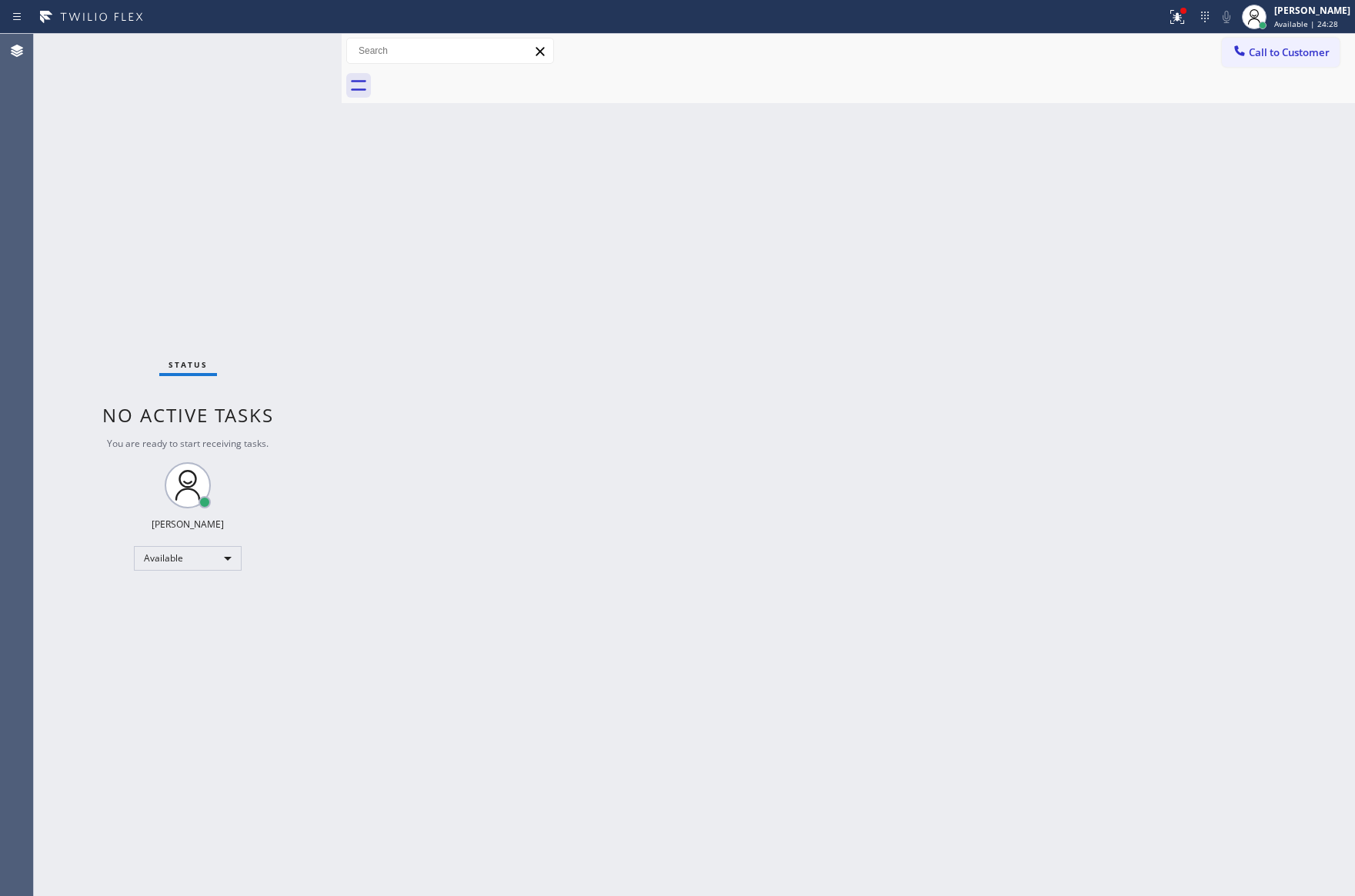
click at [550, 448] on div "Back to Dashboard Change Sender ID Customers Technicians Select a contact Outbo…" at bounding box center [848, 465] width 1013 height 862
click at [211, 552] on div "Available" at bounding box center [187, 558] width 107 height 24
click at [184, 637] on li "Break" at bounding box center [187, 637] width 104 height 19
click at [889, 548] on div "Back to Dashboard Change Sender ID Customers Technicians Select a contact Outbo…" at bounding box center [848, 465] width 1013 height 862
click at [967, 252] on div "Back to Dashboard Change Sender ID Customers Technicians Select a contact Outbo…" at bounding box center [848, 465] width 1013 height 862
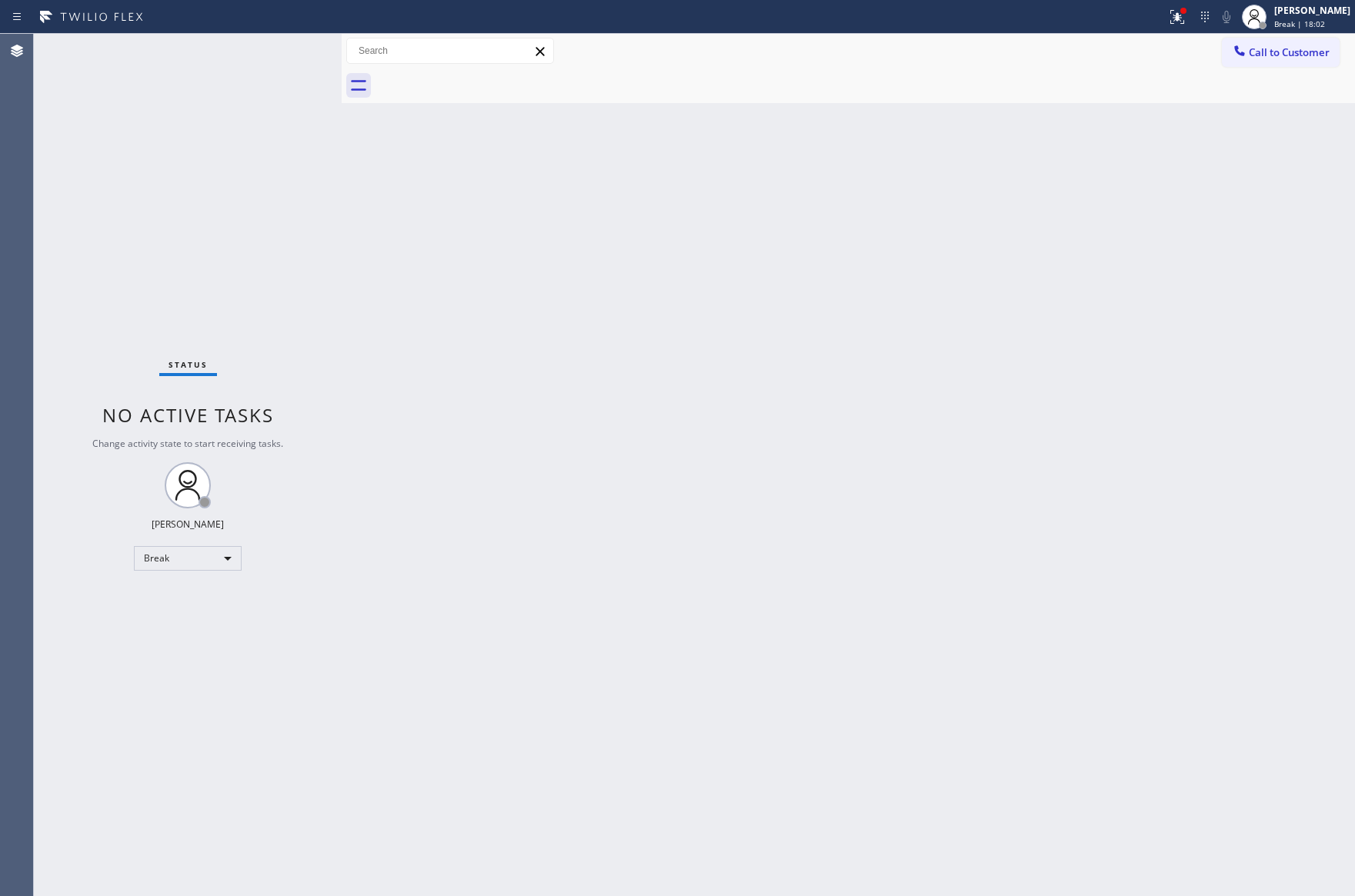
drag, startPoint x: 983, startPoint y: 418, endPoint x: 1064, endPoint y: 477, distance: 100.2
click at [993, 415] on div "Back to Dashboard Change Sender ID Customers Technicians Select a contact Outbo…" at bounding box center [848, 465] width 1013 height 862
click at [580, 527] on div "Back to Dashboard Change Sender ID Customers Technicians Select a contact Outbo…" at bounding box center [848, 465] width 1013 height 862
click at [190, 566] on div "Break" at bounding box center [187, 558] width 107 height 24
click at [185, 602] on li "Available" at bounding box center [187, 599] width 104 height 19
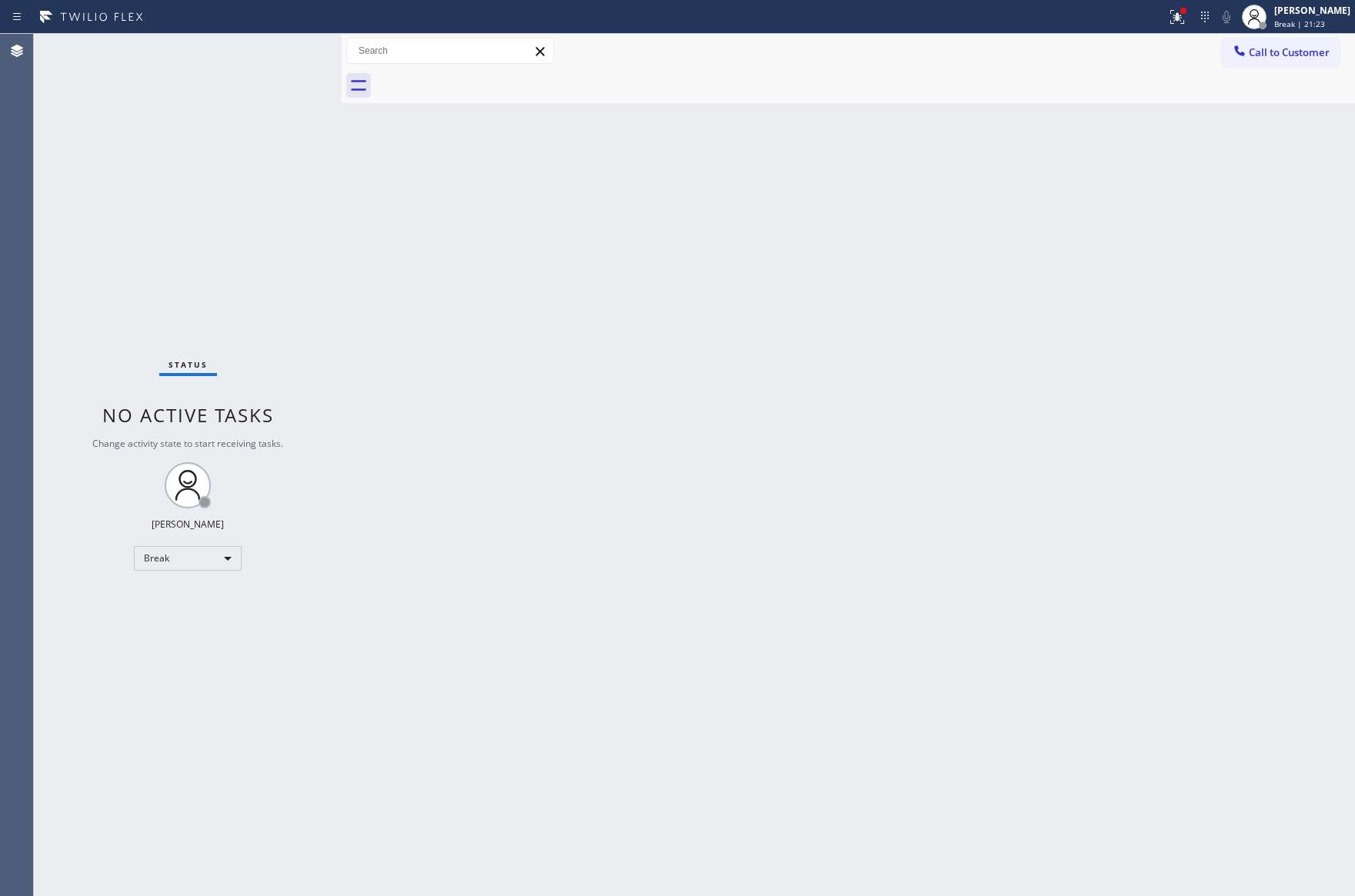
click at [871, 546] on div "Back to Dashboard Change Sender ID Customers Technicians Select a contact Outbo…" at bounding box center [848, 465] width 1013 height 862
click at [202, 558] on div "Available" at bounding box center [187, 558] width 107 height 24
drag, startPoint x: 190, startPoint y: 622, endPoint x: 917, endPoint y: 436, distance: 750.4
click at [192, 622] on li "Unavailable" at bounding box center [187, 618] width 104 height 19
click at [933, 430] on div "Back to Dashboard Change Sender ID Customers Technicians Select a contact Outbo…" at bounding box center [848, 465] width 1013 height 862
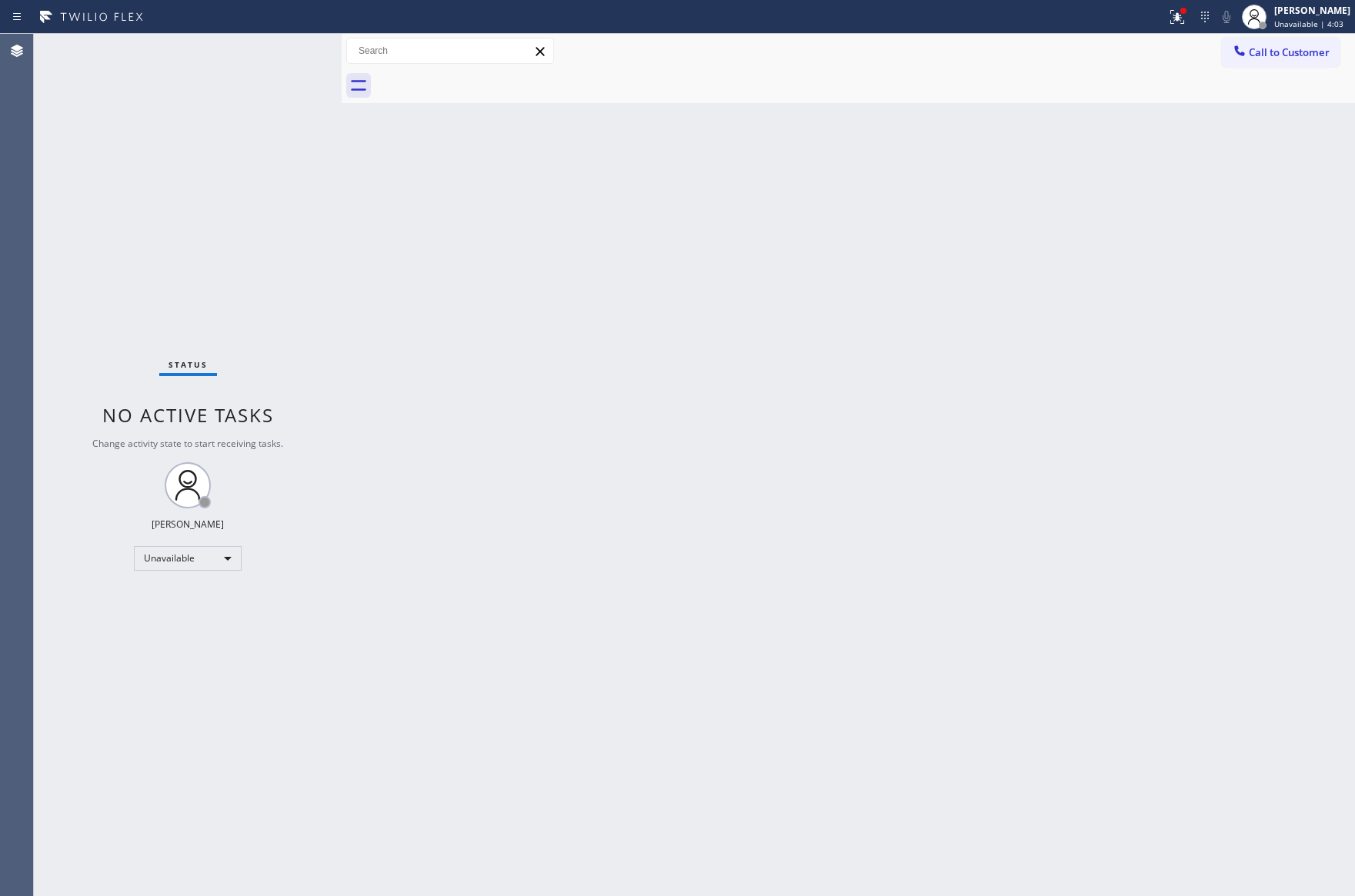
click at [914, 360] on div "Back to Dashboard Change Sender ID Customers Technicians Select a contact Outbo…" at bounding box center [848, 465] width 1013 height 862
click at [434, 552] on div "Back to Dashboard Change Sender ID Customers Technicians Select a contact Outbo…" at bounding box center [848, 465] width 1013 height 862
click at [172, 556] on div "Unavailable" at bounding box center [187, 558] width 107 height 24
click at [208, 600] on li "Available" at bounding box center [187, 599] width 104 height 19
click at [753, 510] on div "Back to Dashboard Change Sender ID Customers Technicians Select a contact Outbo…" at bounding box center [848, 465] width 1013 height 862
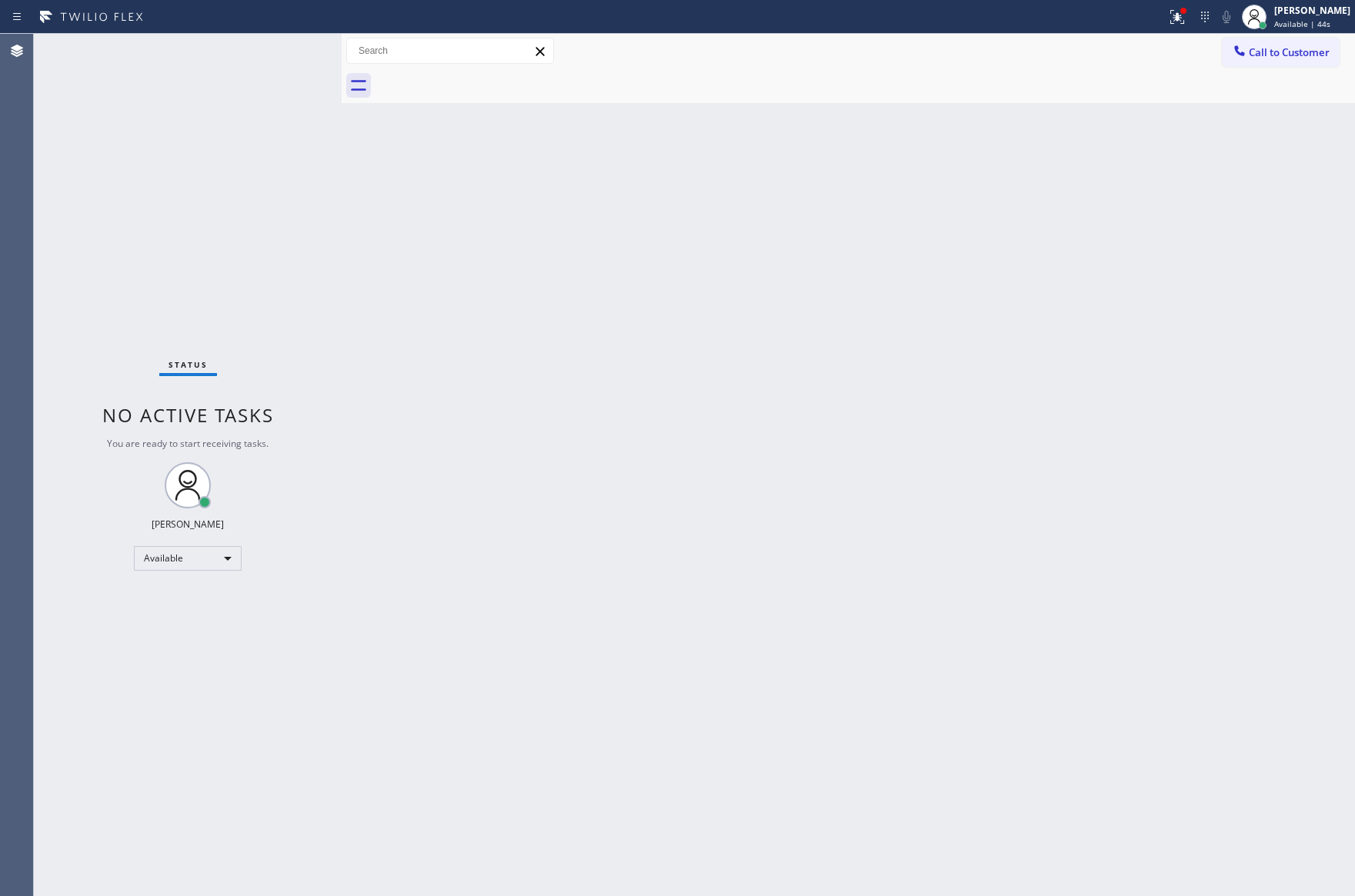
click at [529, 441] on div "Back to Dashboard Change Sender ID Customers Technicians Select a contact Outbo…" at bounding box center [848, 465] width 1013 height 862
click at [676, 626] on div "Back to Dashboard Change Sender ID Customers Technicians Select a contact Outbo…" at bounding box center [848, 465] width 1013 height 862
click at [245, 231] on div "Status No active tasks You are ready to start receiving tasks. [PERSON_NAME] Av…" at bounding box center [187, 465] width 307 height 862
click at [702, 522] on div "Back to Dashboard Change Sender ID Customers Technicians Select a contact Outbo…" at bounding box center [848, 465] width 1013 height 862
click at [702, 521] on div "Back to Dashboard Change Sender ID Customers Technicians Select a contact Outbo…" at bounding box center [848, 465] width 1013 height 862
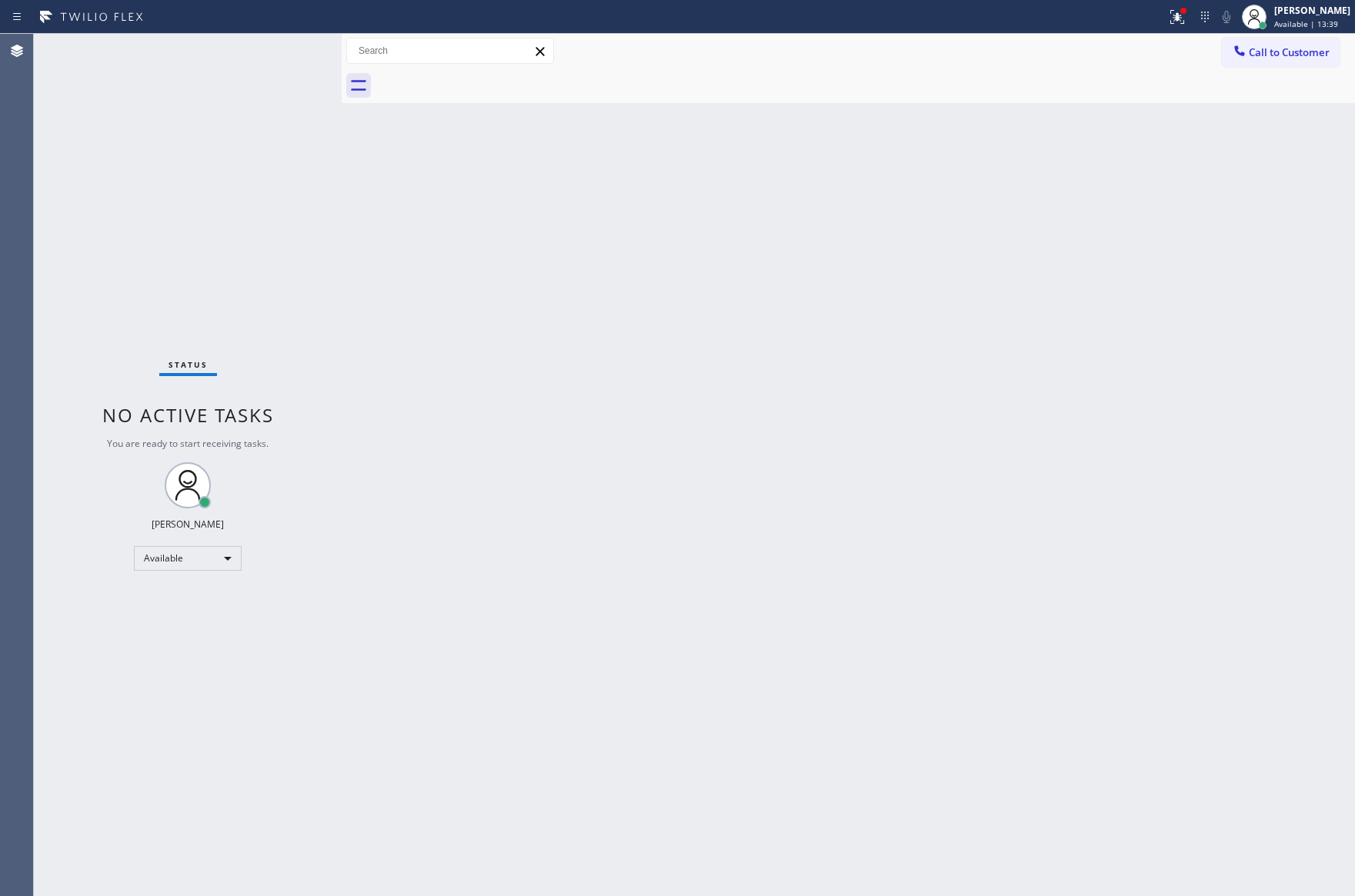
click at [855, 570] on div "Back to Dashboard Change Sender ID Customers Technicians Select a contact Outbo…" at bounding box center [848, 465] width 1013 height 862
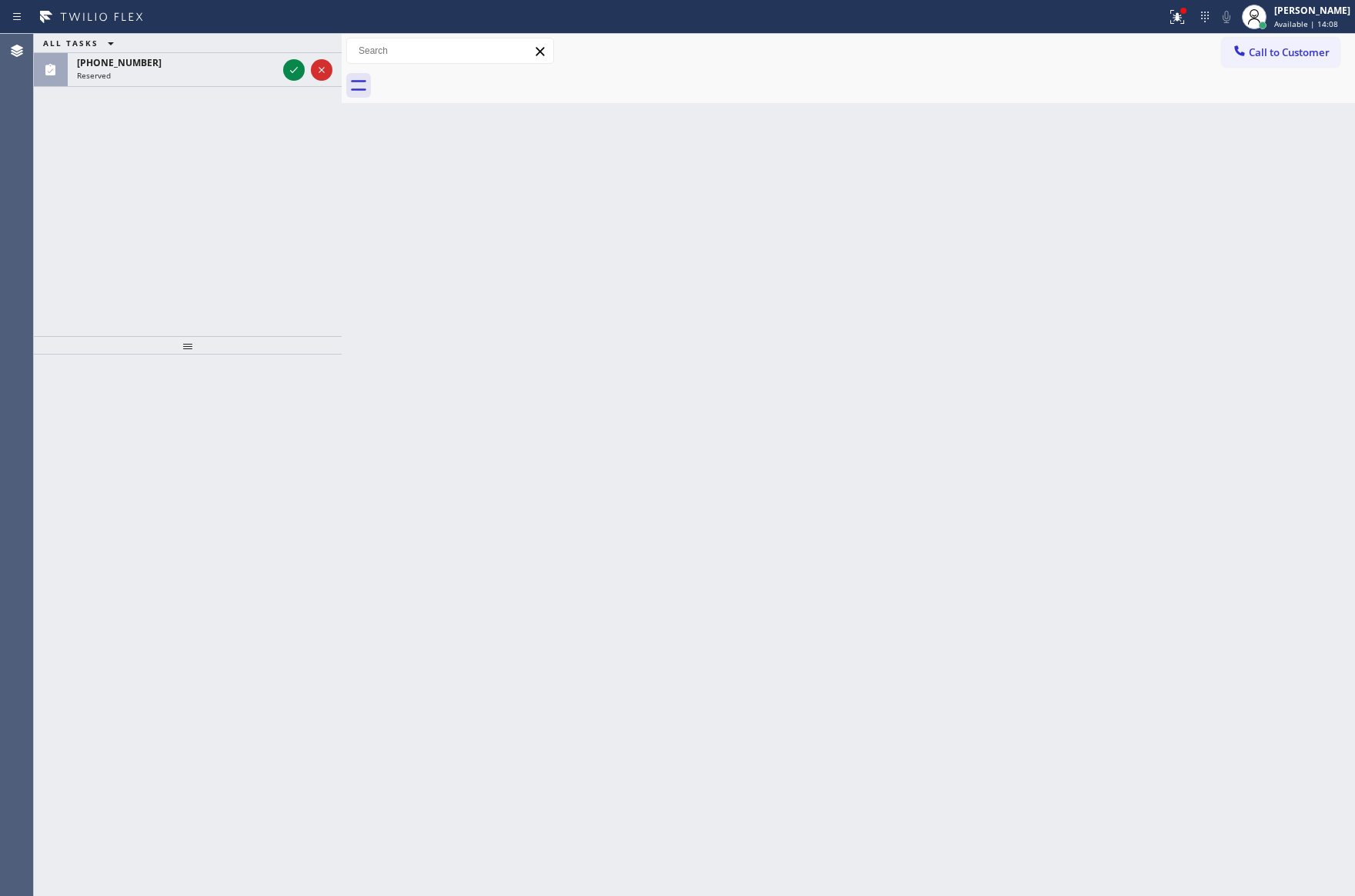
click at [216, 179] on div "ALL TASKS ALL TASKS ACTIVE TASKS TASKS IN WRAP UP [PHONE_NUMBER] Reserved" at bounding box center [187, 185] width 307 height 303
click at [299, 74] on icon at bounding box center [294, 71] width 19 height 19
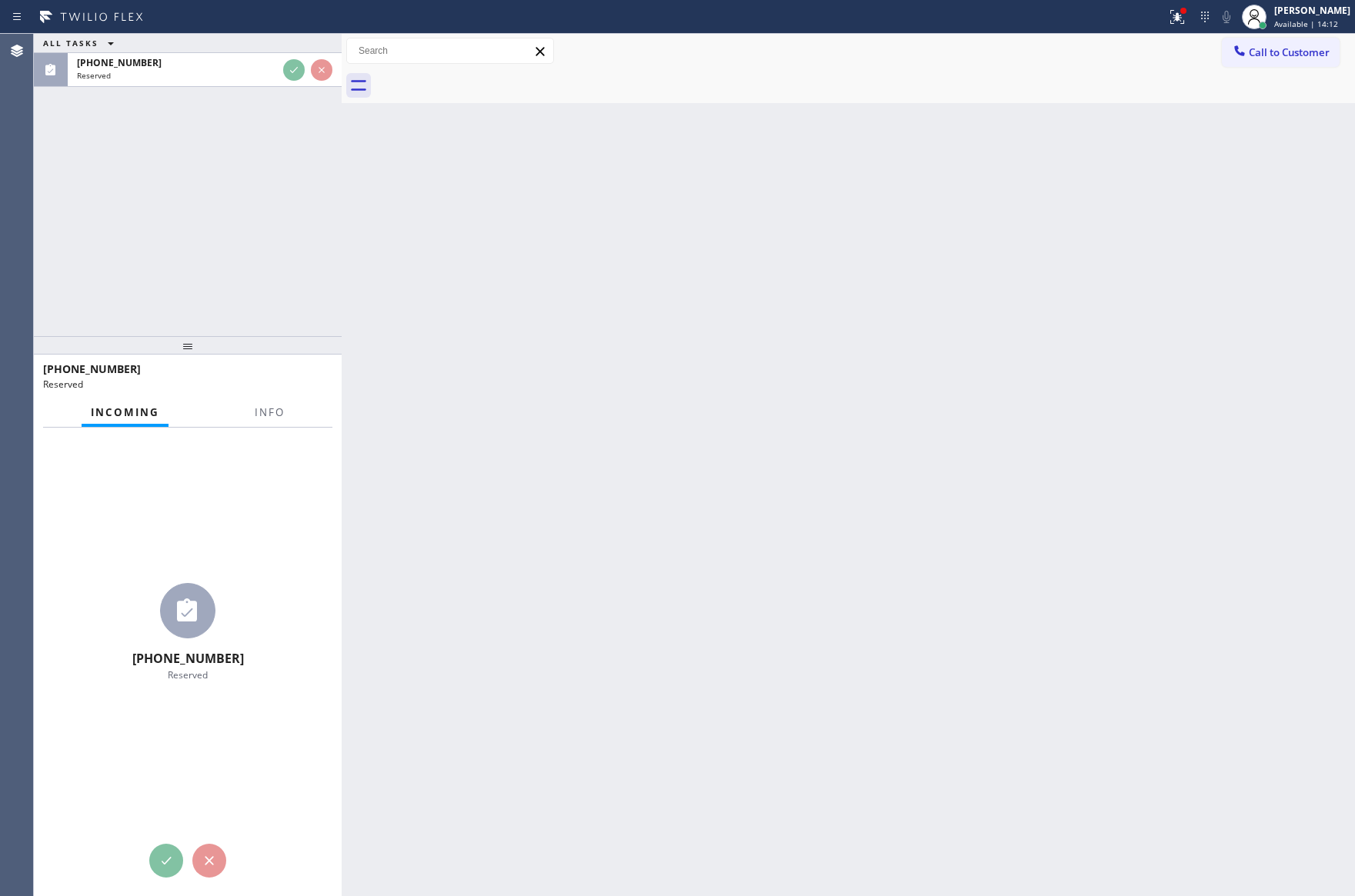
click at [260, 342] on div at bounding box center [187, 346] width 307 height 19
click at [263, 342] on div at bounding box center [187, 346] width 307 height 19
click at [264, 340] on div at bounding box center [187, 346] width 307 height 19
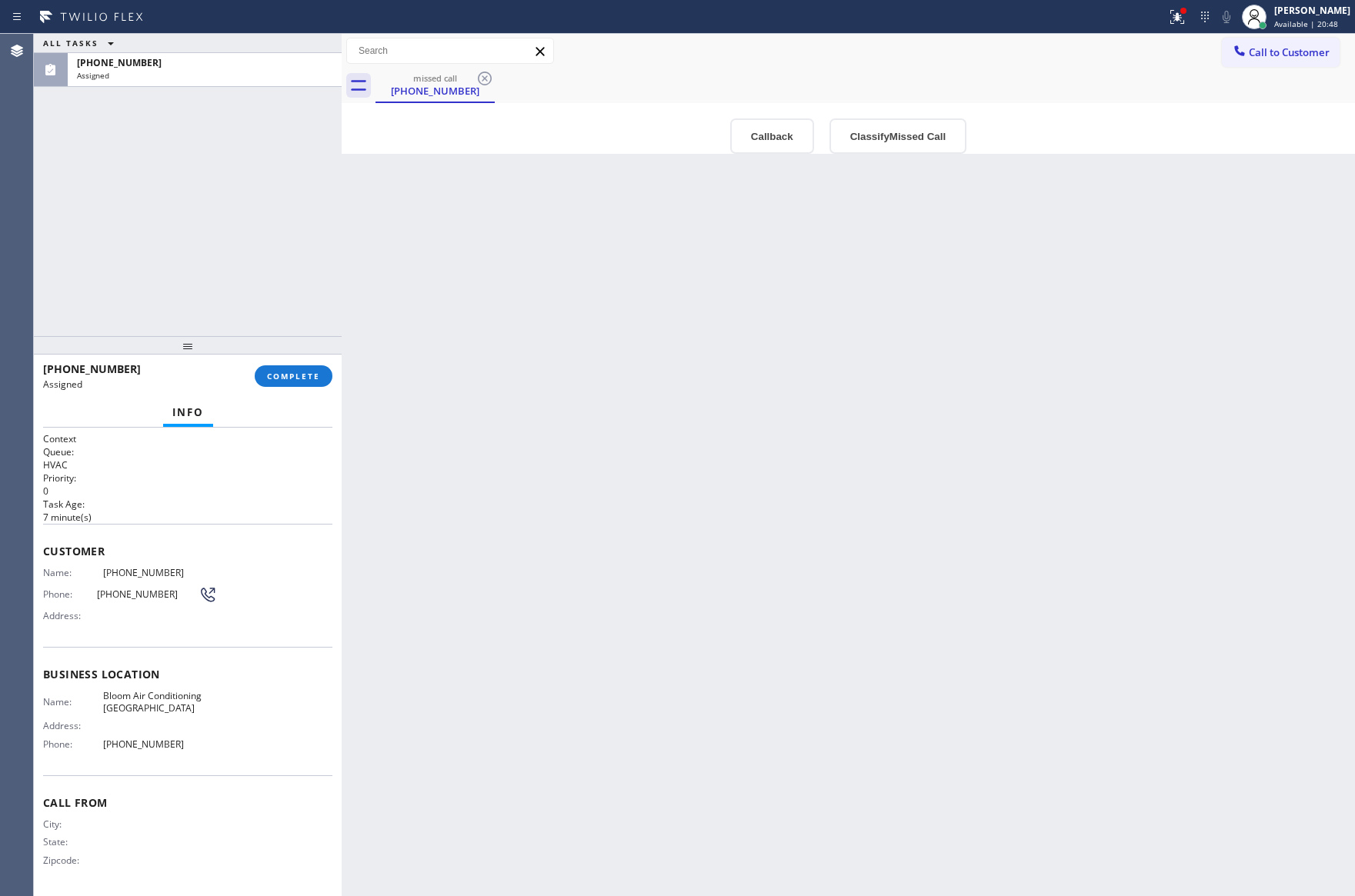
click at [826, 407] on div "Back to Dashboard Change Sender ID Customers Technicians Select a contact Outbo…" at bounding box center [848, 465] width 1013 height 862
click at [766, 137] on button "Callback" at bounding box center [772, 136] width 84 height 35
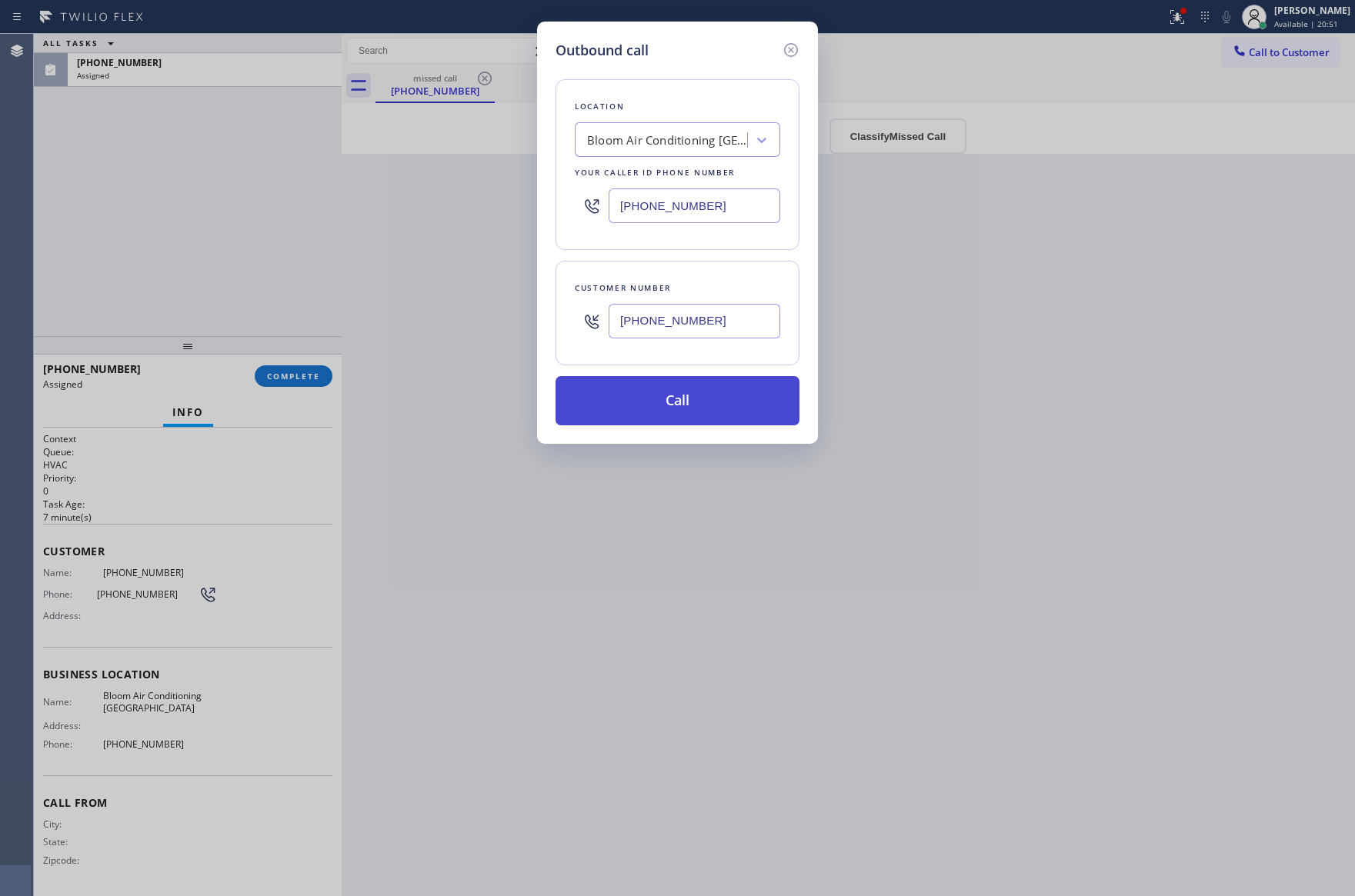
click at [716, 409] on button "Call" at bounding box center [677, 401] width 244 height 49
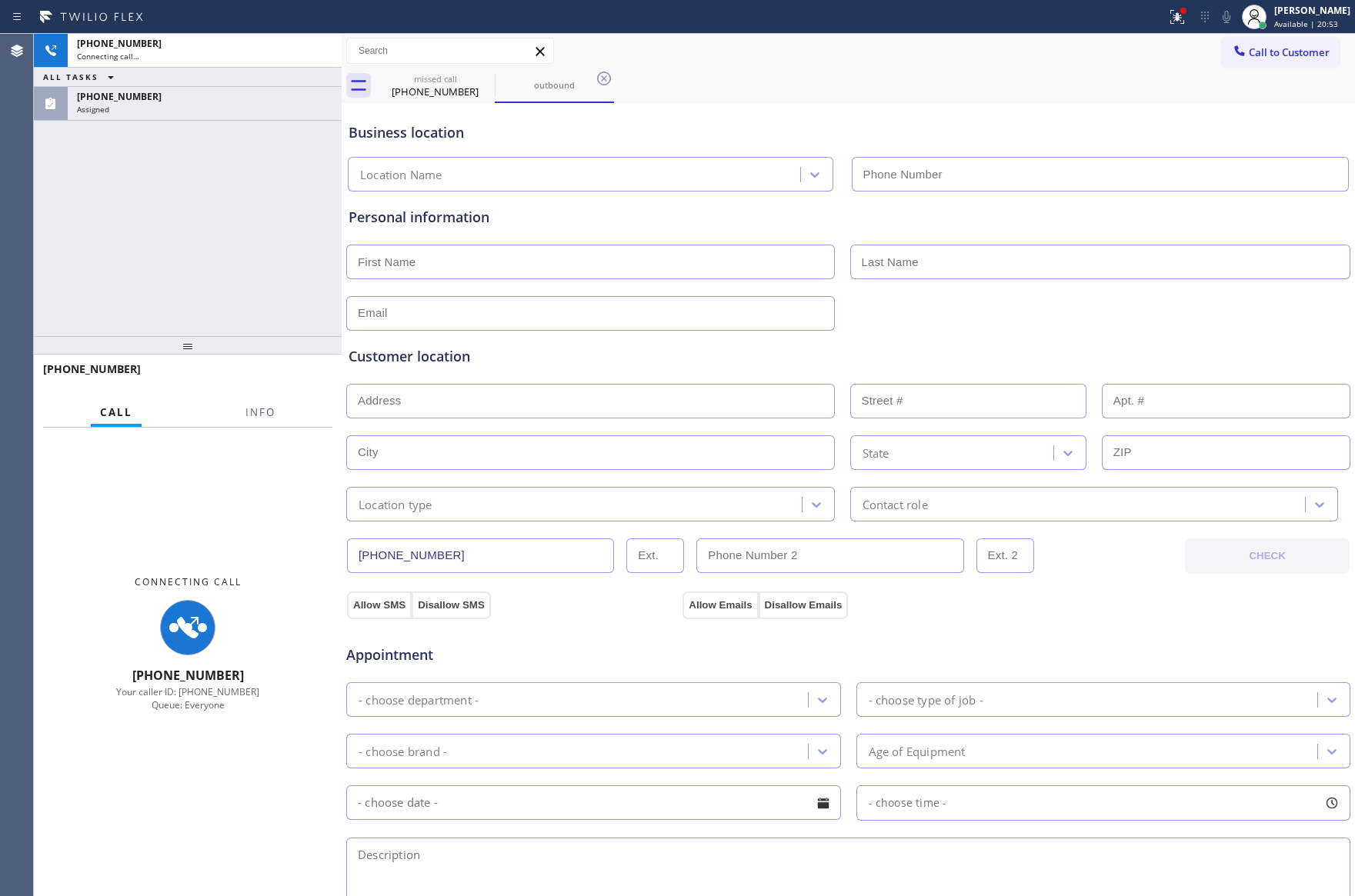
type input "[PHONE_NUMBER]"
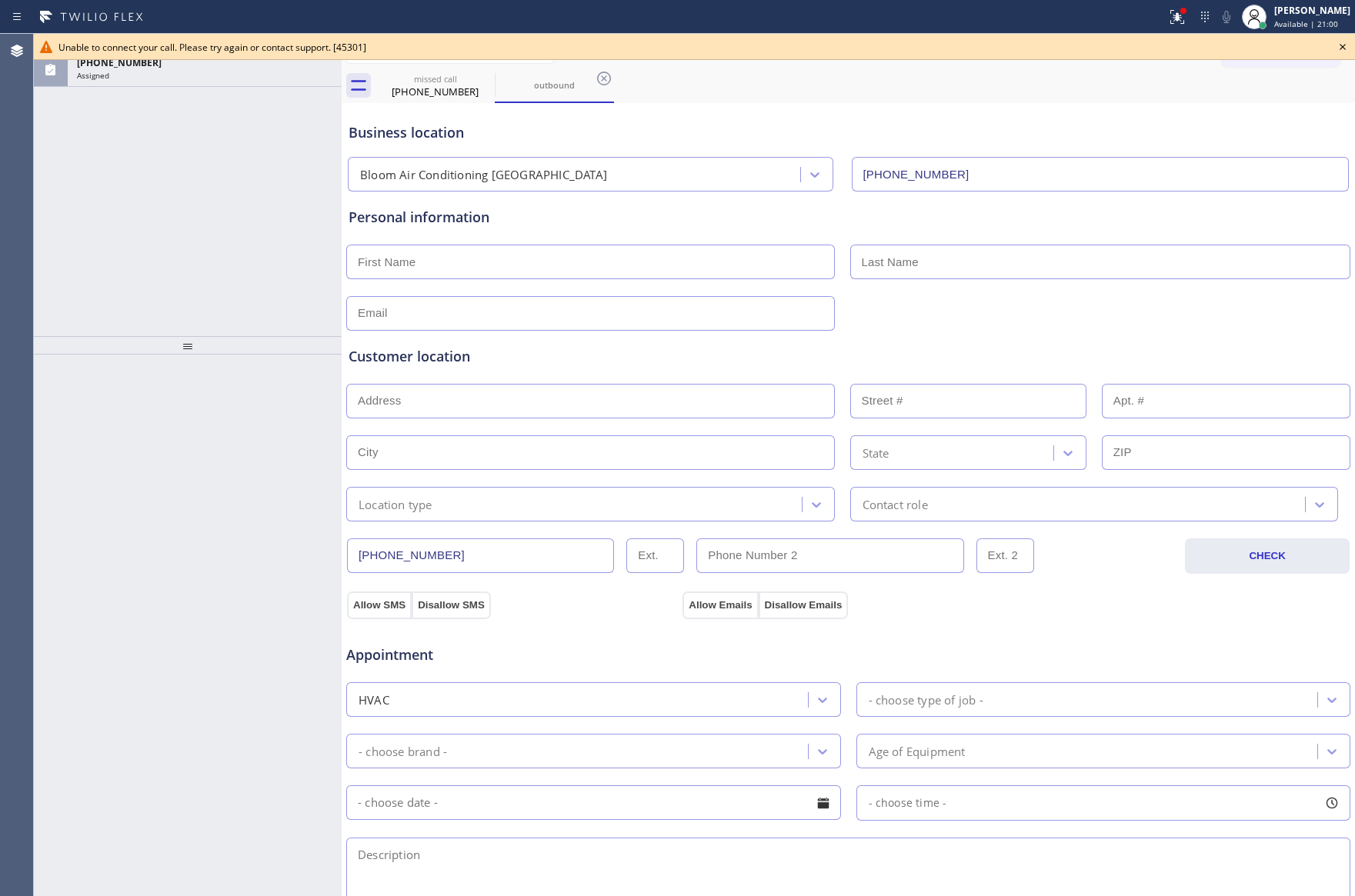
click at [113, 146] on div "ALL TASKS ALL TASKS ACTIVE TASKS TASKS IN WRAP UP [PHONE_NUMBER] Assigned" at bounding box center [187, 185] width 307 height 303
click at [231, 265] on div "ALL TASKS ALL TASKS ACTIVE TASKS TASKS IN WRAP UP [PHONE_NUMBER] Assigned" at bounding box center [187, 185] width 307 height 303
click at [240, 267] on div "ALL TASKS ALL TASKS ACTIVE TASKS TASKS IN WRAP UP [PHONE_NUMBER] Assigned" at bounding box center [187, 185] width 307 height 303
click at [923, 104] on div "Business location Bloom Air Conditioning [GEOGRAPHIC_DATA] [PHONE_NUMBER]" at bounding box center [848, 147] width 1005 height 91
click at [1344, 49] on icon at bounding box center [1342, 47] width 6 height 6
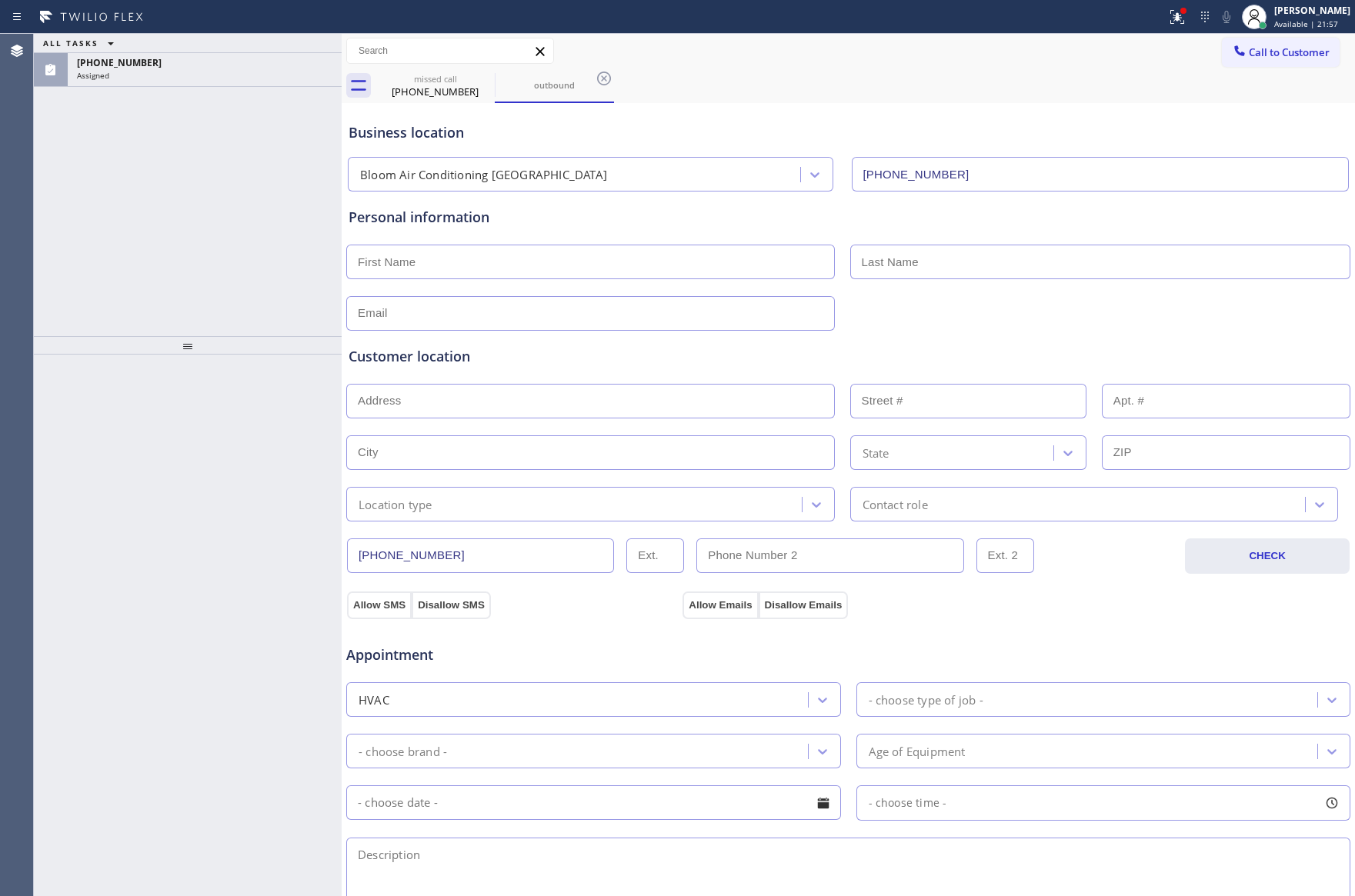
click at [1033, 593] on div "Allow SMS Disallow SMS Allow Emails Disallow Emails" at bounding box center [848, 603] width 1007 height 31
drag, startPoint x: 198, startPoint y: 162, endPoint x: 202, endPoint y: 74, distance: 88.1
click at [202, 148] on div "ALL TASKS ALL TASKS ACTIVE TASKS TASKS IN WRAP UP [PHONE_NUMBER] Assigned" at bounding box center [187, 185] width 307 height 303
click at [203, 70] on div "Assigned" at bounding box center [205, 75] width 256 height 11
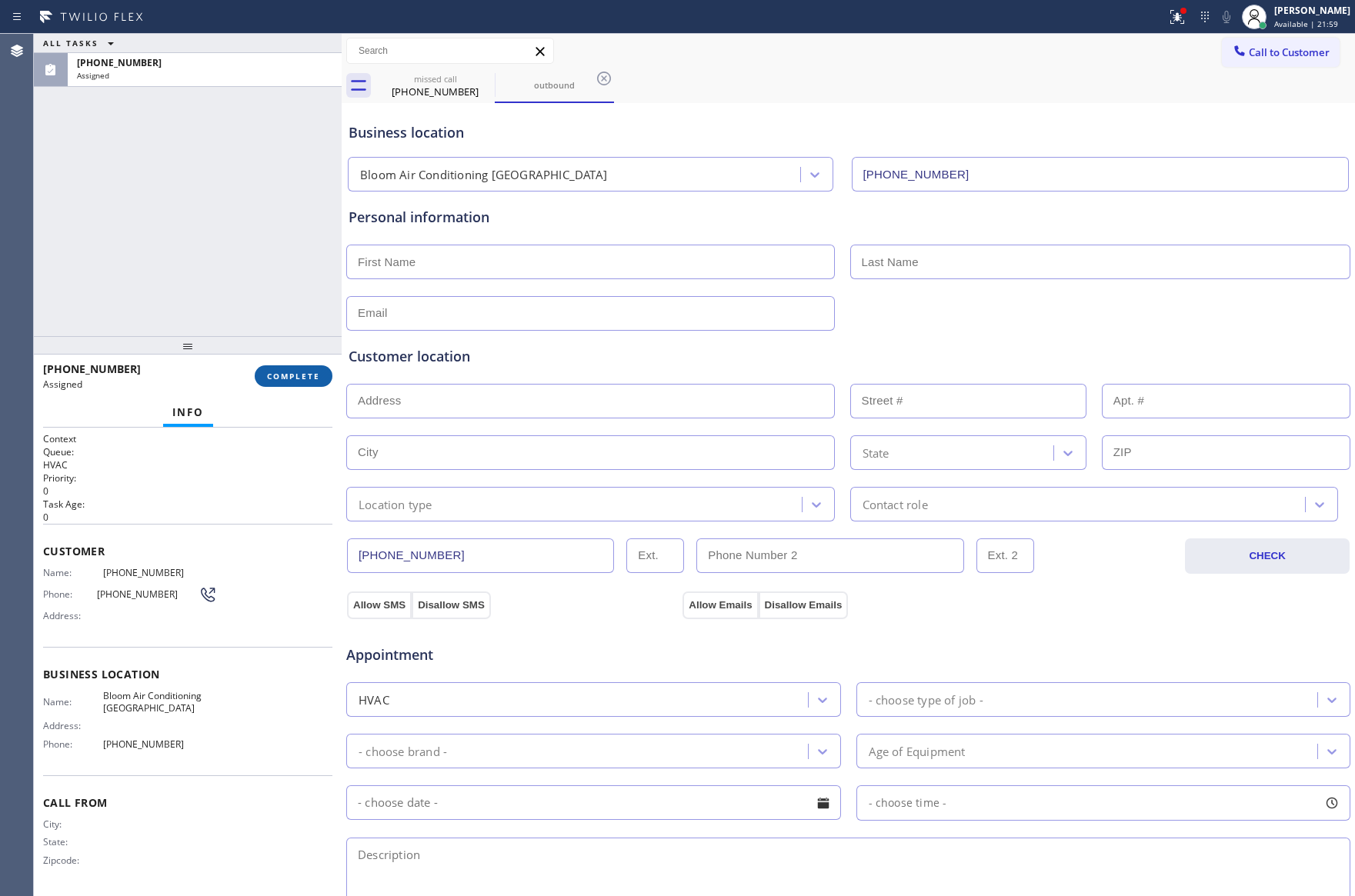
click at [294, 377] on span "COMPLETE" at bounding box center [293, 376] width 53 height 11
drag, startPoint x: 260, startPoint y: 226, endPoint x: 272, endPoint y: 247, distance: 24.2
click at [254, 234] on div "ALL TASKS ALL TASKS ACTIVE TASKS TASKS IN WRAP UP [PHONE_NUMBER] Assigned" at bounding box center [187, 185] width 307 height 303
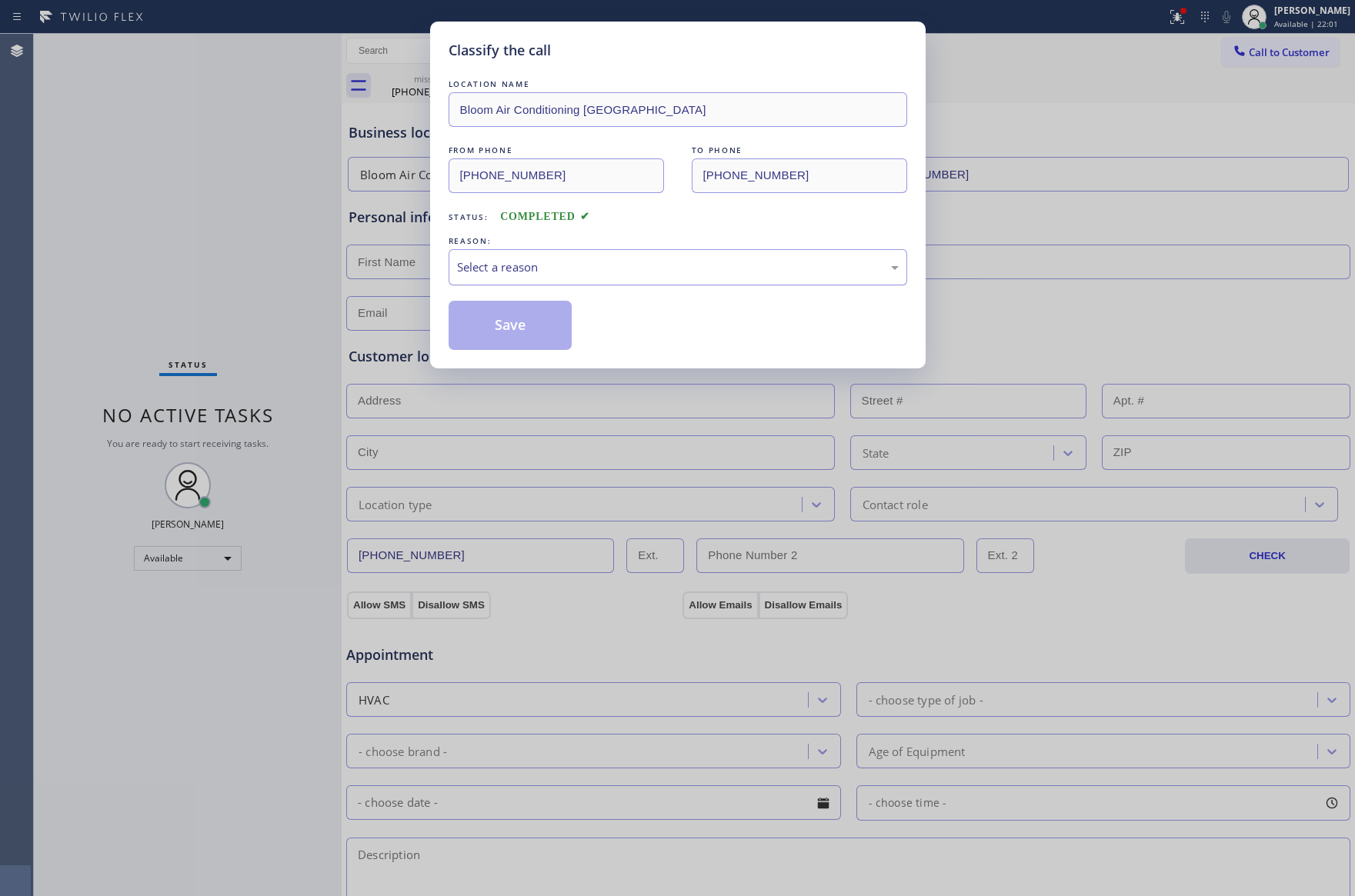
click at [514, 268] on div "Select a reason" at bounding box center [678, 267] width 441 height 18
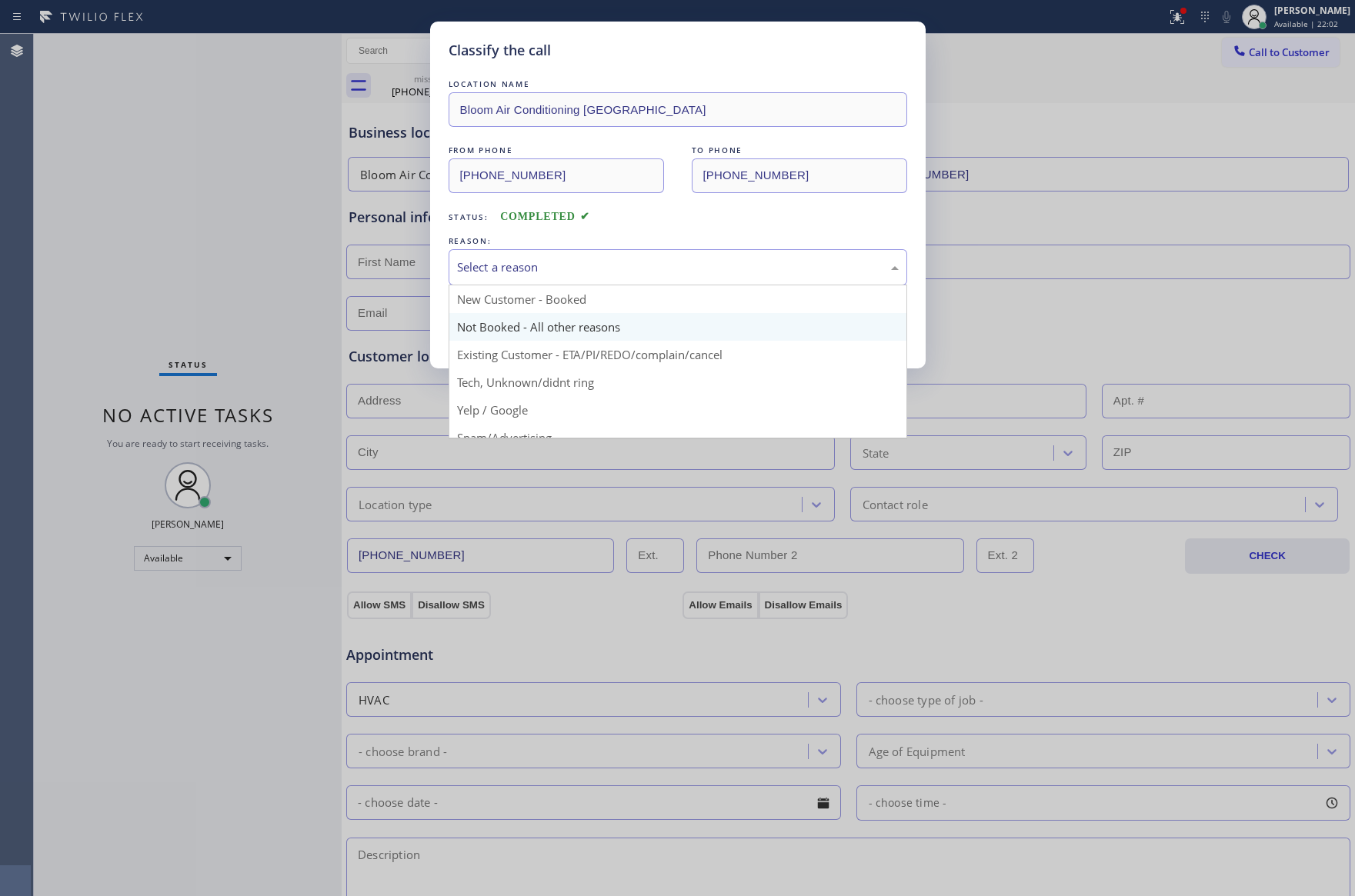
click at [518, 328] on button "Save" at bounding box center [510, 325] width 124 height 49
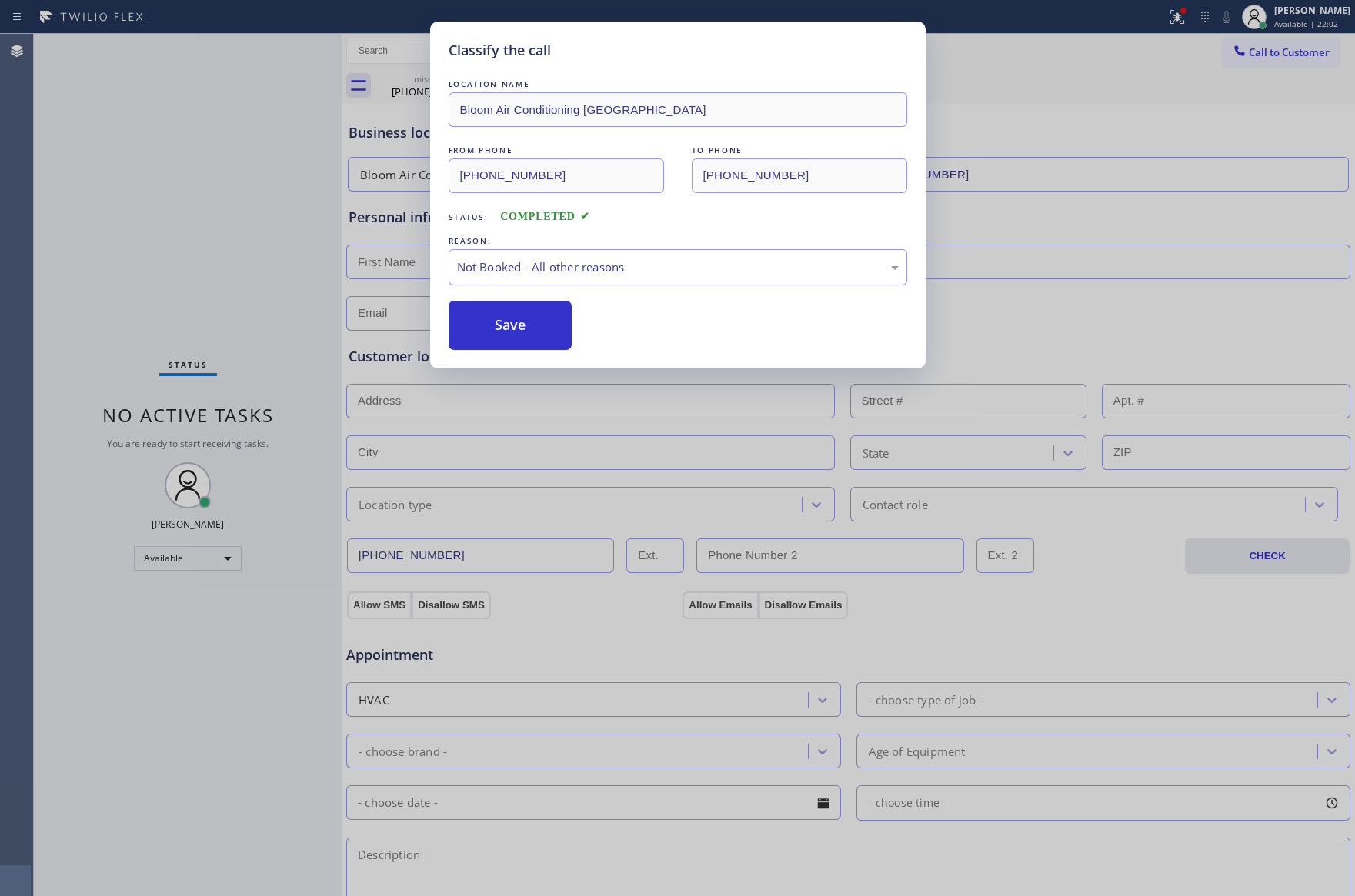
click at [518, 328] on button "Save" at bounding box center [510, 325] width 124 height 49
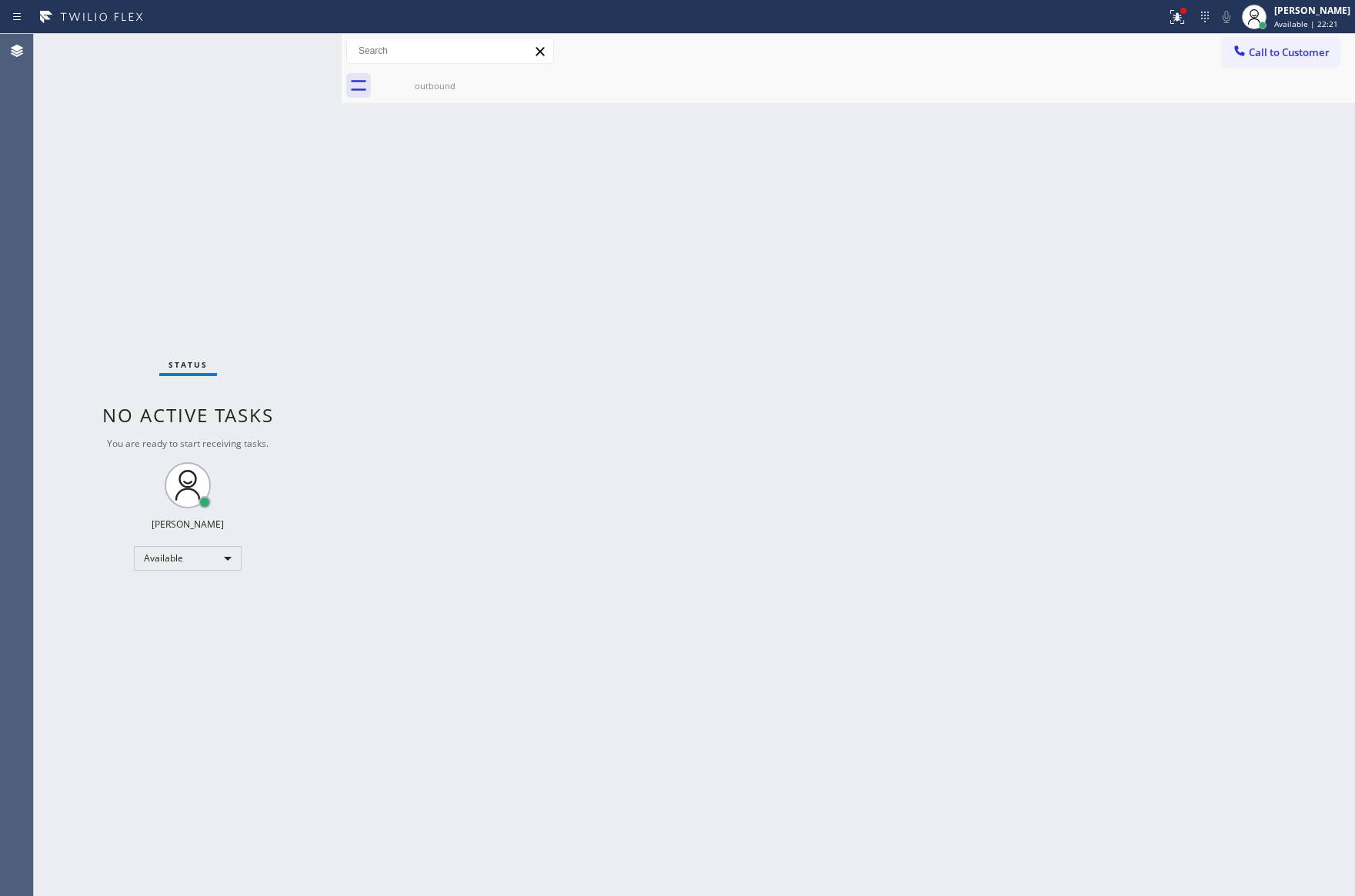
click at [832, 298] on div "Back to Dashboard Change Sender ID Customers Technicians Select a contact Outbo…" at bounding box center [848, 465] width 1013 height 862
click at [815, 372] on div "Back to Dashboard Change Sender ID Customers Technicians Select a contact Outbo…" at bounding box center [848, 465] width 1013 height 862
click at [755, 522] on div "Back to Dashboard Change Sender ID Customers Technicians Select a contact Outbo…" at bounding box center [848, 465] width 1013 height 862
click at [685, 159] on div "Back to Dashboard Change Sender ID Customers Technicians Select a contact Outbo…" at bounding box center [848, 465] width 1013 height 862
click at [319, 273] on div "Status No active tasks You are ready to start receiving tasks. [PERSON_NAME] Av…" at bounding box center [187, 465] width 307 height 862
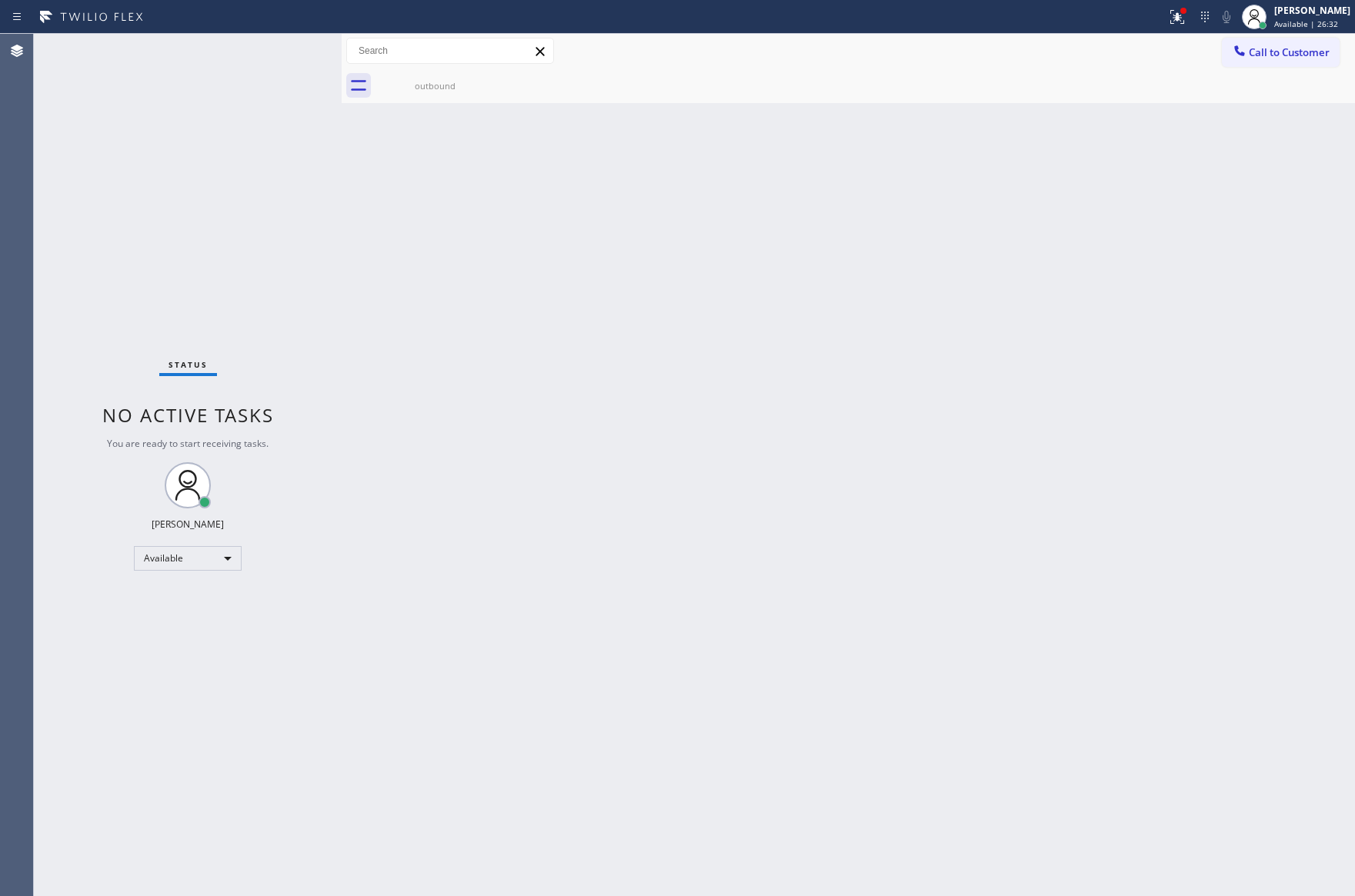
click at [1027, 216] on div "Back to Dashboard Change Sender ID Customers Technicians Select a contact Outbo…" at bounding box center [848, 465] width 1013 height 862
click at [351, 280] on div "Back to Dashboard Change Sender ID Customers Technicians Select a contact Outbo…" at bounding box center [848, 465] width 1013 height 862
click at [1306, 53] on span "Call to Customer" at bounding box center [1288, 53] width 81 height 14
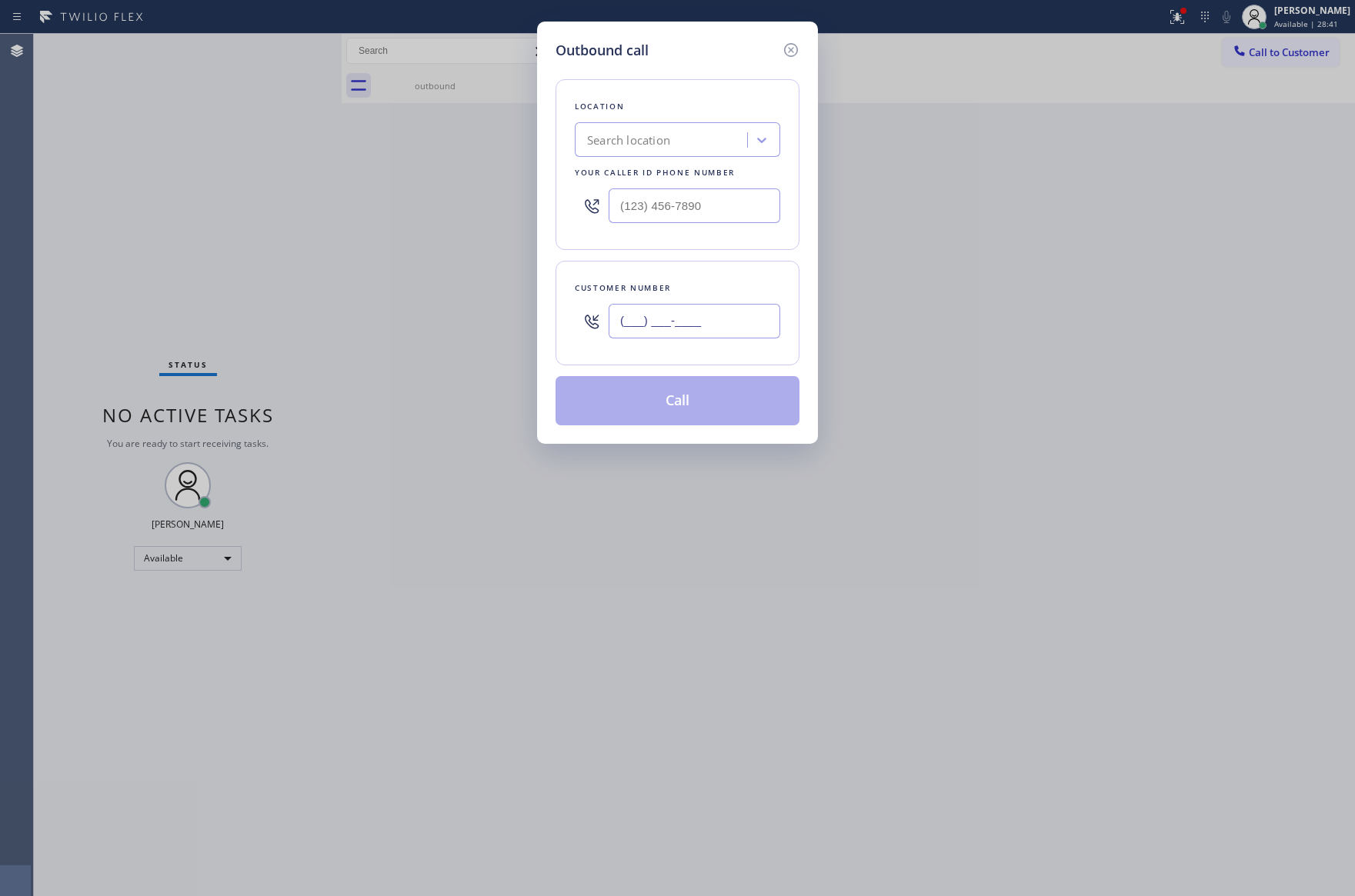
click at [764, 324] on input "(___) ___-____" at bounding box center [694, 321] width 172 height 34
paste input "408) 981-3547"
type input "[PHONE_NUMBER]"
click at [670, 143] on div "Search location" at bounding box center [629, 140] width 83 height 18
type input "home alliance mem"
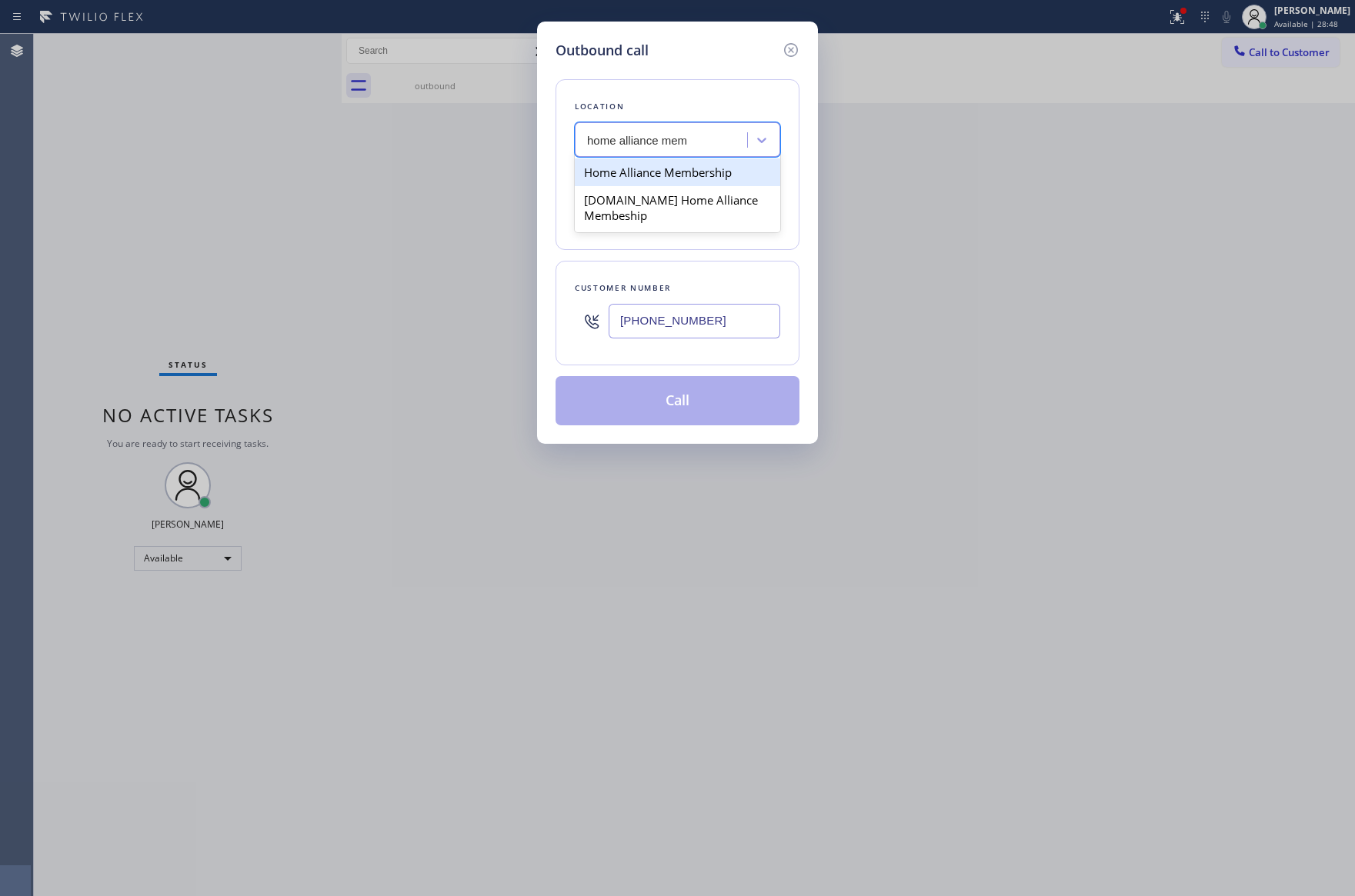
click at [707, 176] on div "Home Alliance Membership" at bounding box center [678, 172] width 205 height 27
type input "[PHONE_NUMBER]"
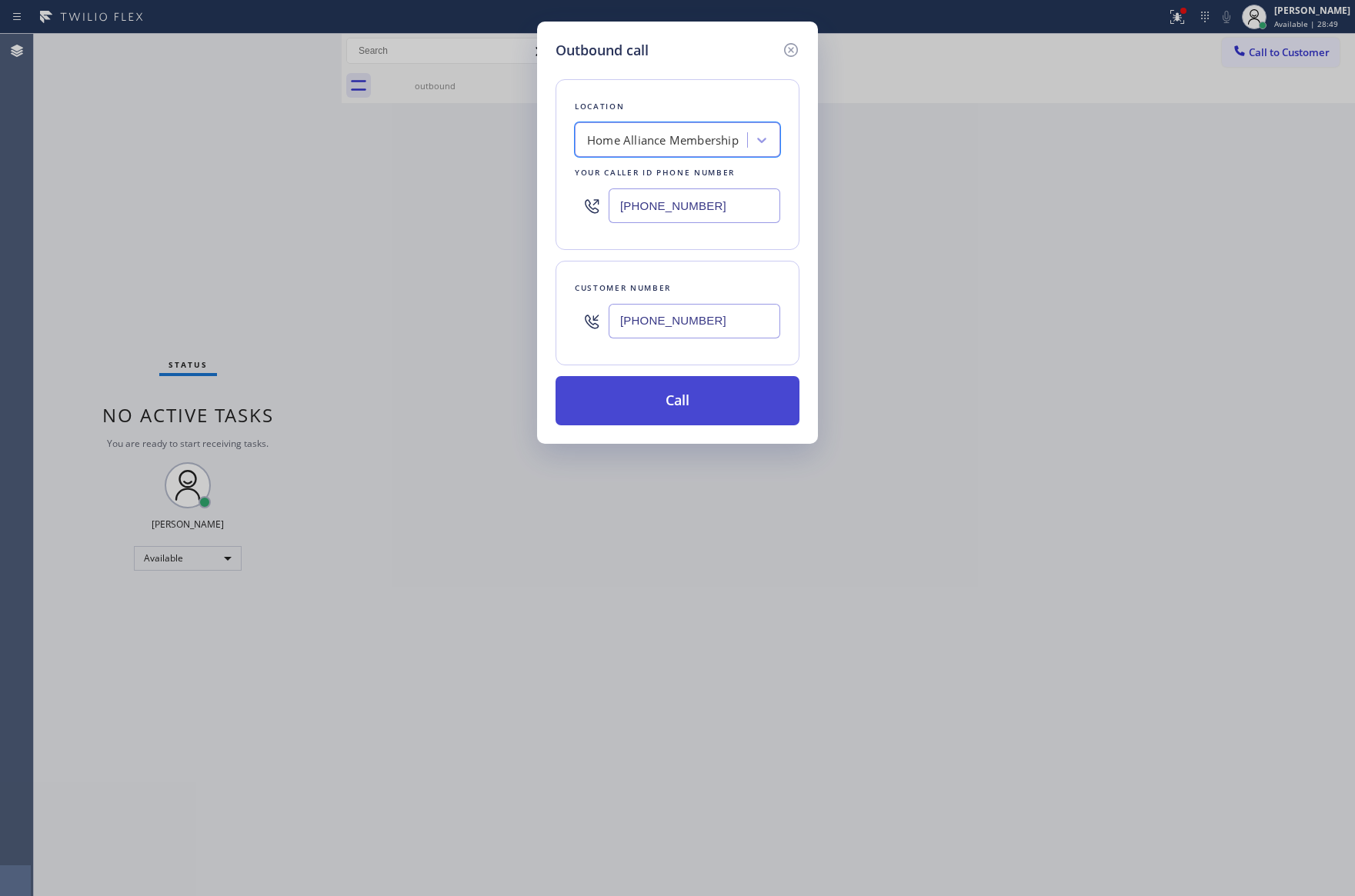
click at [709, 399] on button "Call" at bounding box center [677, 401] width 244 height 49
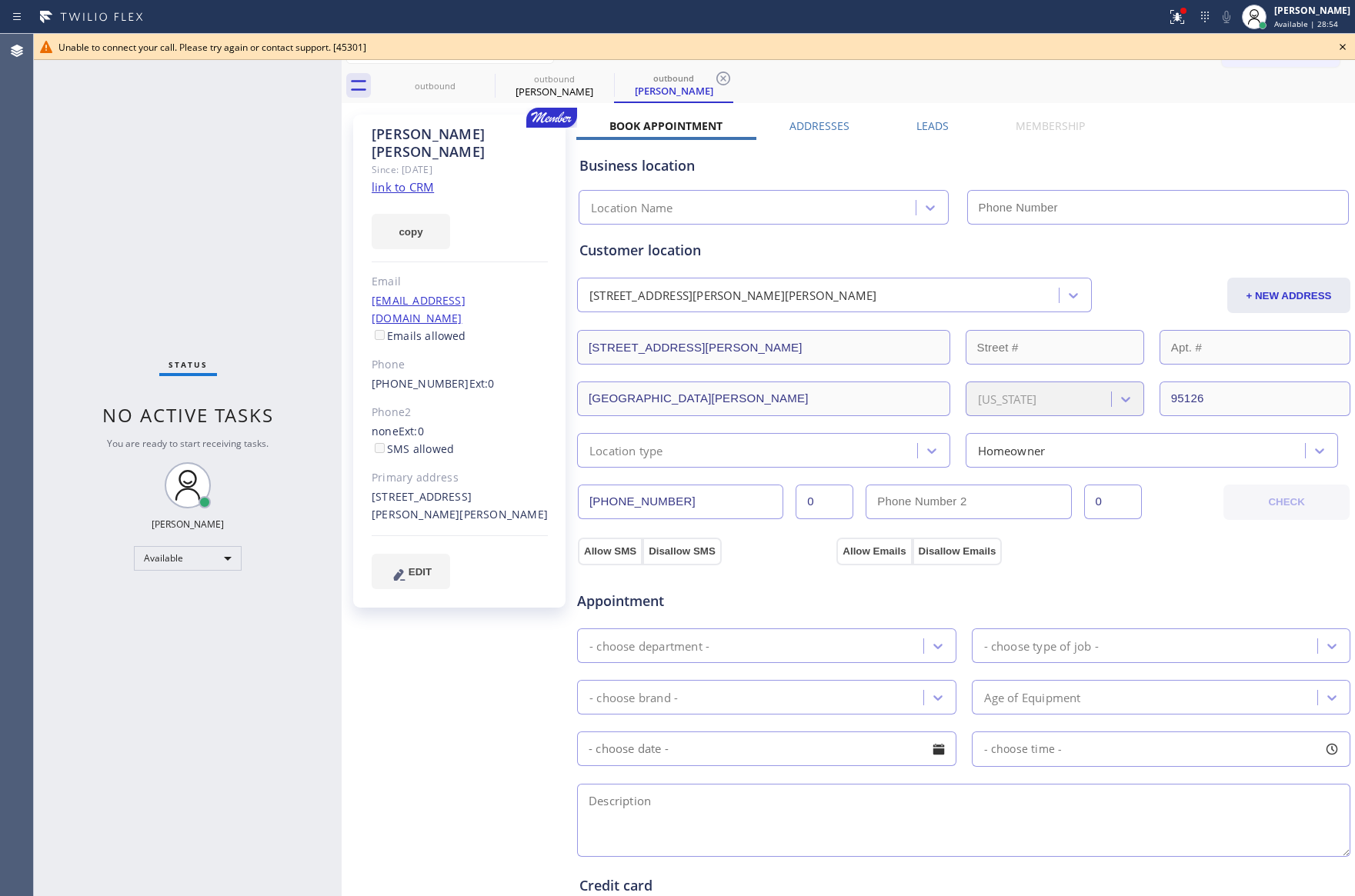
type input "[PHONE_NUMBER]"
click at [1339, 46] on icon at bounding box center [1342, 47] width 19 height 19
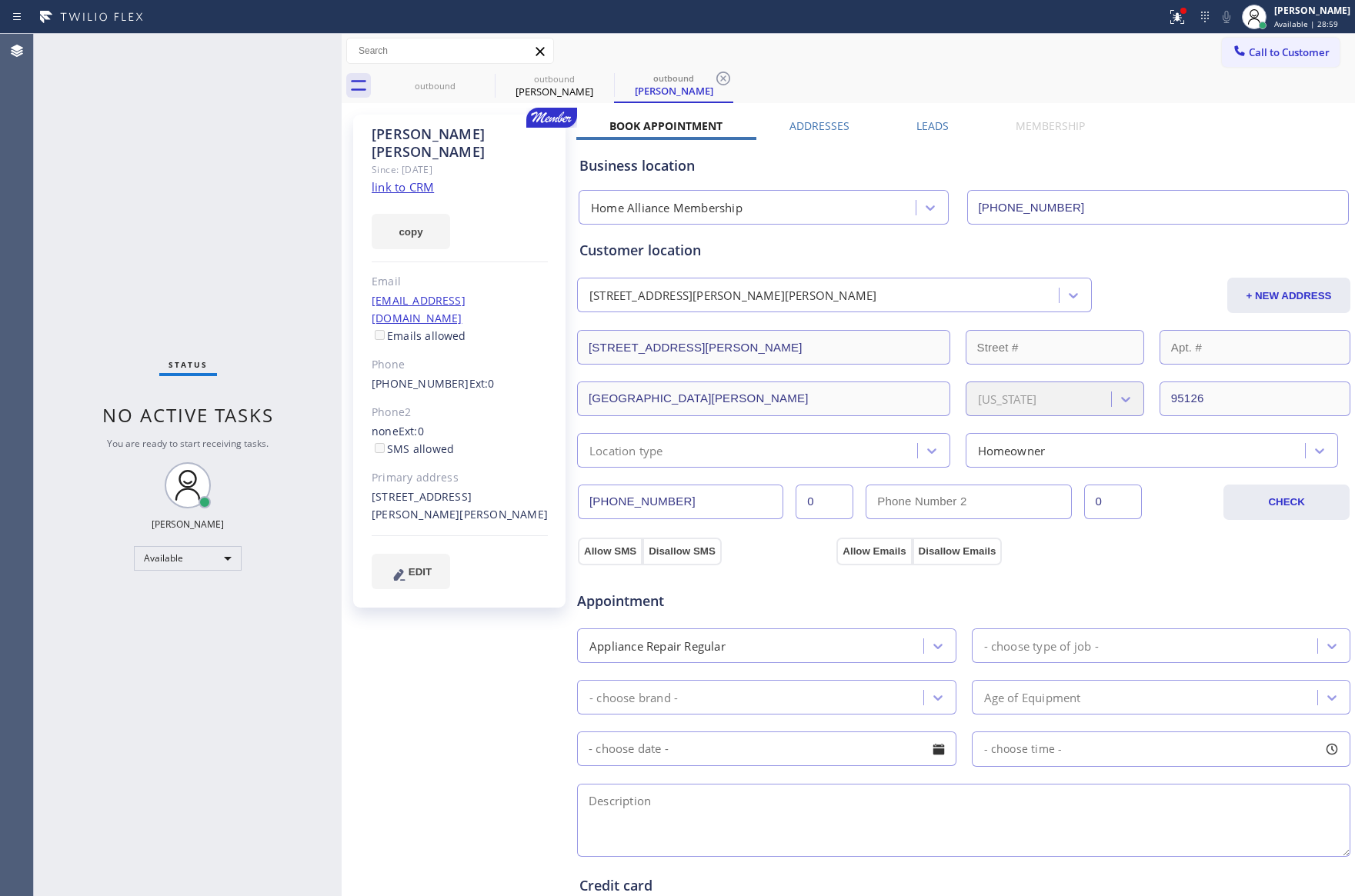
click at [1262, 148] on div "Business location Home Alliance Membership [PHONE_NUMBER]" at bounding box center [964, 183] width 775 height 85
click at [494, 164] on div "[PERSON_NAME] Since: [DATE] link to CRM copy Email [EMAIL_ADDRESS][DOMAIN_NAME]…" at bounding box center [459, 361] width 213 height 493
click at [688, 495] on input "[PHONE_NUMBER]" at bounding box center [681, 502] width 205 height 34
click at [688, 494] on input "[PHONE_NUMBER]" at bounding box center [681, 502] width 205 height 34
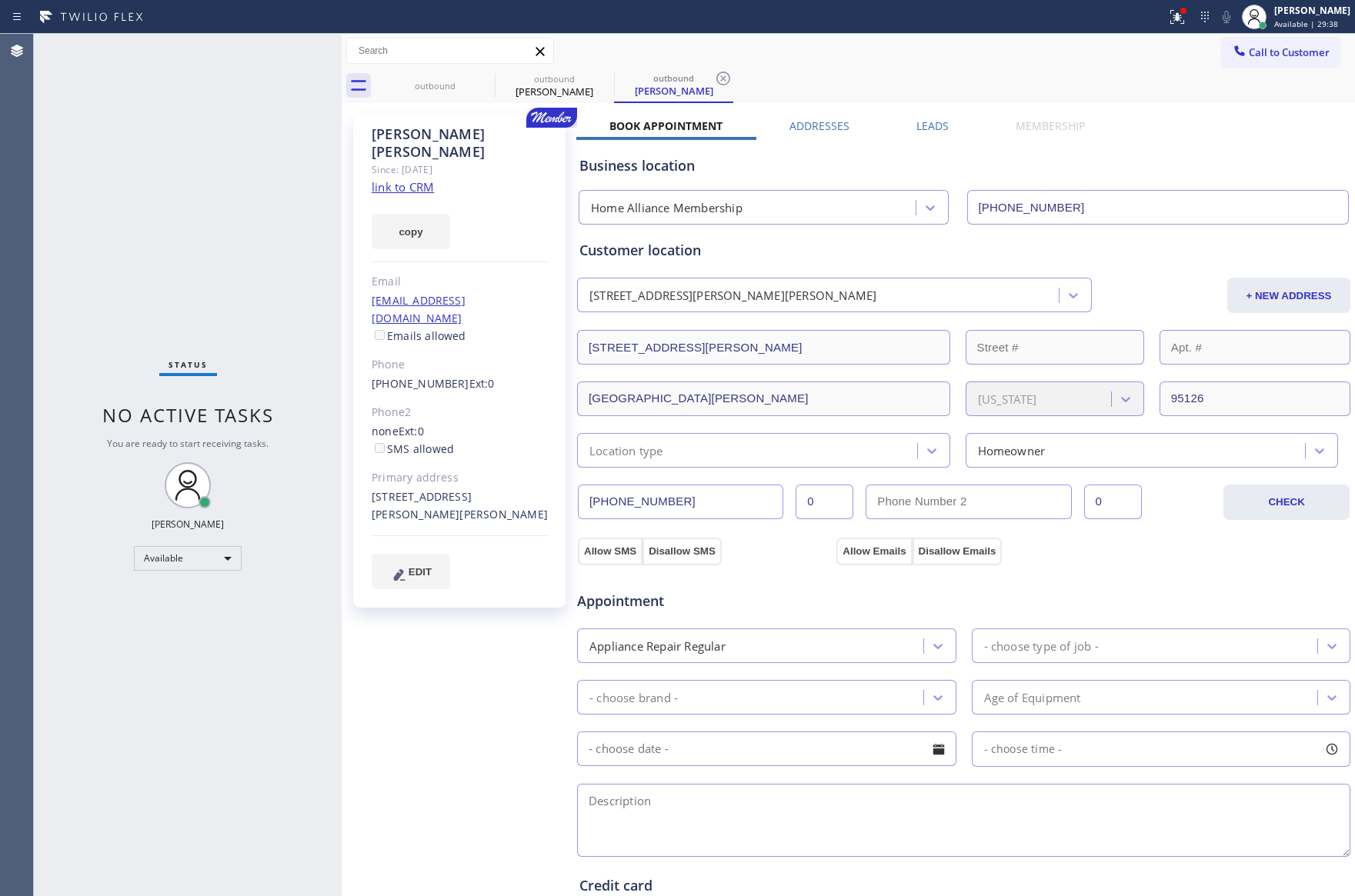
drag, startPoint x: 130, startPoint y: 224, endPoint x: 476, endPoint y: 893, distance: 753.2
click at [146, 240] on div "Status No active tasks You are ready to start receiving tasks. [PERSON_NAME] Av…" at bounding box center [187, 465] width 307 height 862
click at [822, 47] on div "Call to Customer Outbound call Location Home Alliance Membership Your caller id…" at bounding box center [848, 51] width 1013 height 27
click at [439, 78] on div "outbound" at bounding box center [435, 85] width 116 height 34
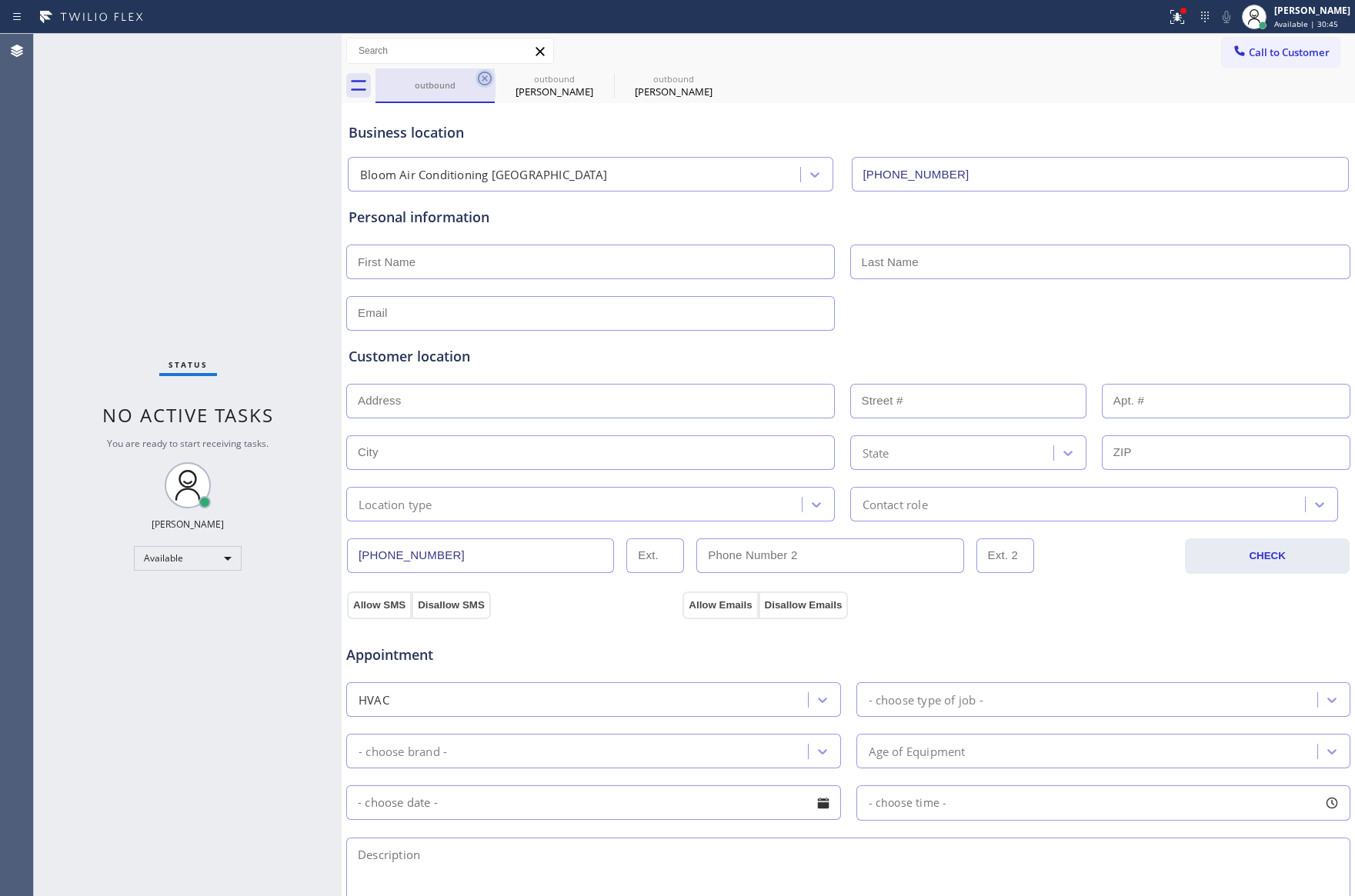
click at [482, 79] on icon at bounding box center [485, 78] width 19 height 19
type input "[PHONE_NUMBER]"
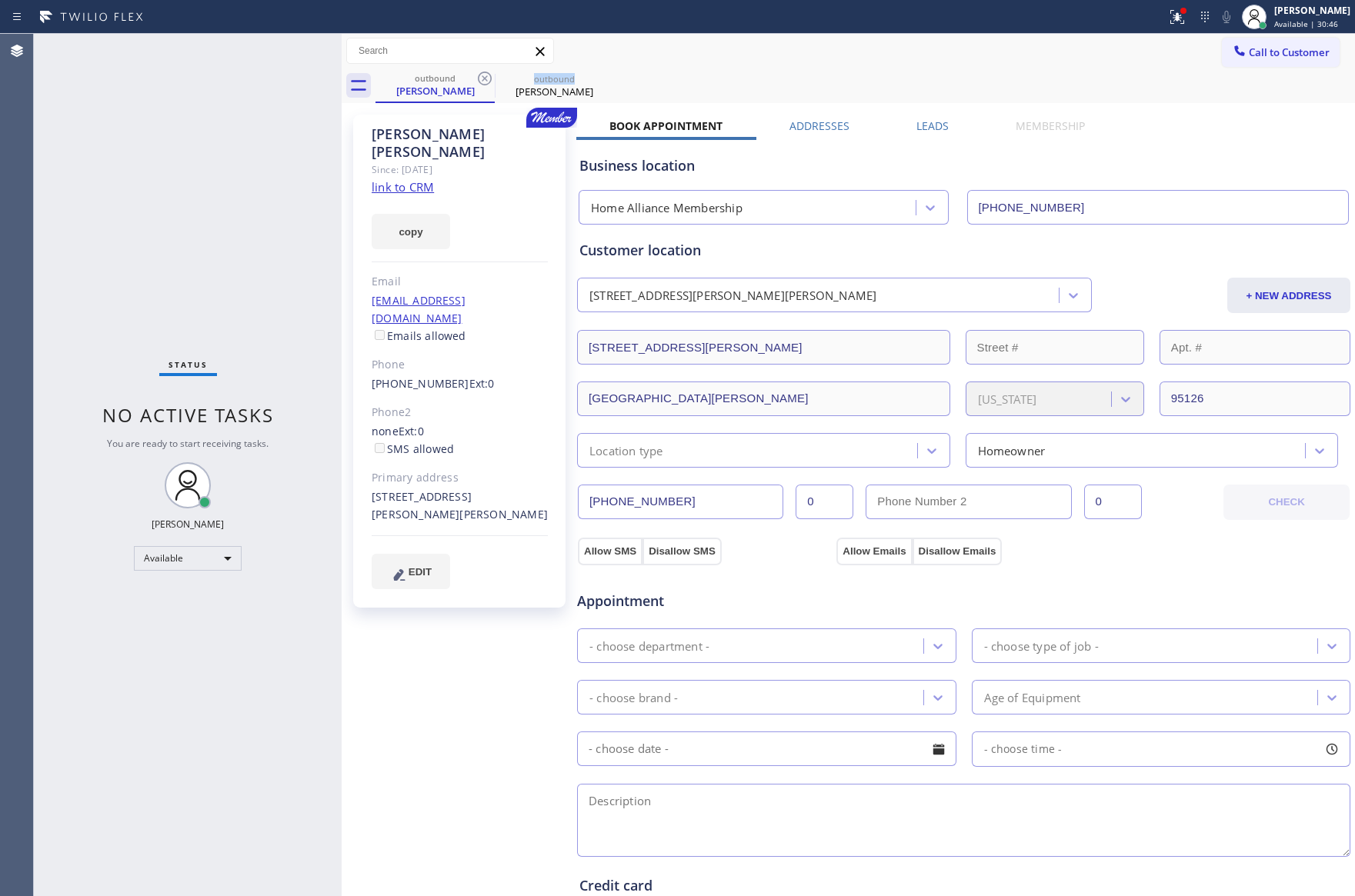
click at [482, 79] on icon at bounding box center [485, 78] width 19 height 19
click at [919, 121] on label "Leads" at bounding box center [932, 125] width 32 height 15
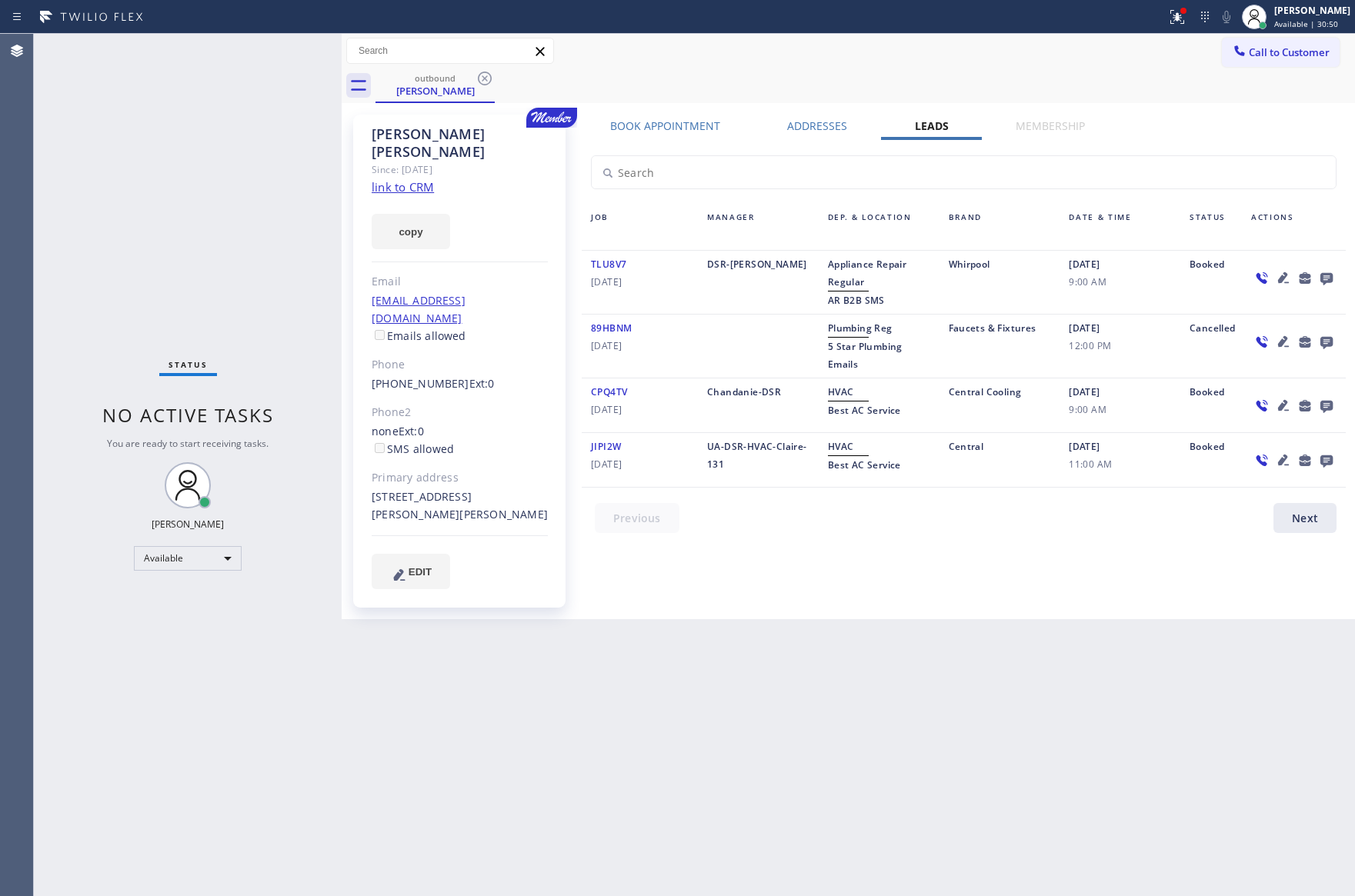
click at [1327, 272] on icon at bounding box center [1327, 278] width 19 height 20
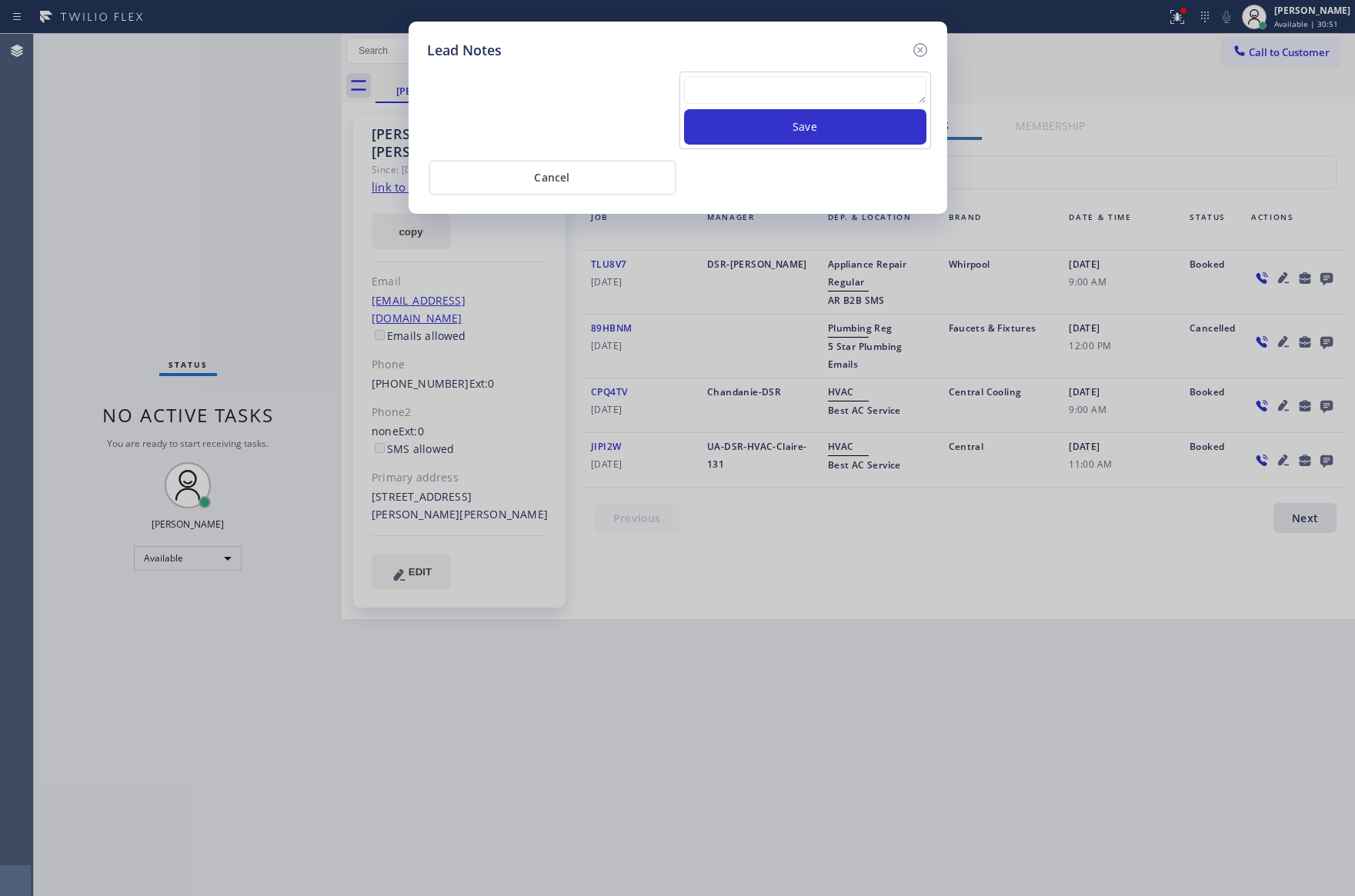
click at [866, 88] on textarea at bounding box center [805, 89] width 242 height 27
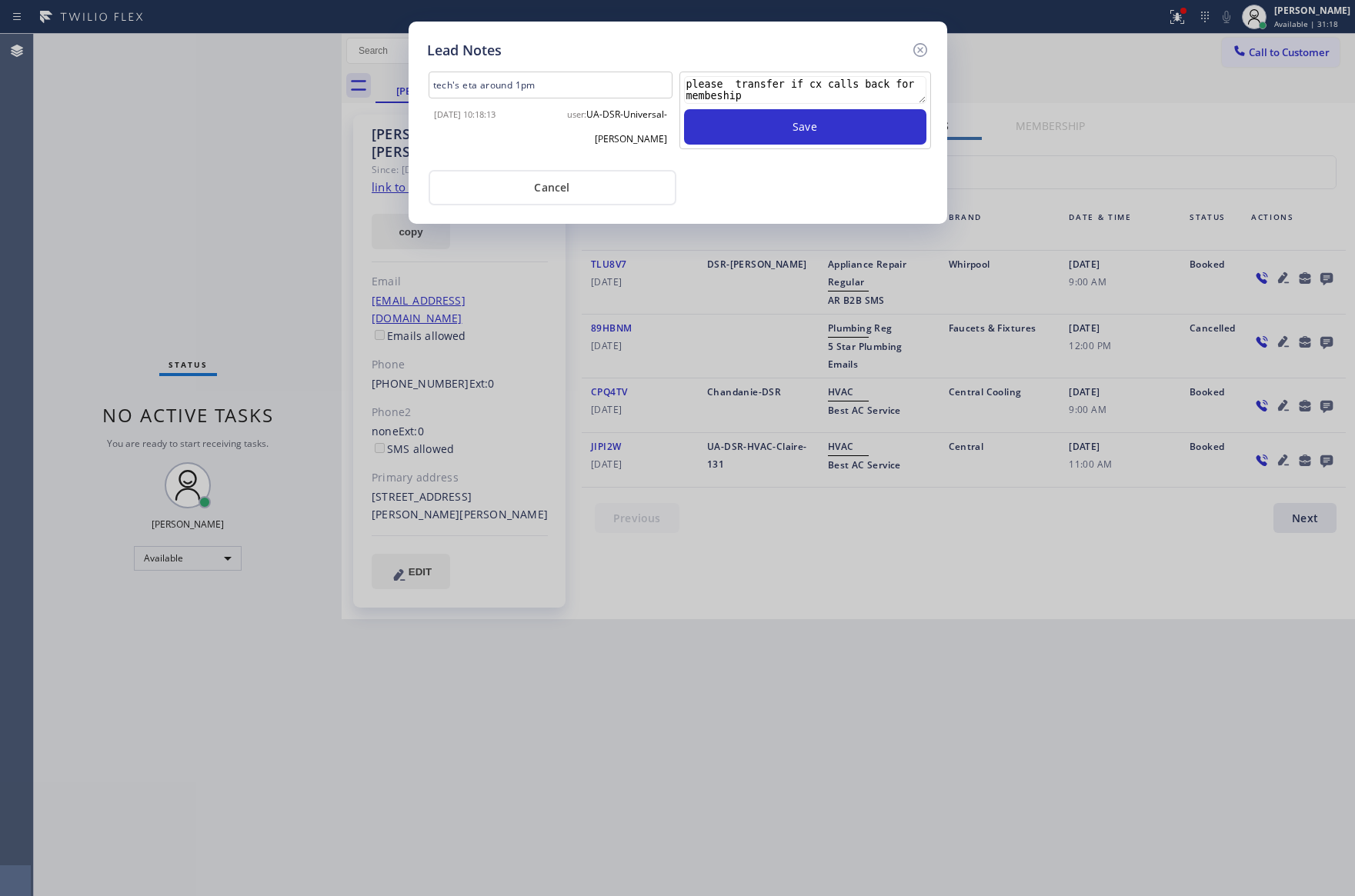
scroll to position [10, 0]
type textarea "please transfer if cx calls back for membeship"
click at [587, 173] on button "Cancel" at bounding box center [553, 187] width 248 height 35
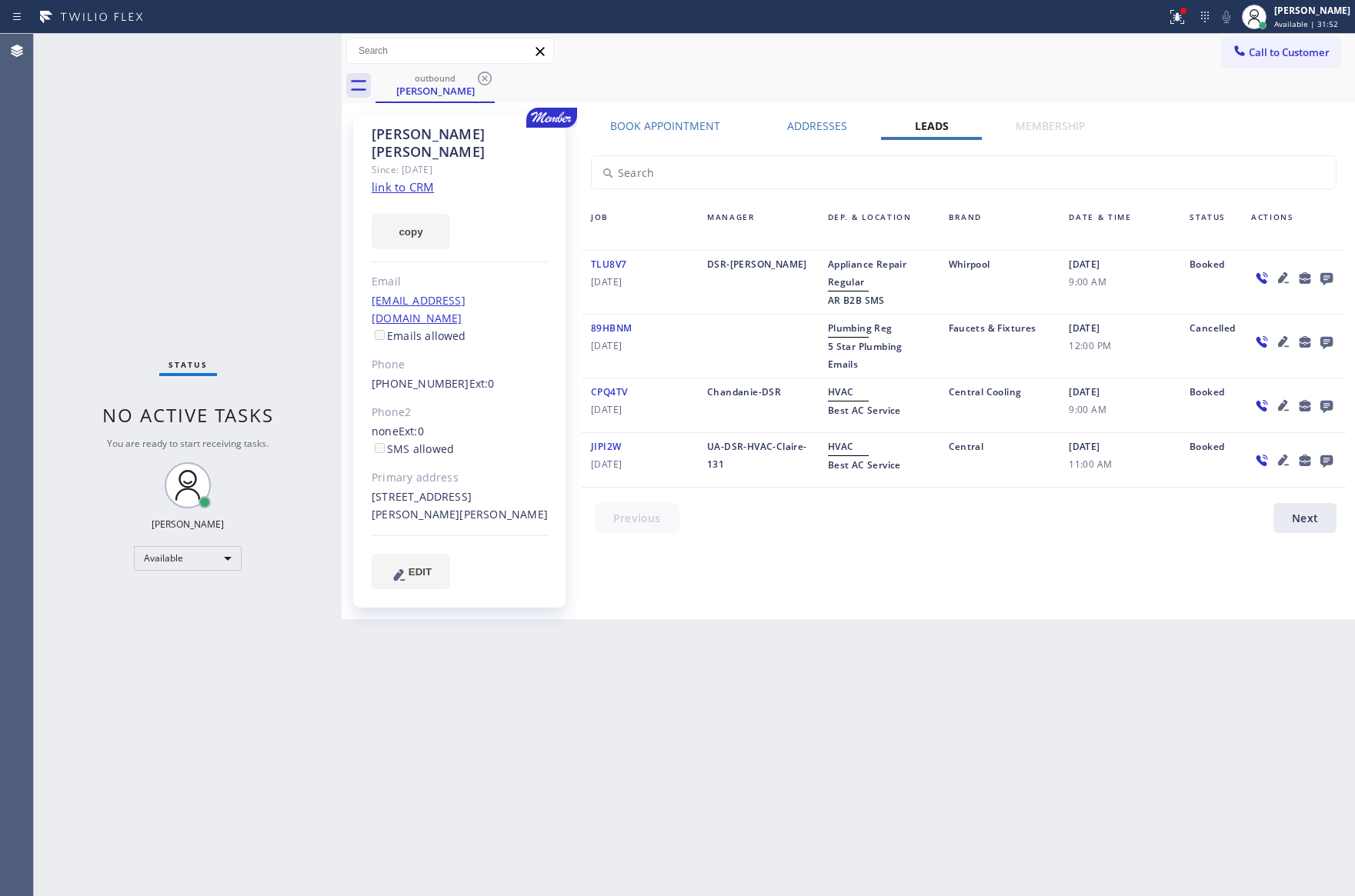
click at [100, 180] on div "Status No active tasks You are ready to start receiving tasks. [PERSON_NAME] Av…" at bounding box center [187, 465] width 307 height 862
click at [930, 712] on div "Back to Dashboard Change Sender ID Customers Technicians Select a contact Outbo…" at bounding box center [848, 465] width 1013 height 862
drag, startPoint x: 157, startPoint y: 287, endPoint x: 196, endPoint y: 575, distance: 290.6
click at [162, 351] on div "Status No active tasks You are ready to start receiving tasks. [PERSON_NAME] Av…" at bounding box center [187, 465] width 307 height 862
click at [222, 553] on div "Available" at bounding box center [187, 558] width 107 height 24
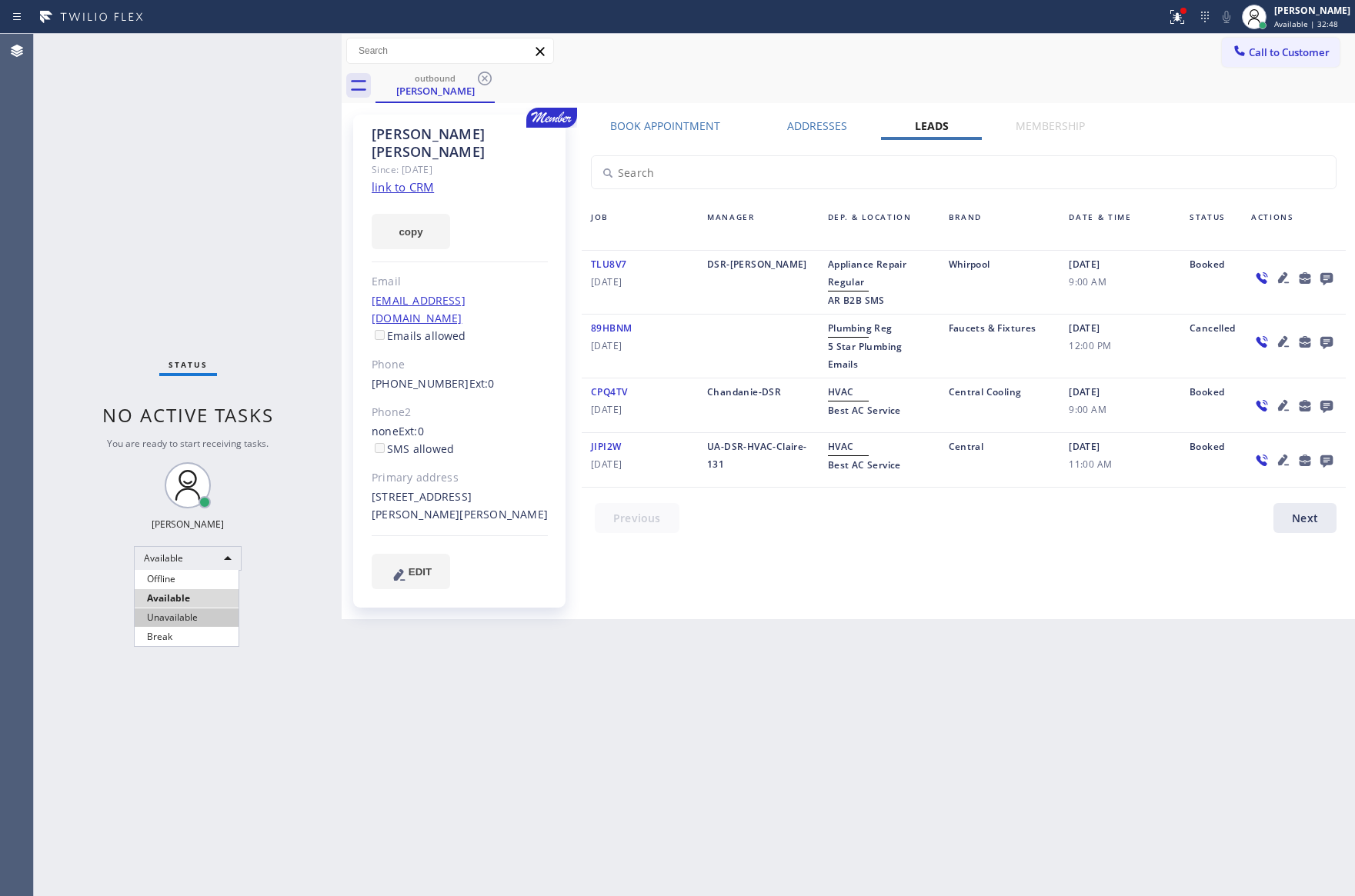
click at [220, 621] on li "Unavailable" at bounding box center [187, 618] width 104 height 19
